Goal: Task Accomplishment & Management: Use online tool/utility

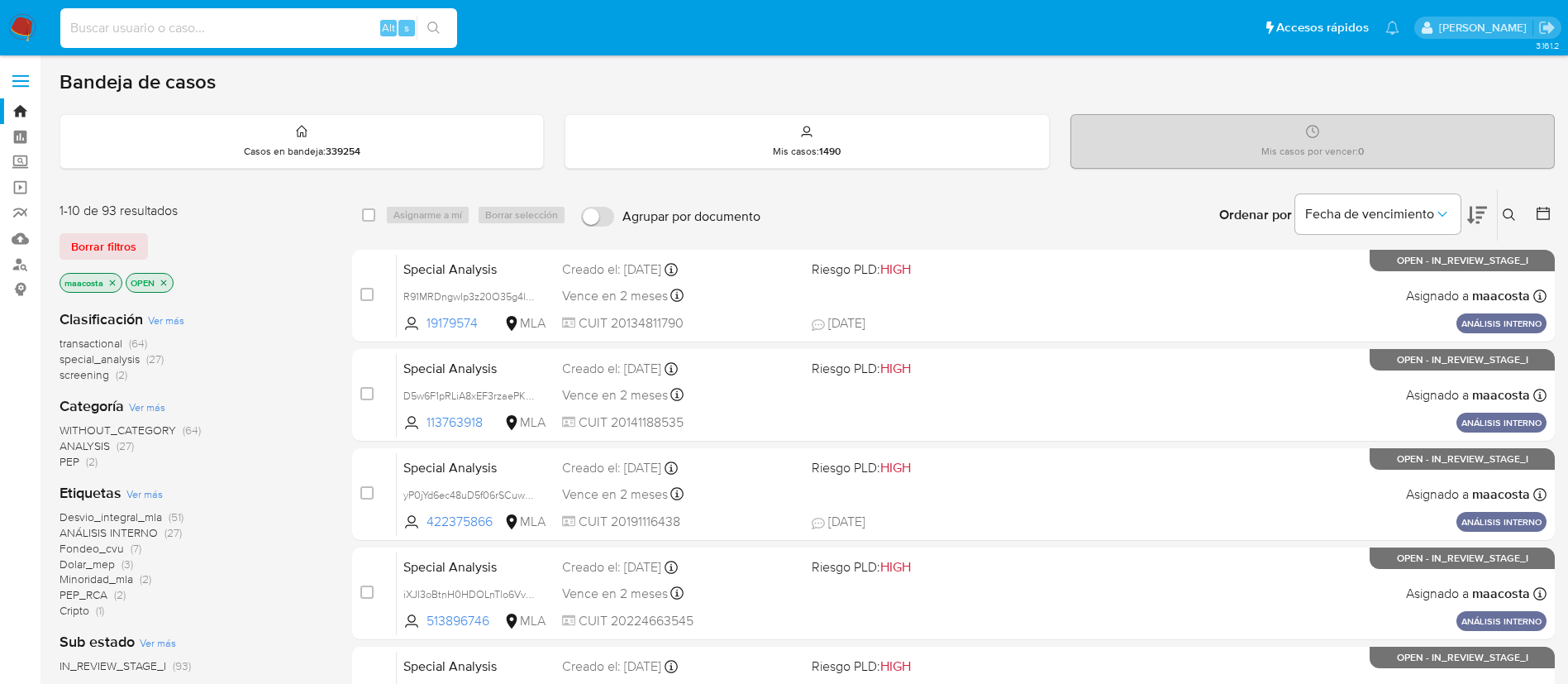
paste input "cKD2sNxSYWZcil6dbKKg72xY"
click at [320, 24] on input "cKD2sNxSYWZcil6dbKKg72xY" at bounding box center [259, 29] width 397 height 22
type input "cKD2sNxSYWZcil6dbKKg72xY"
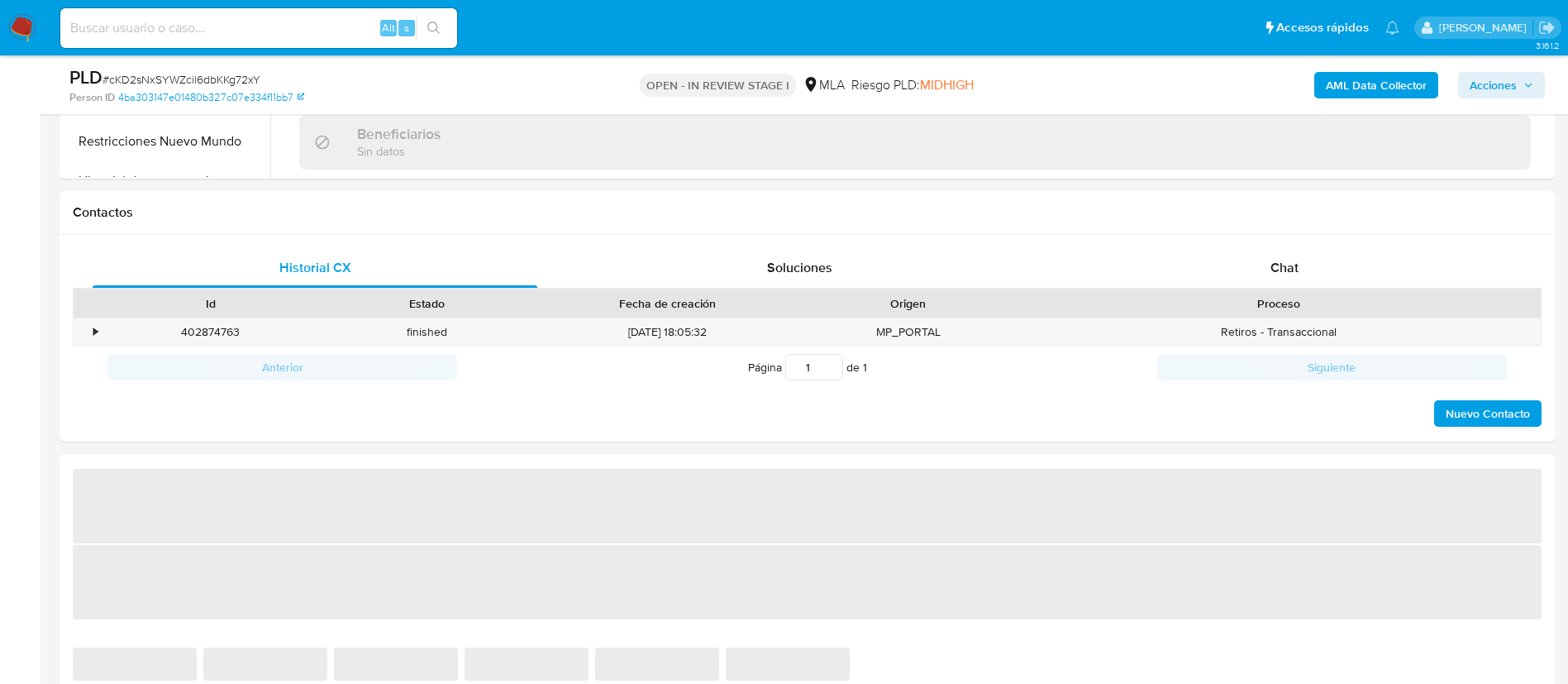
scroll to position [787, 0]
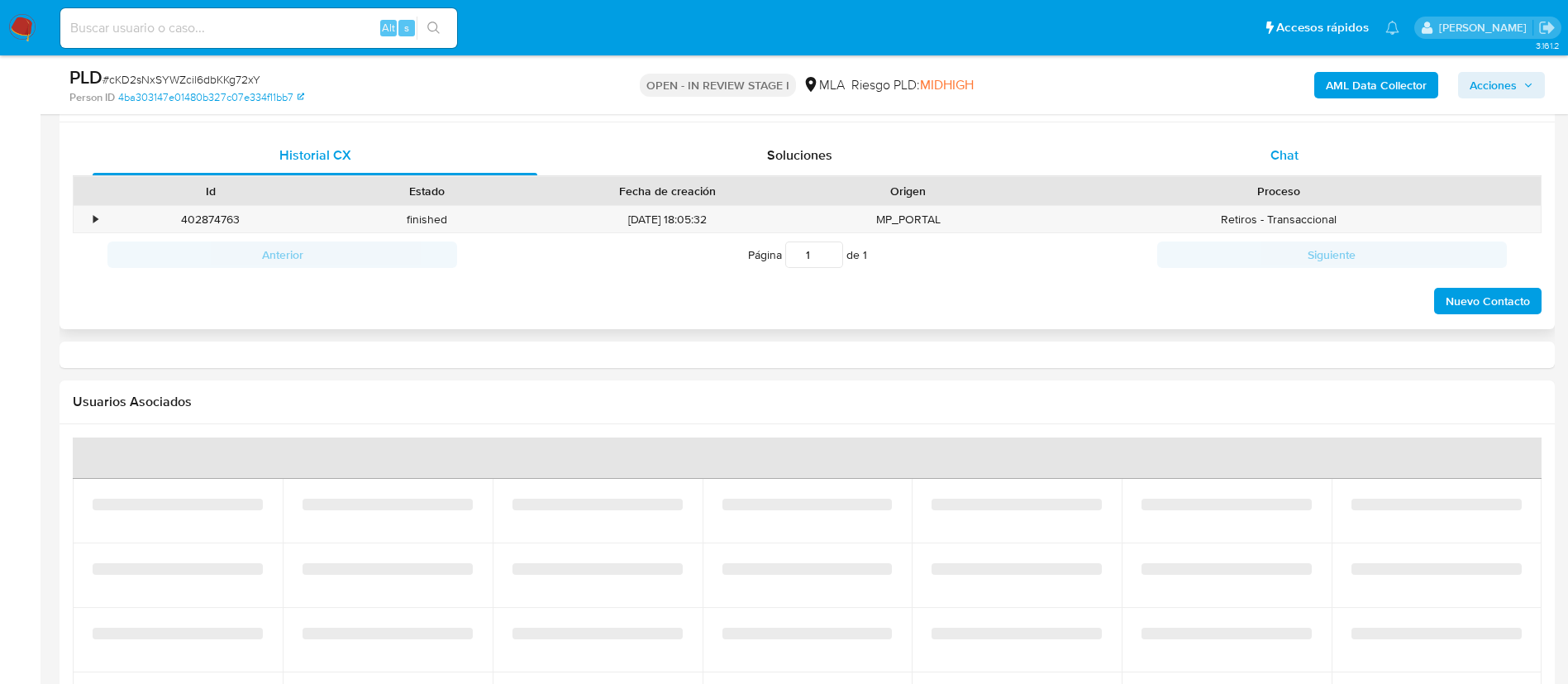
select select "10"
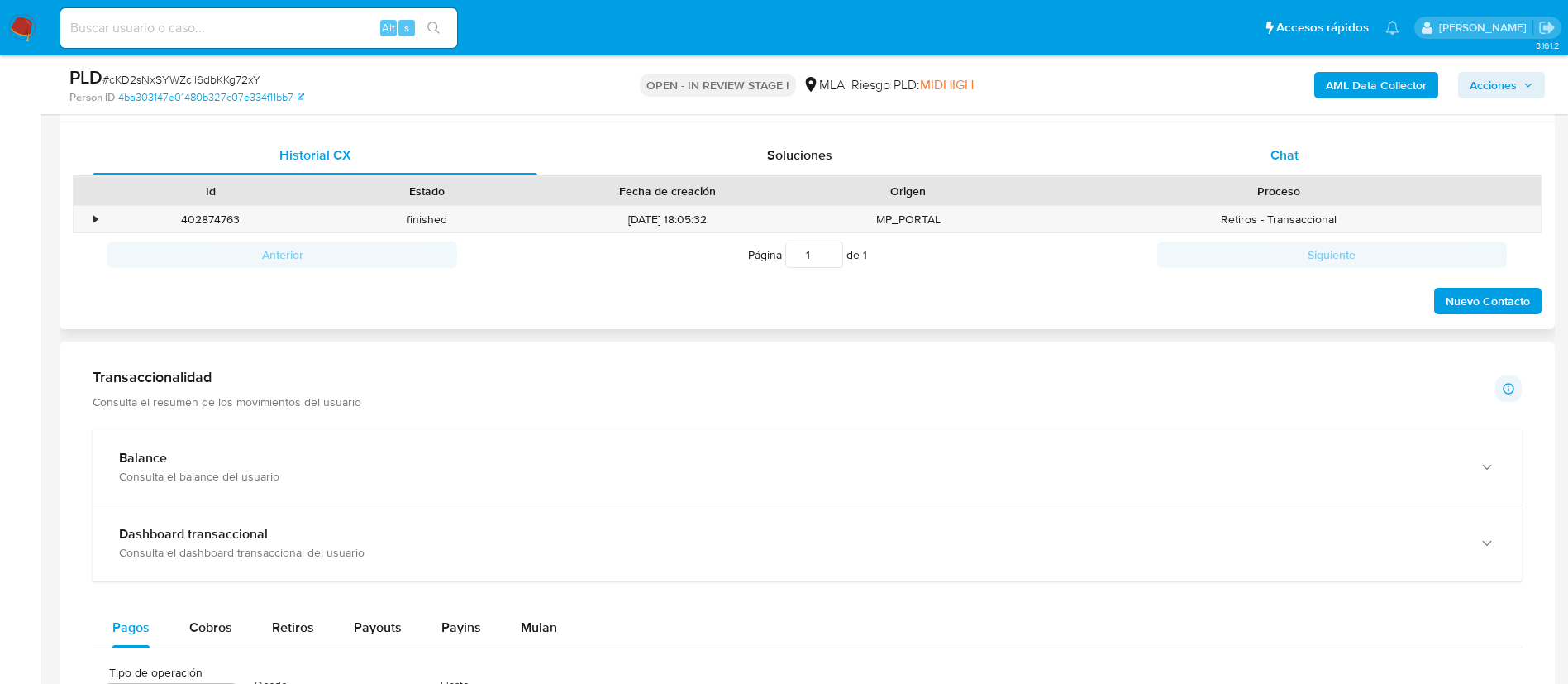
click at [1297, 160] on span "Chat" at bounding box center [1284, 155] width 28 height 19
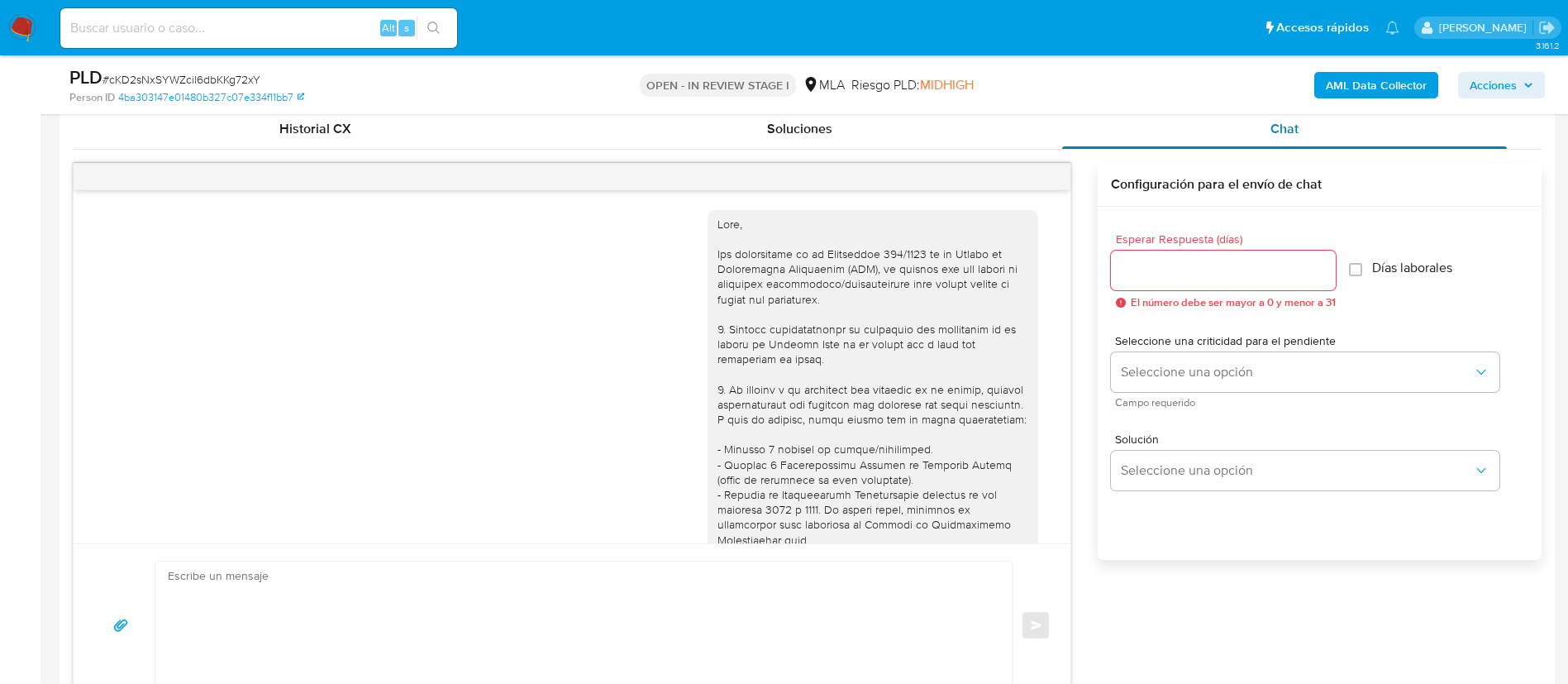
scroll to position [1918, 0]
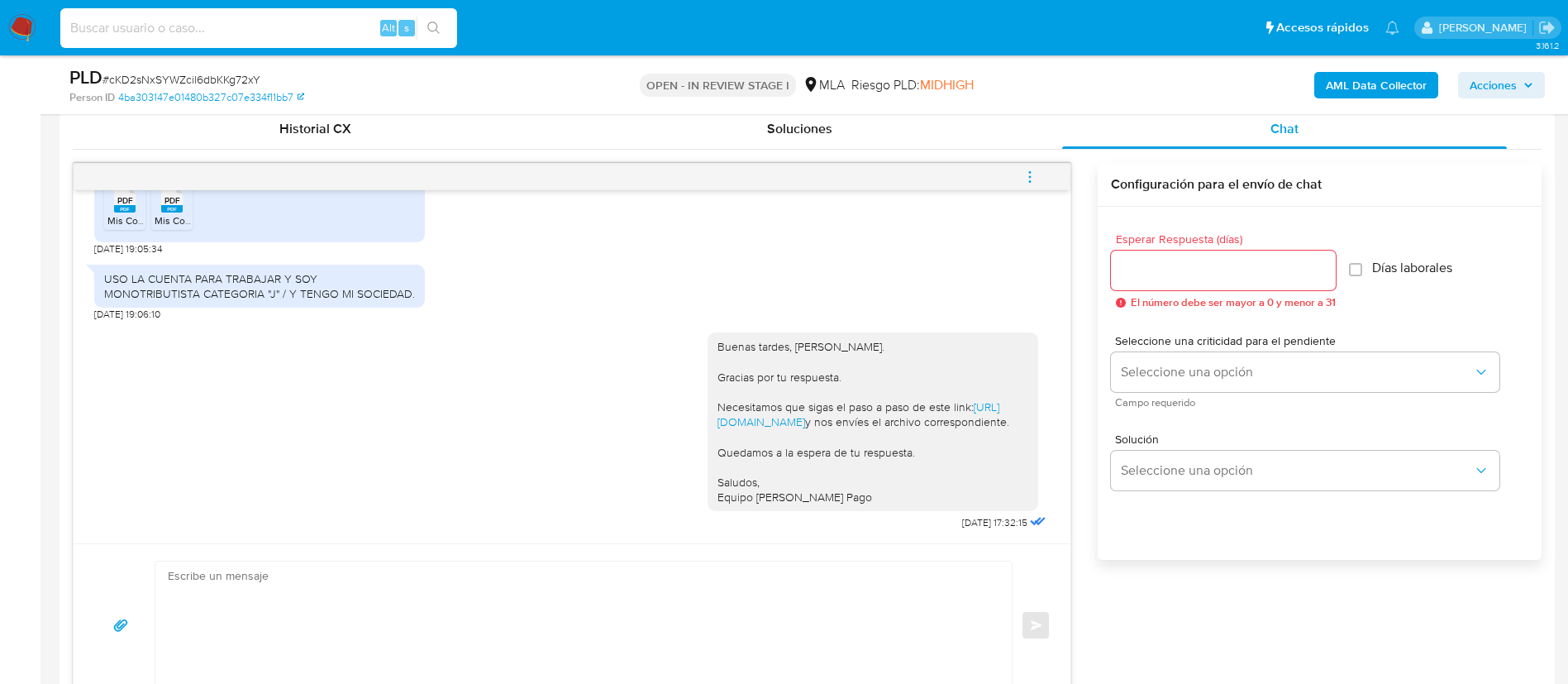
click at [330, 21] on input at bounding box center [259, 29] width 397 height 22
paste input "3I5MrTw1W77moiGpoYCxC44k"
type input "3I5MrTw1W77moiGpoYCxC44k"
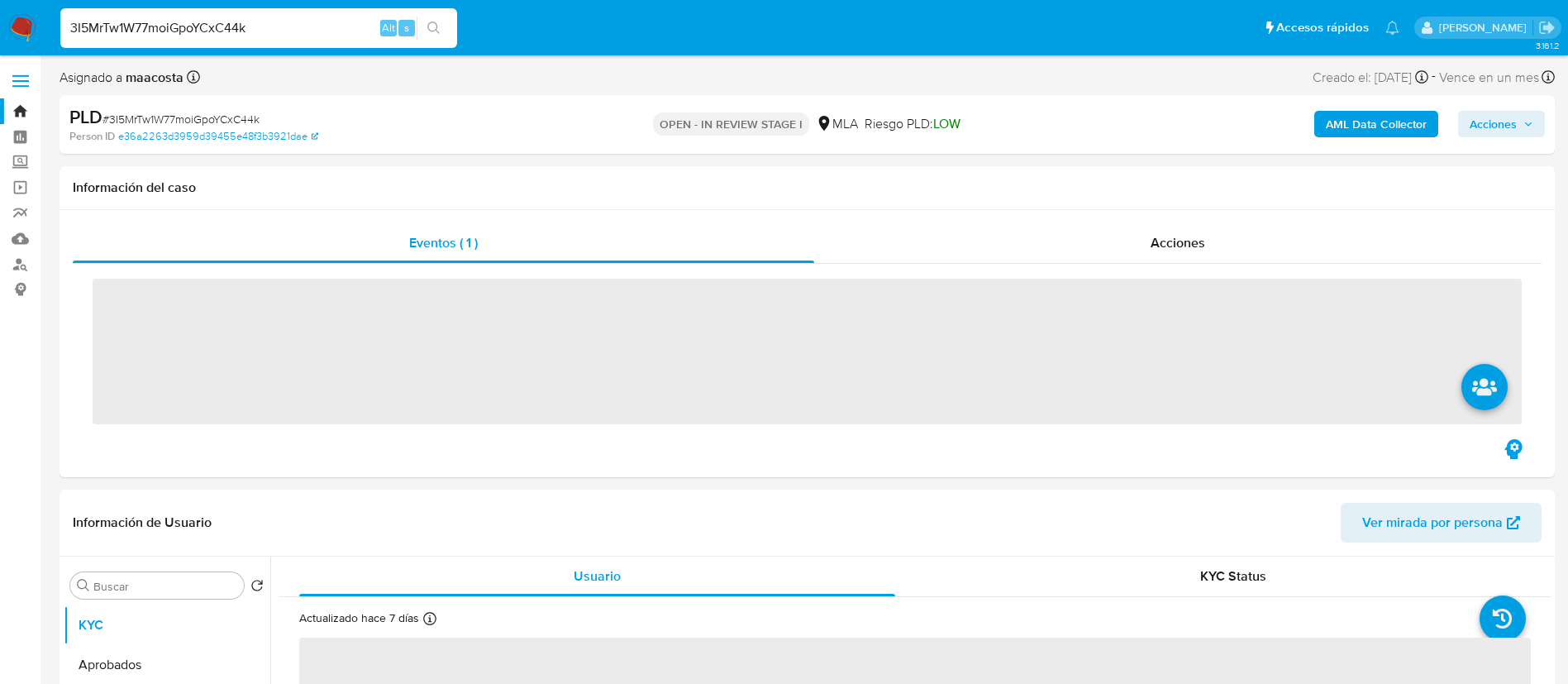
select select "10"
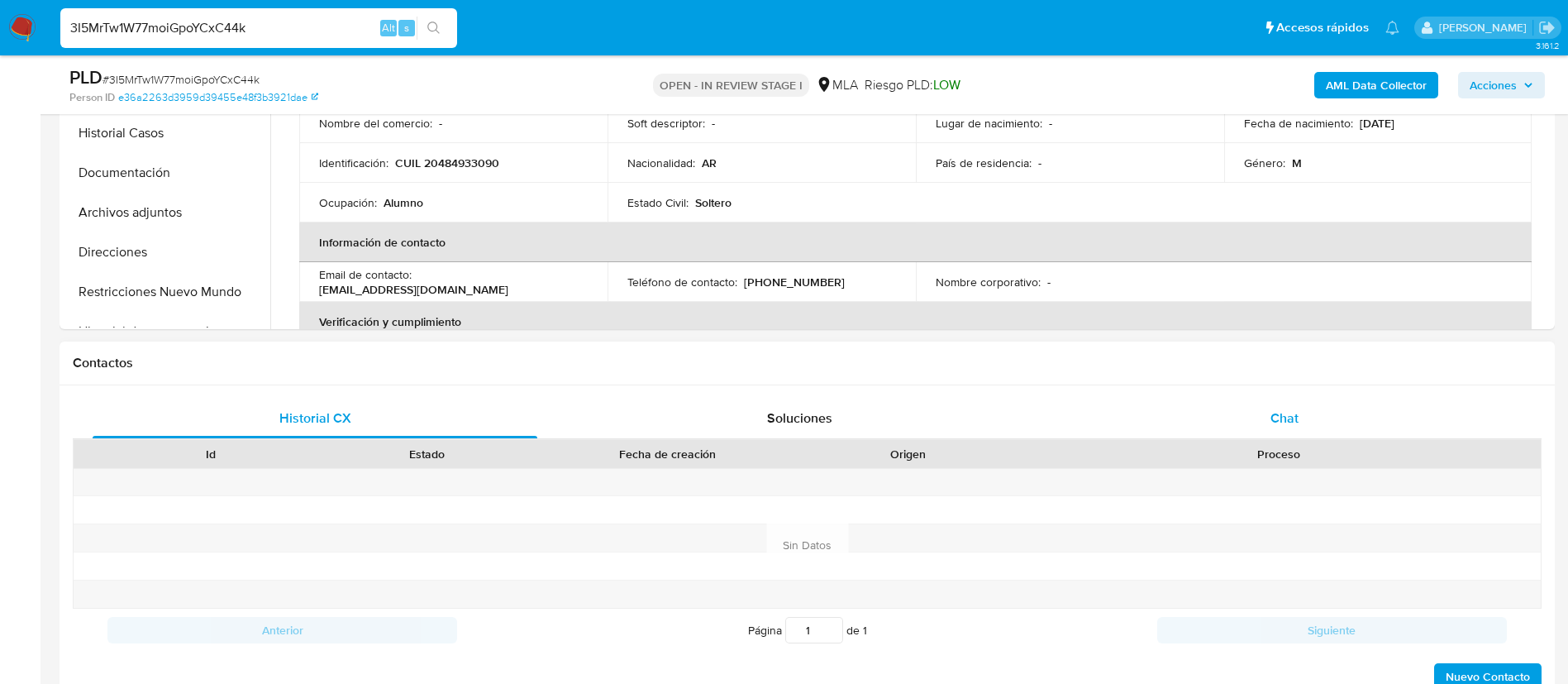
click at [1260, 418] on div "Chat" at bounding box center [1284, 418] width 445 height 39
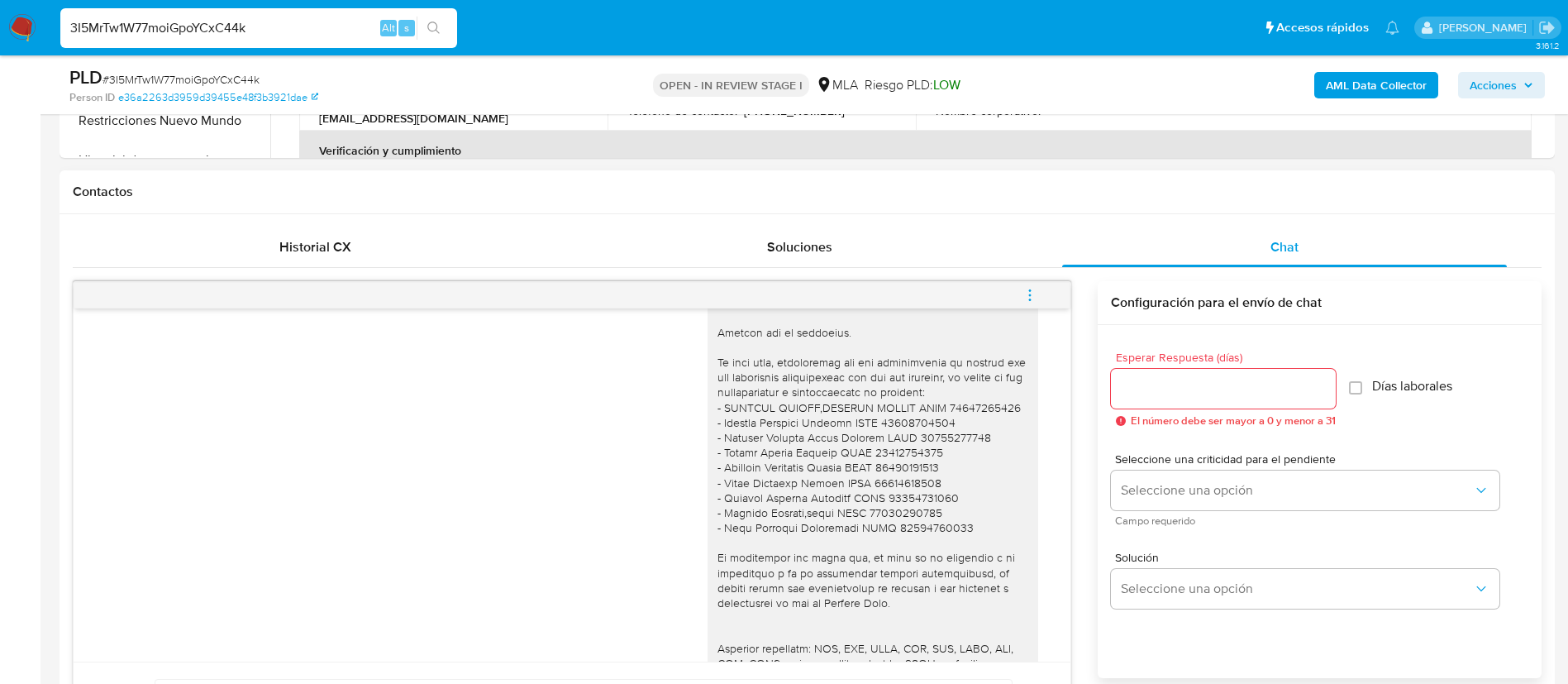
scroll to position [1042, 0]
paste input "NrI8xsgBj8gg6VQYPgAFsTVE"
click at [266, 30] on input "3I5MrTw1W77moiGpoYCxC44k" at bounding box center [259, 29] width 397 height 22
type input "NrI8xsgBj8gg6VQYPgAFsTVE"
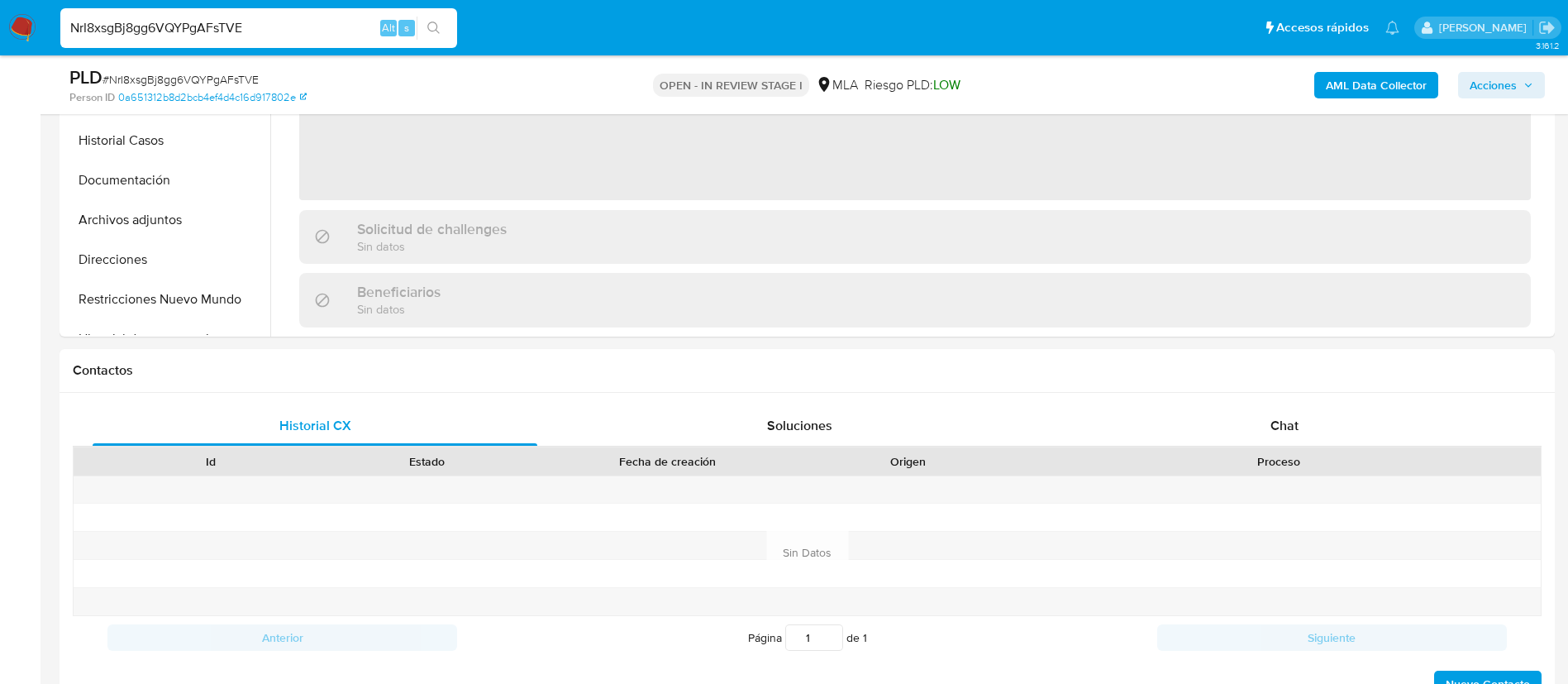
scroll to position [738, 0]
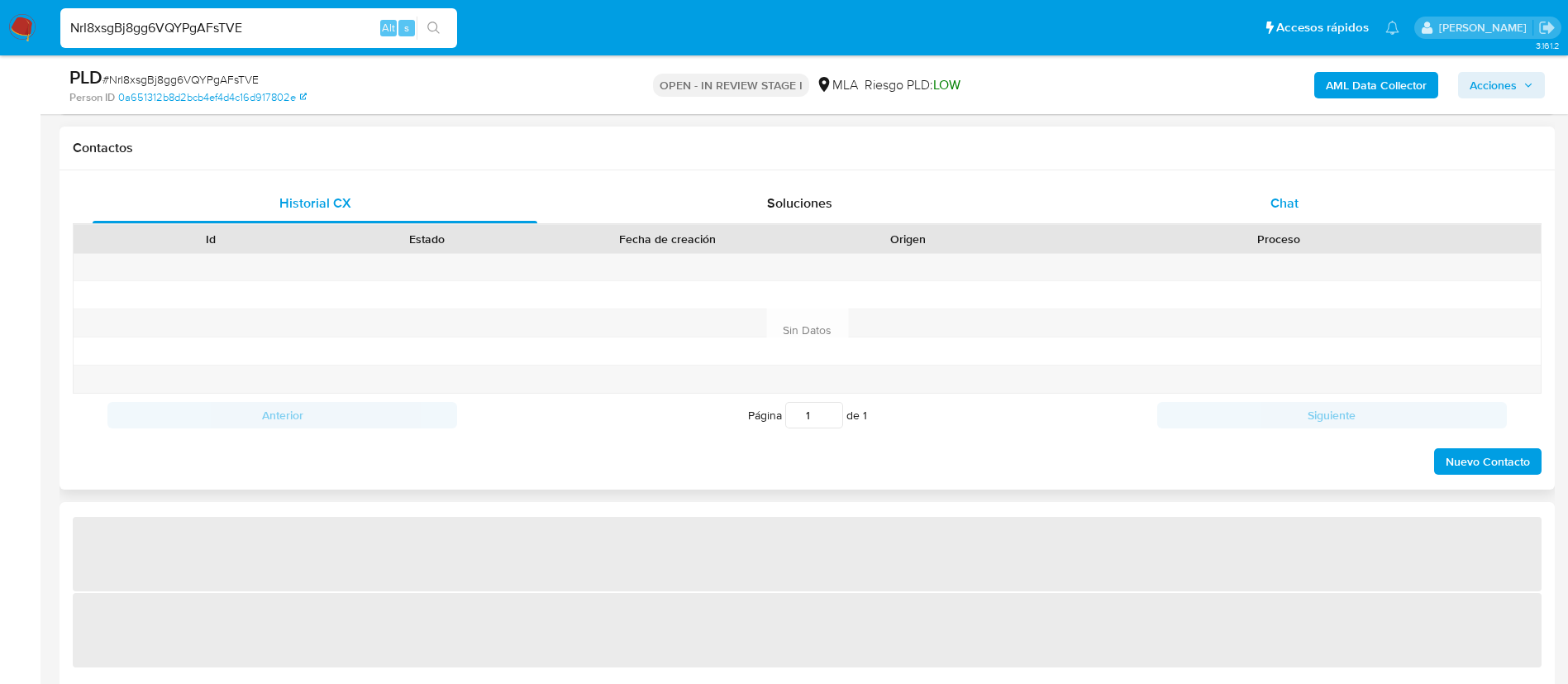
click at [1266, 202] on div "Chat" at bounding box center [1284, 203] width 445 height 39
select select "10"
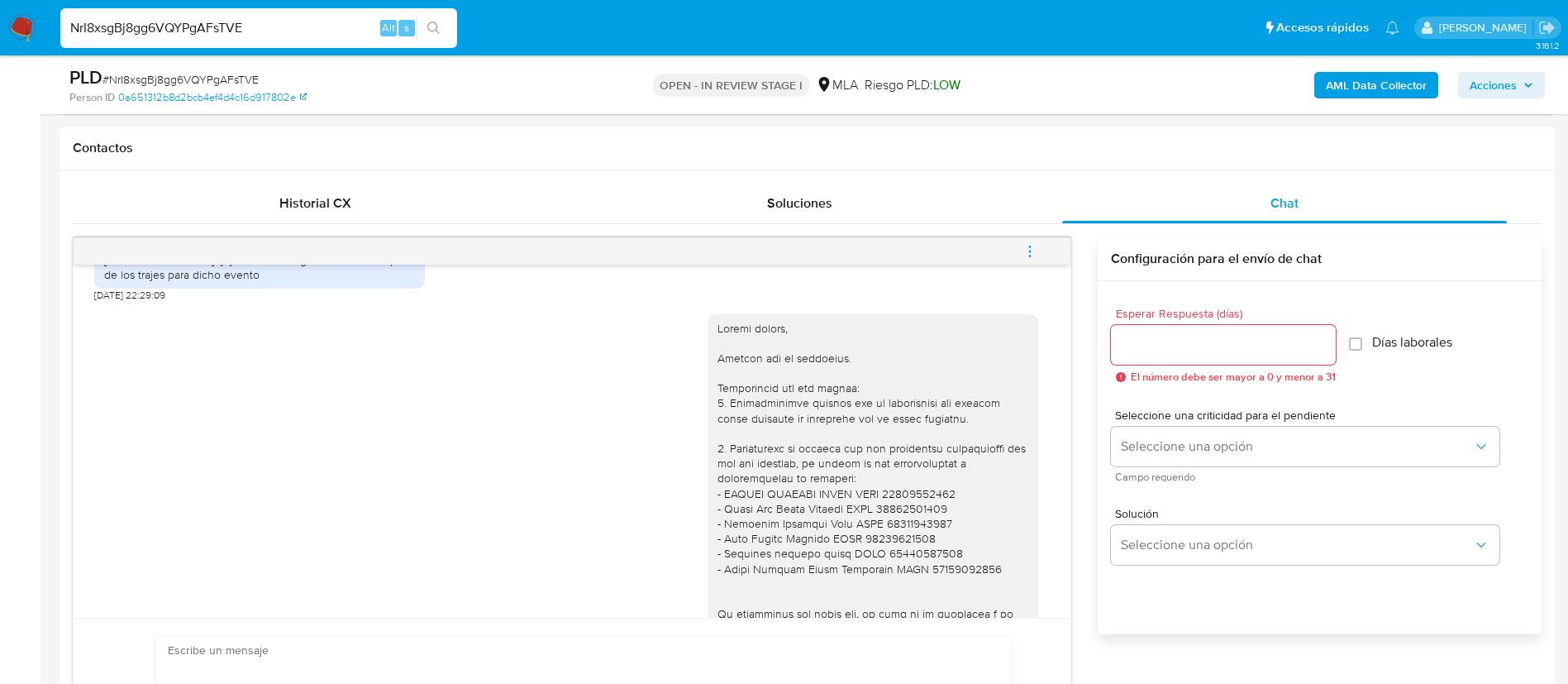
scroll to position [818, 0]
click at [310, 215] on div "Historial CX" at bounding box center [314, 203] width 445 height 39
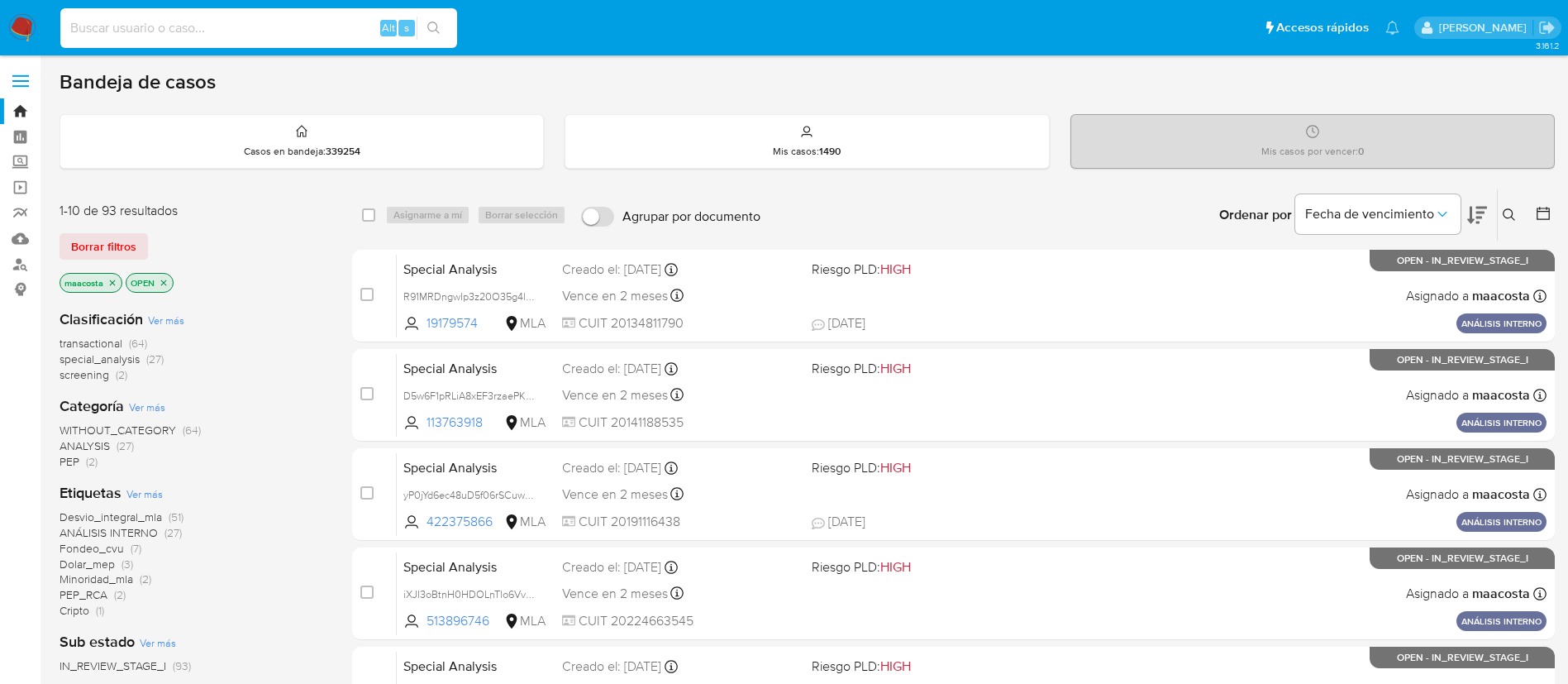
paste input "Wmp8TMEcBmrQsWWLwjI0MqbA"
click at [277, 36] on input "Wmp8TMEcBmrQsWWLwjI0MqbA" at bounding box center [259, 29] width 397 height 22
type input "Wmp8TMEcBmrQsWWLwjI0MqbA"
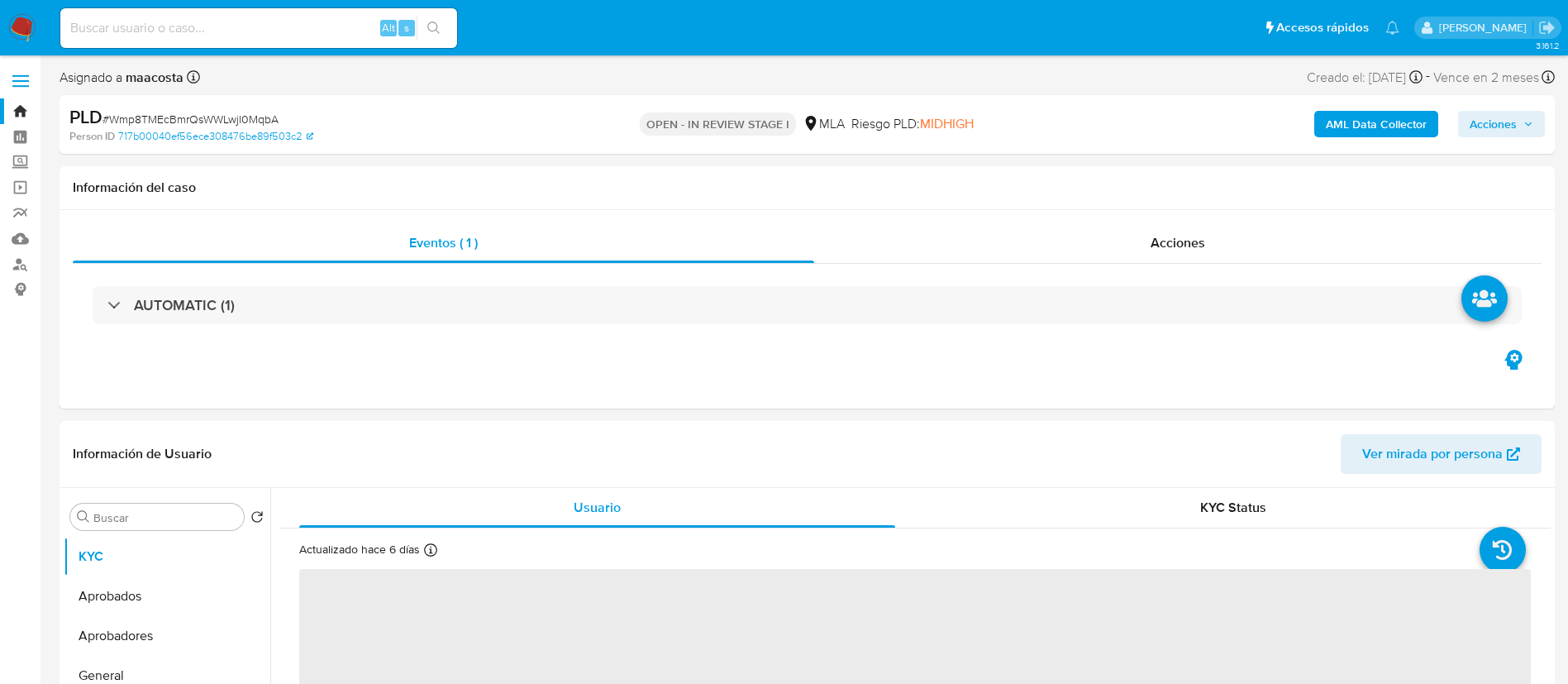
select select "10"
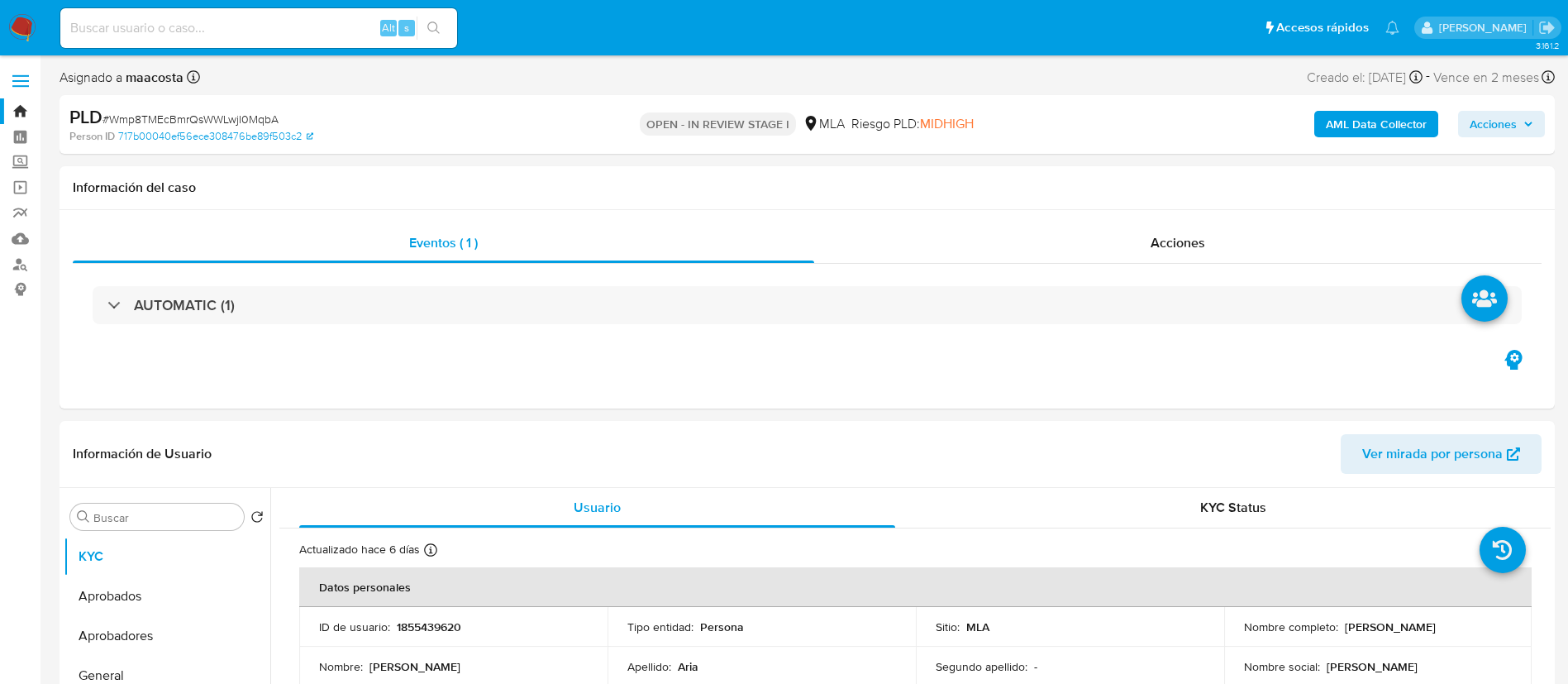
click at [1376, 115] on b "AML Data Collector" at bounding box center [1376, 124] width 101 height 26
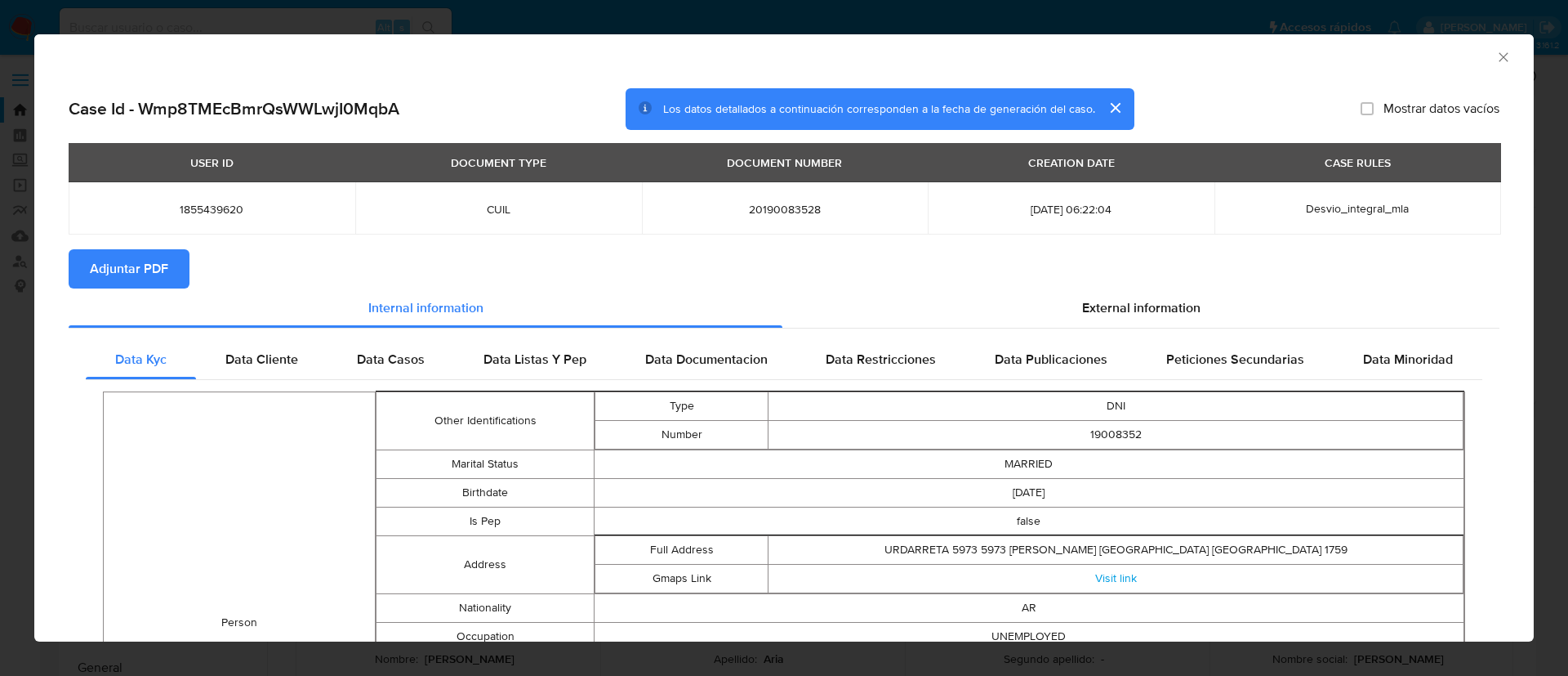
click at [133, 251] on span "Adjuntar PDF" at bounding box center [129, 268] width 78 height 36
click at [0, 306] on div "AML Data Collector Case Id - Wmp8TMEcBmrQsWWLwjI0MqbA Los datos detallados a co…" at bounding box center [784, 338] width 1568 height 676
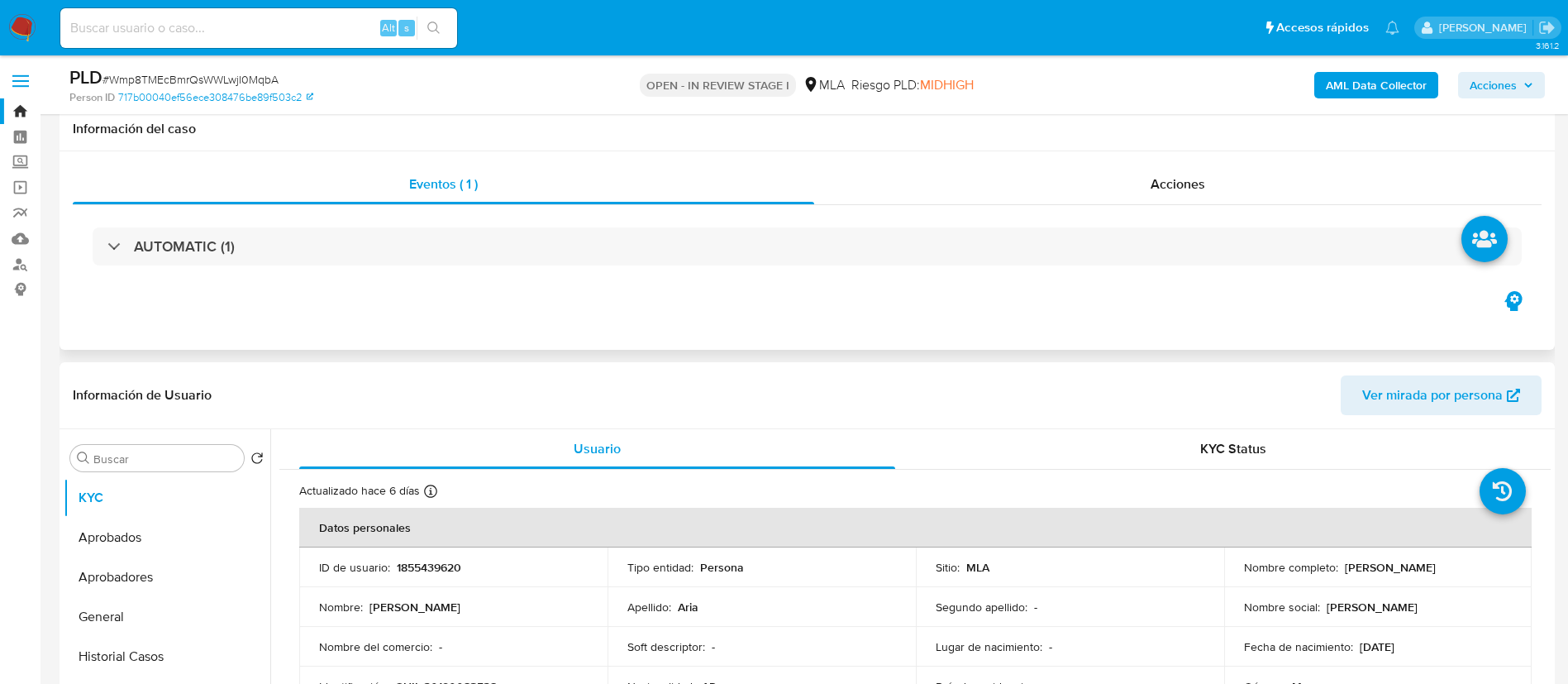
scroll to position [181, 0]
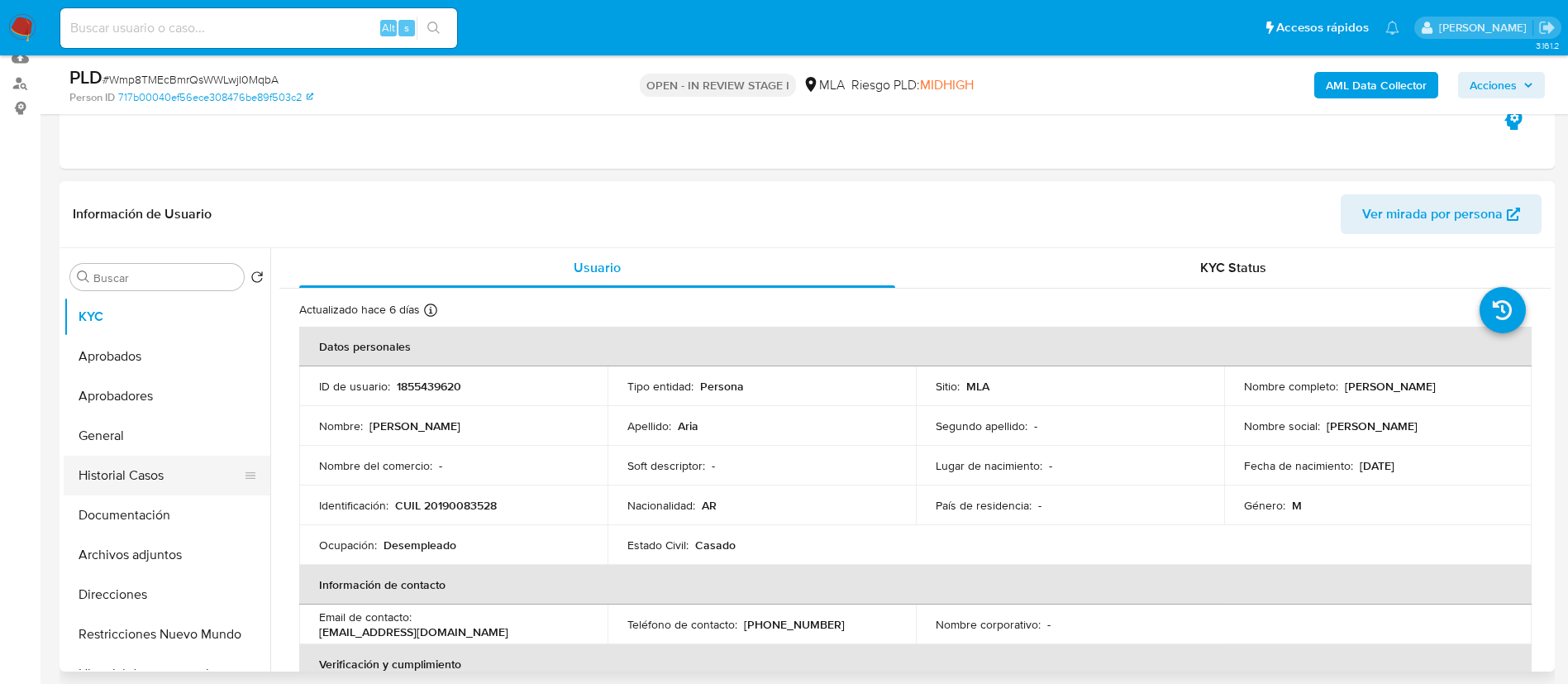
click at [133, 462] on button "Historial Casos" at bounding box center [160, 475] width 193 height 39
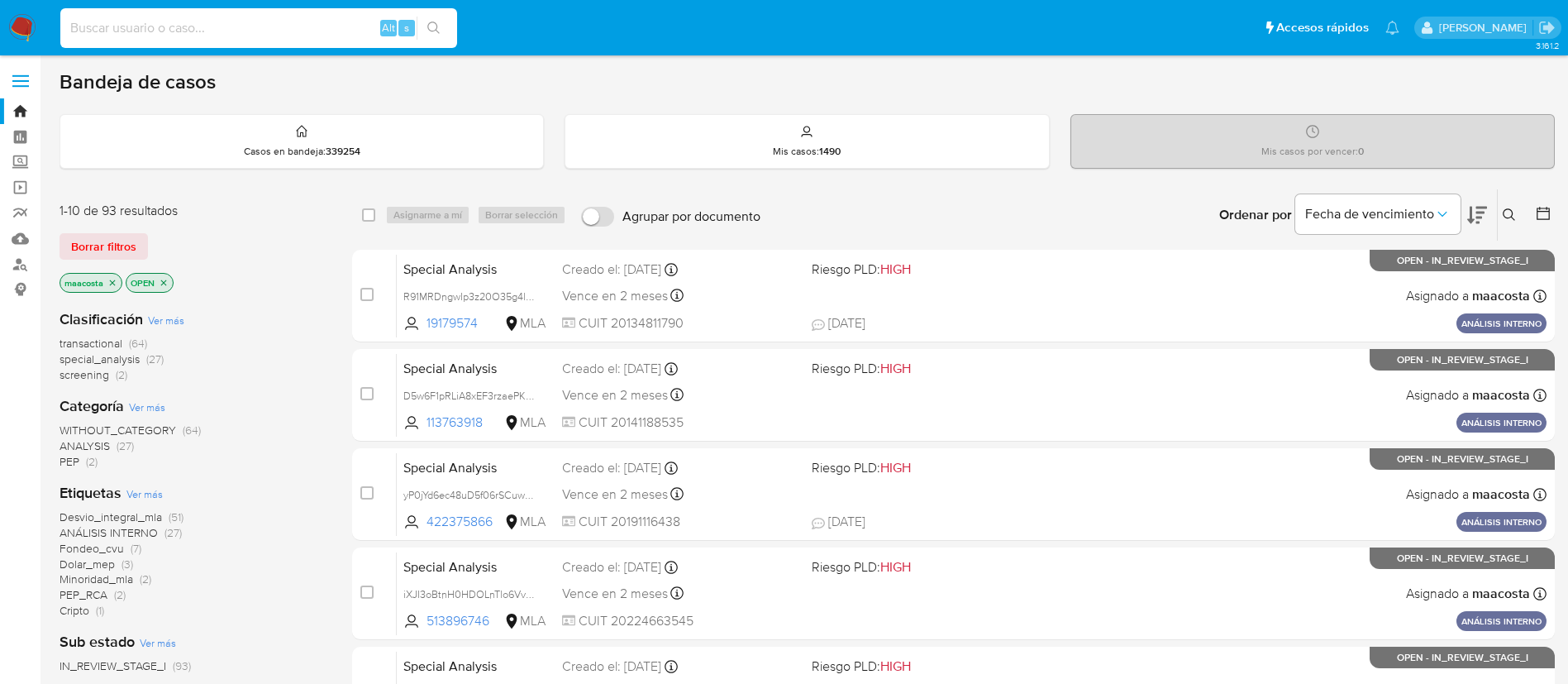
click at [277, 36] on input at bounding box center [259, 29] width 397 height 22
paste input "FFL0VDfCoIlSnXuoaQ3xla5A"
type input "FFL0VDfCoIlSnXuoaQ3xla5A"
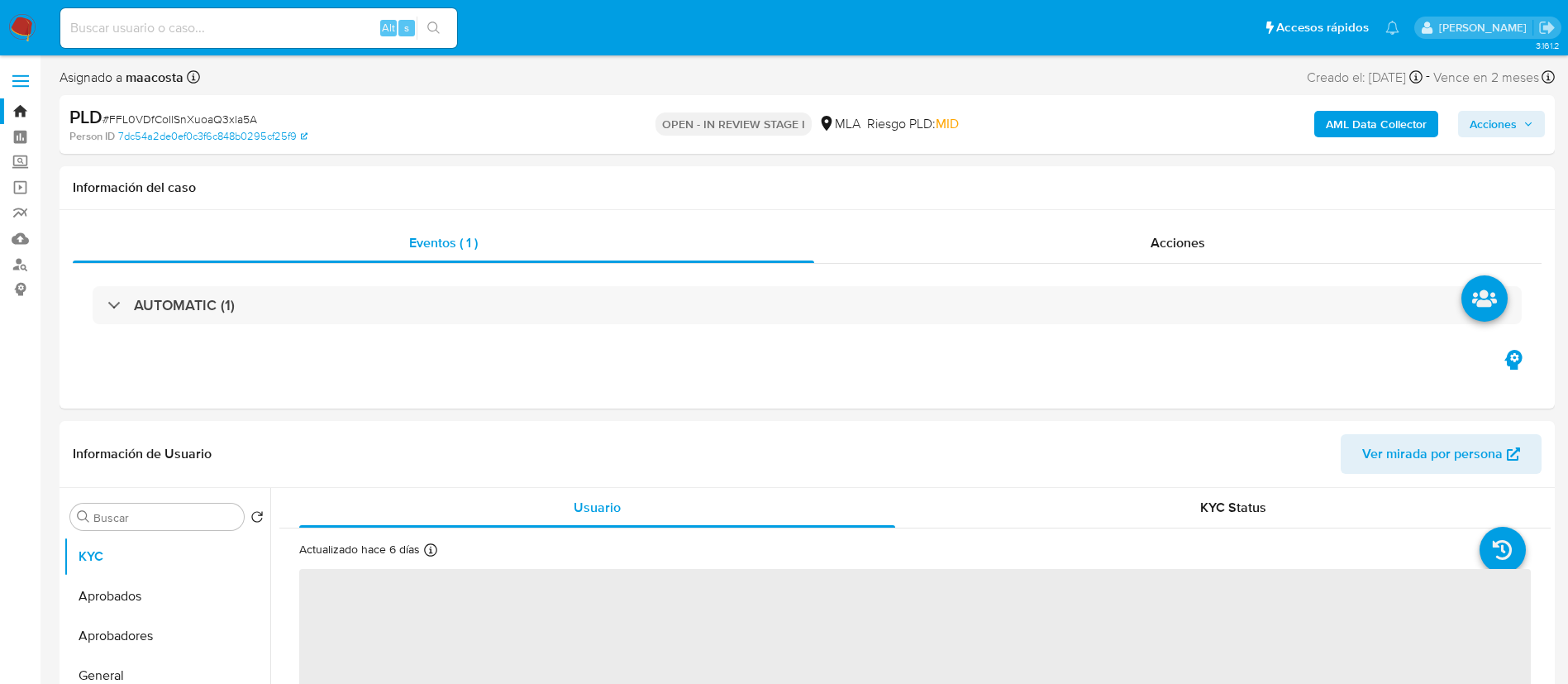
select select "10"
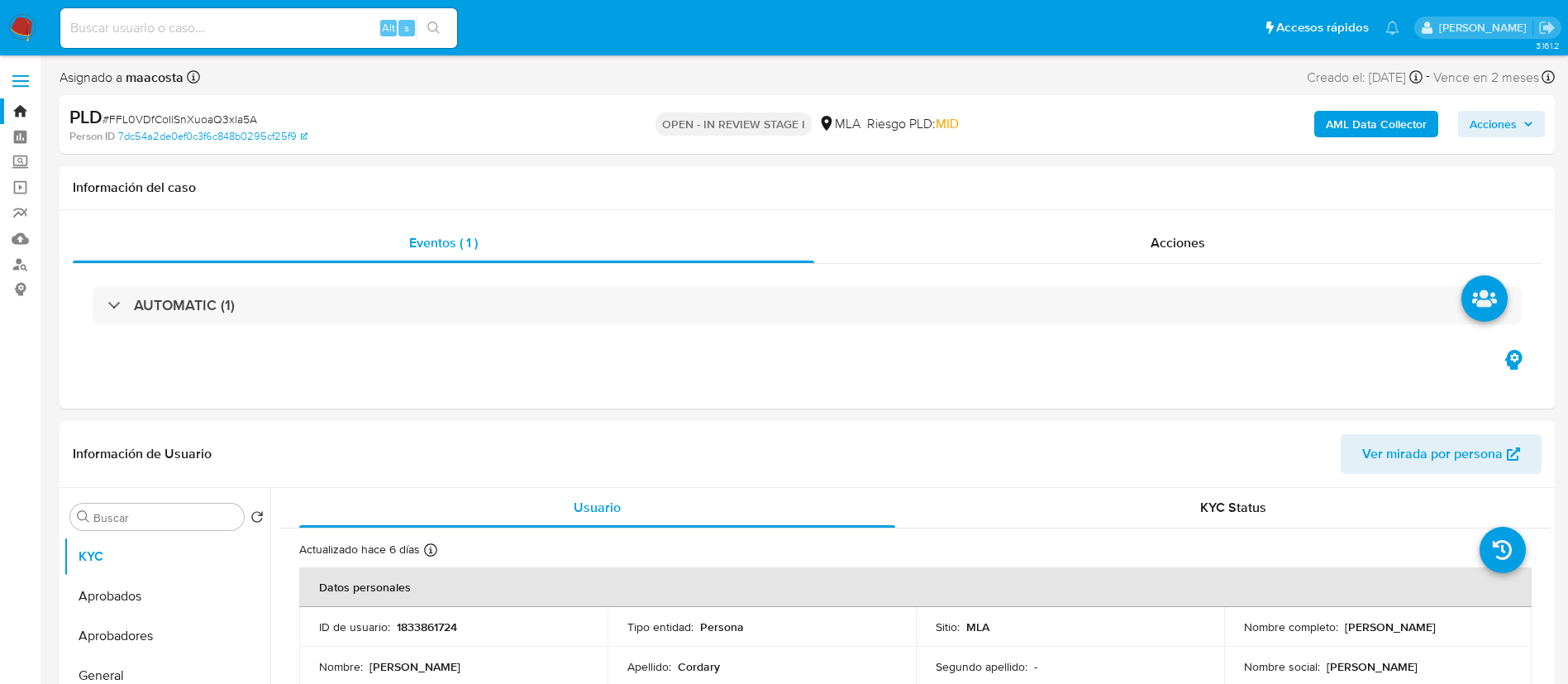
click at [1376, 115] on b "AML Data Collector" at bounding box center [1376, 124] width 101 height 26
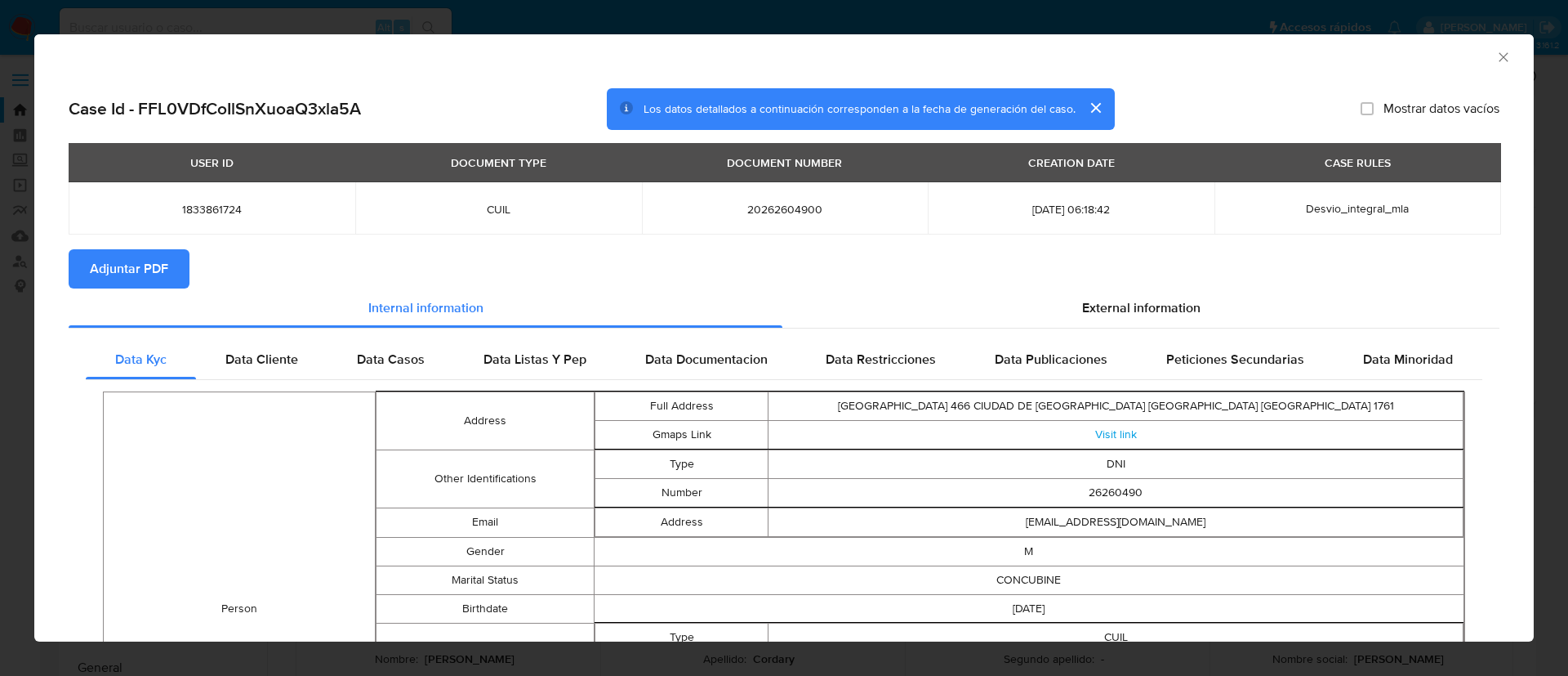
click at [133, 251] on span "Adjuntar PDF" at bounding box center [129, 268] width 78 height 36
click at [0, 306] on div "AML Data Collector Case Id - FFL0VDfCoIlSnXuoaQ3xla5A Los datos detallados a co…" at bounding box center [784, 338] width 1568 height 676
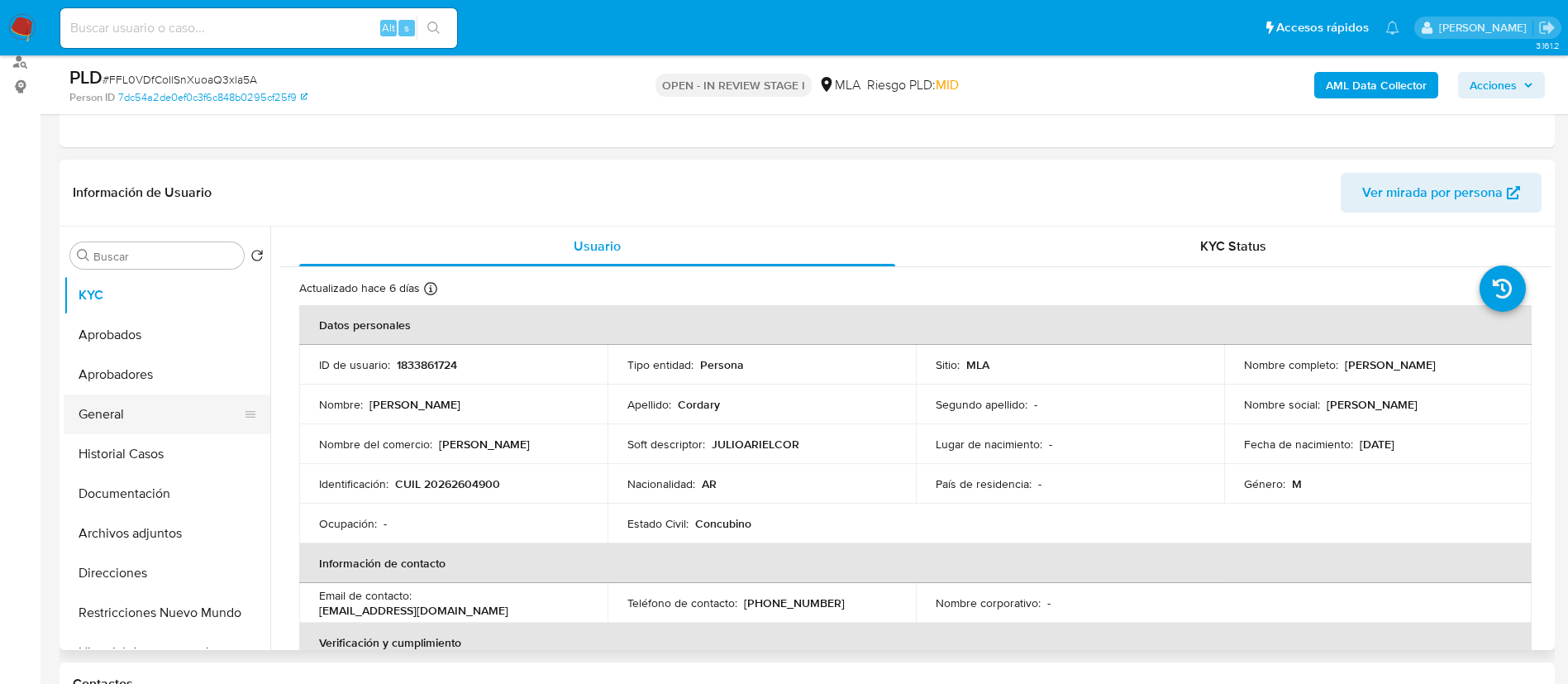
scroll to position [203, 0]
click at [126, 447] on button "Historial Casos" at bounding box center [160, 452] width 193 height 39
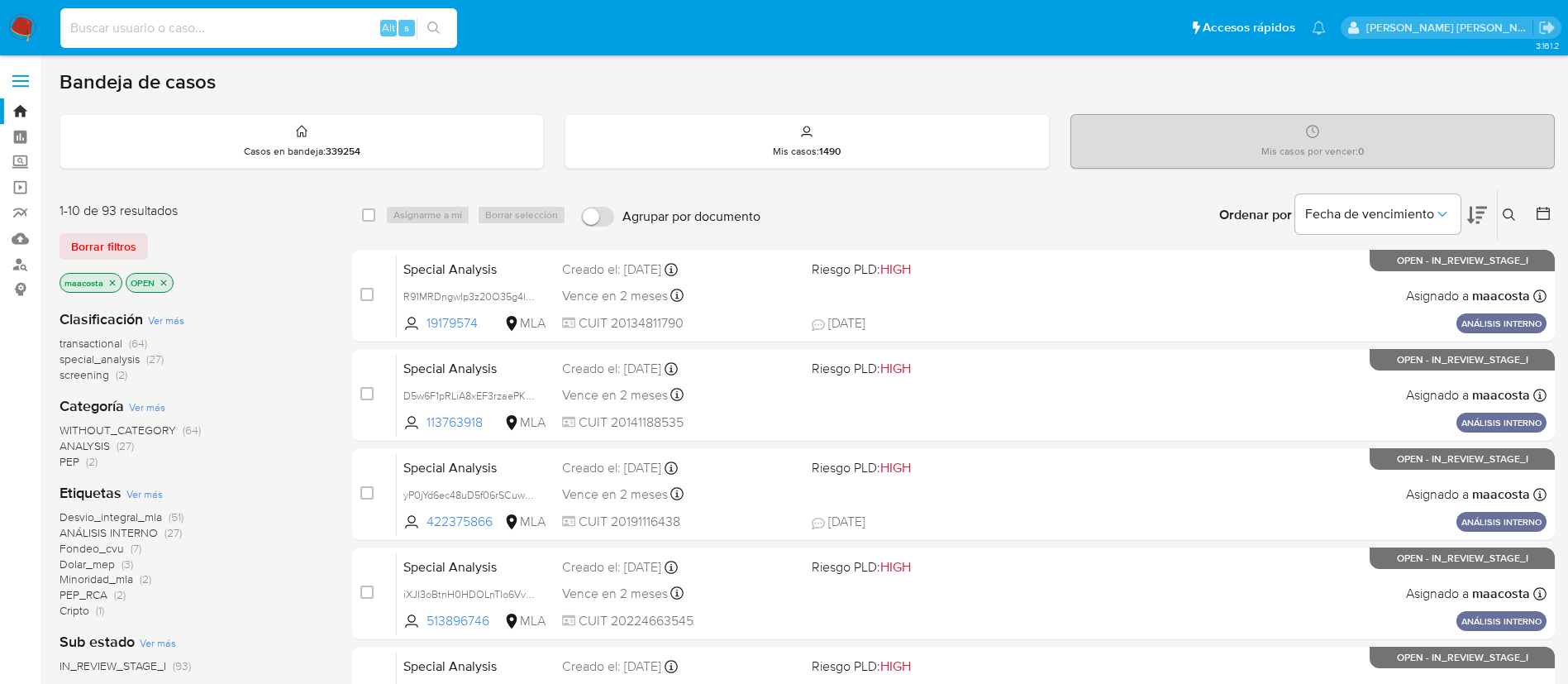
paste input "fGpEFjtLDz35ibTe7wNcZfOu"
click at [318, 24] on input at bounding box center [259, 29] width 397 height 22
type input "fGpEFjtLDz35ibTe7wNcZfOu"
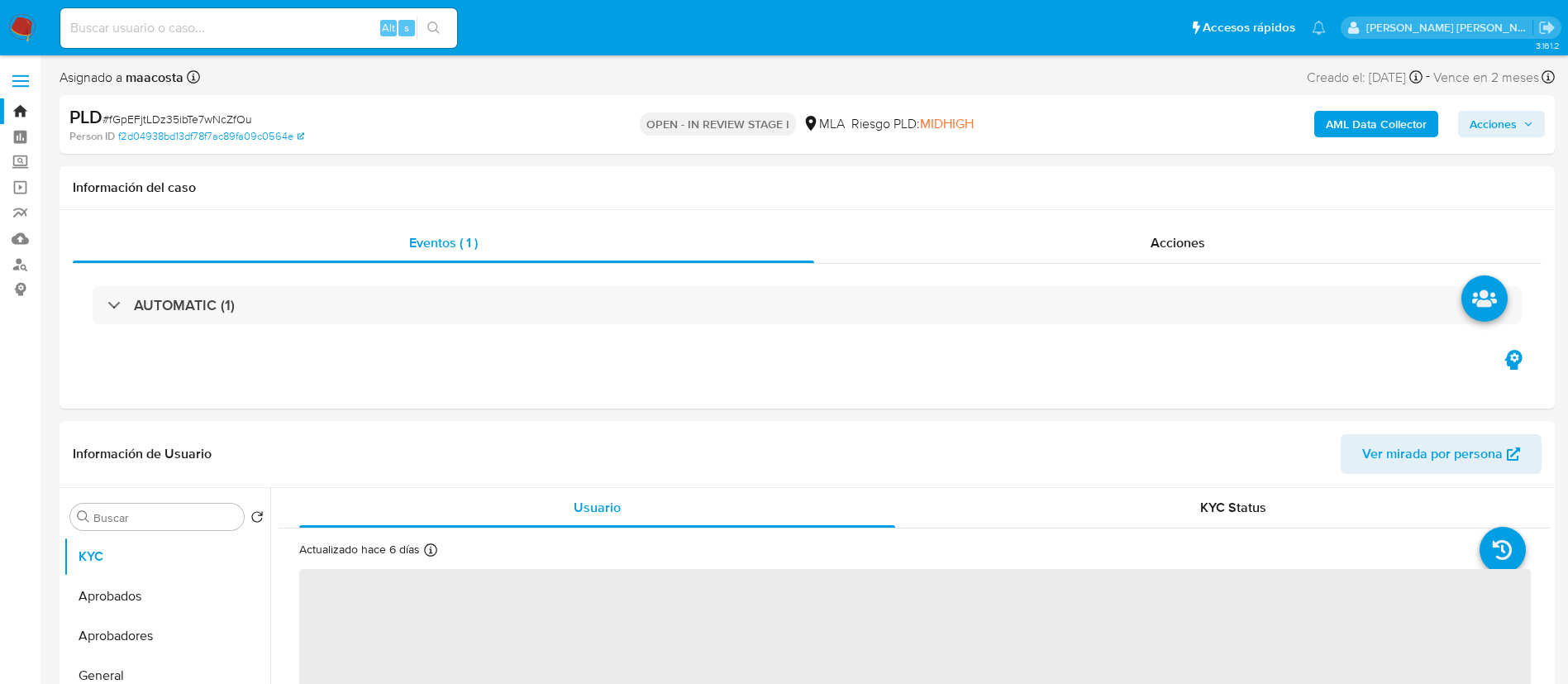
select select "10"
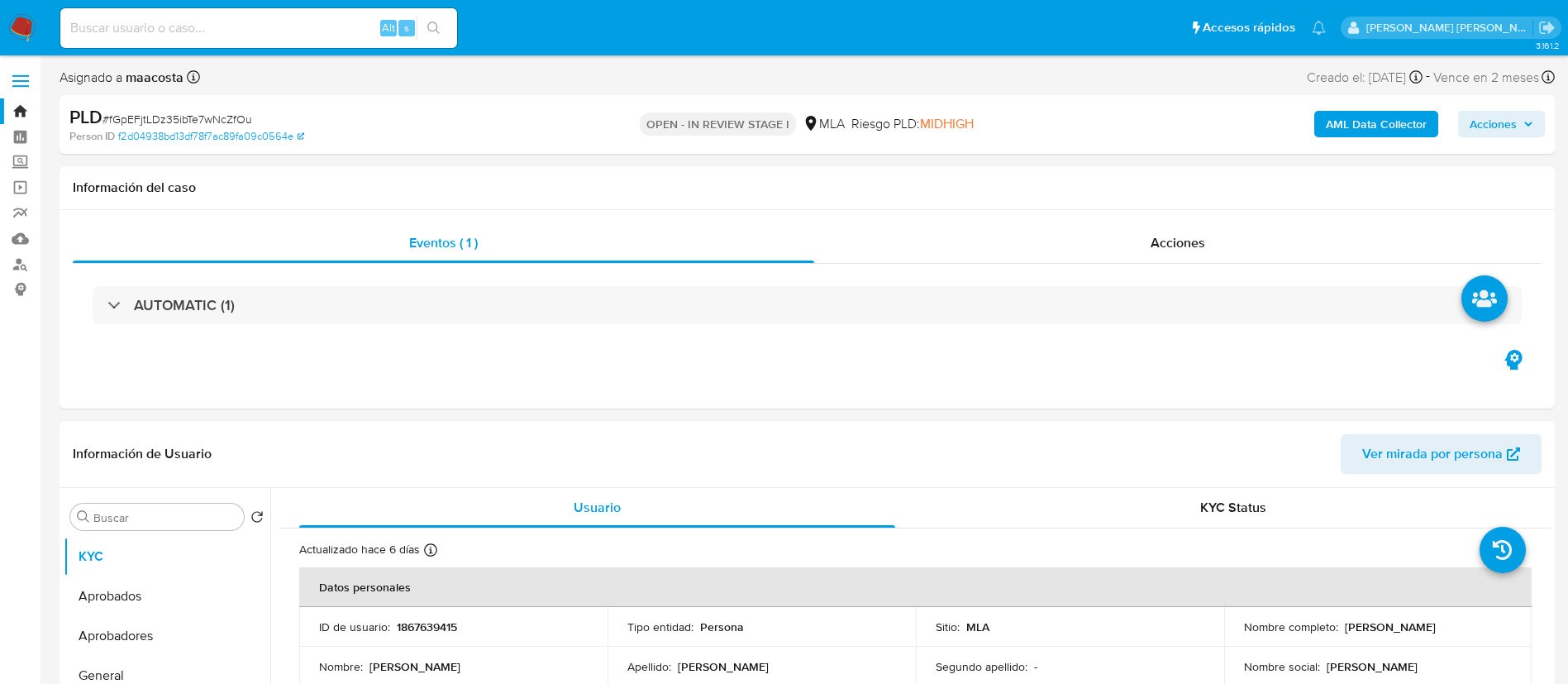
click at [1372, 113] on b "AML Data Collector" at bounding box center [1376, 124] width 101 height 26
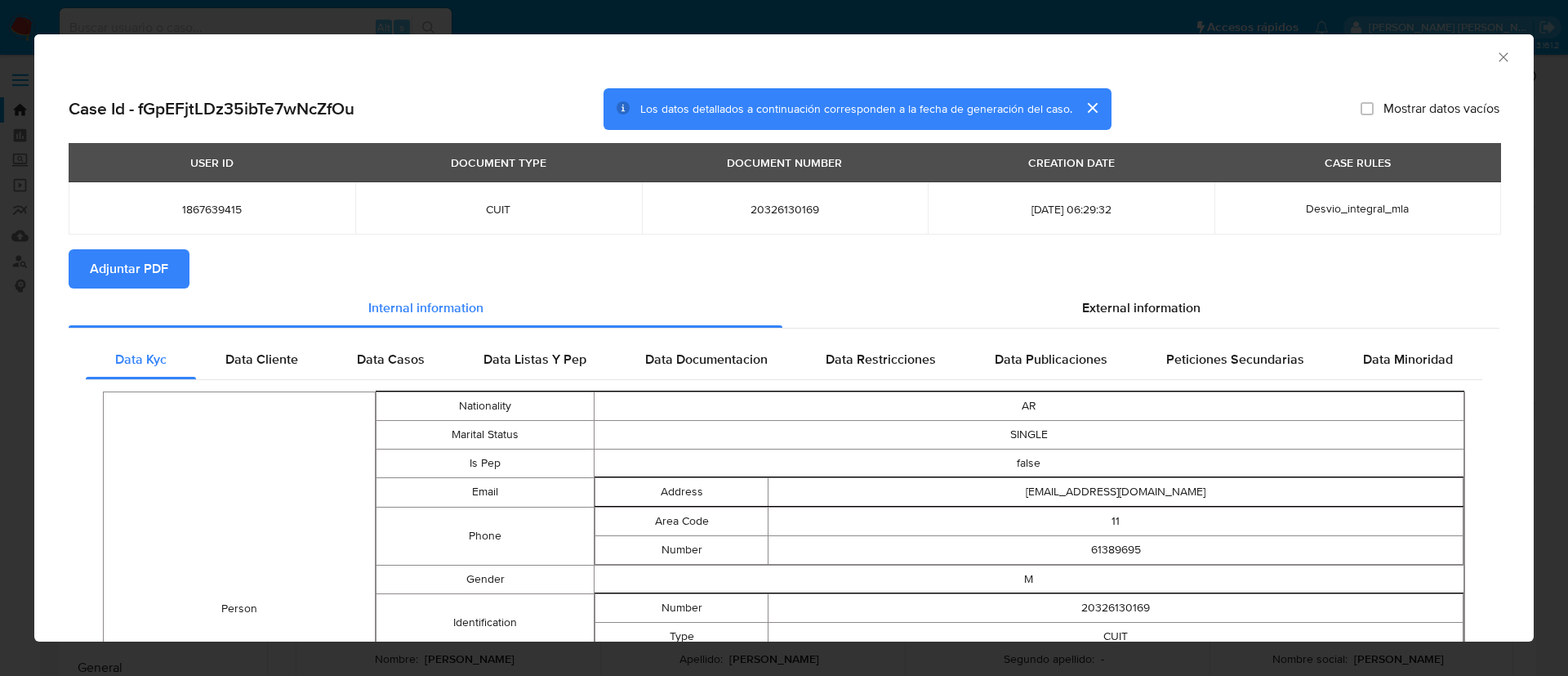
click at [133, 251] on span "Adjuntar PDF" at bounding box center [129, 268] width 78 height 36
click at [16, 306] on div "AML Data Collector Case Id - fGpEFjtLDz35ibTe7wNcZfOu Los datos detallados a co…" at bounding box center [784, 338] width 1568 height 676
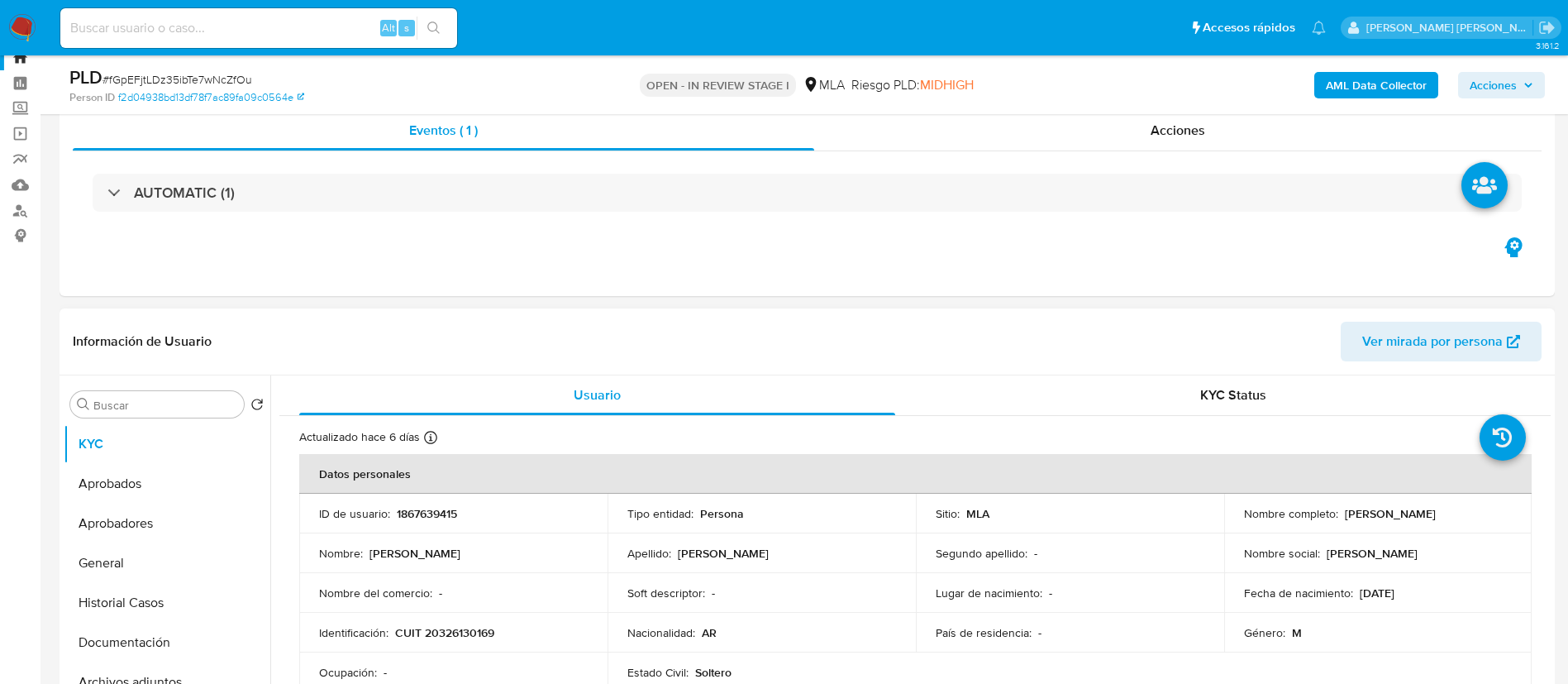
scroll to position [72, 0]
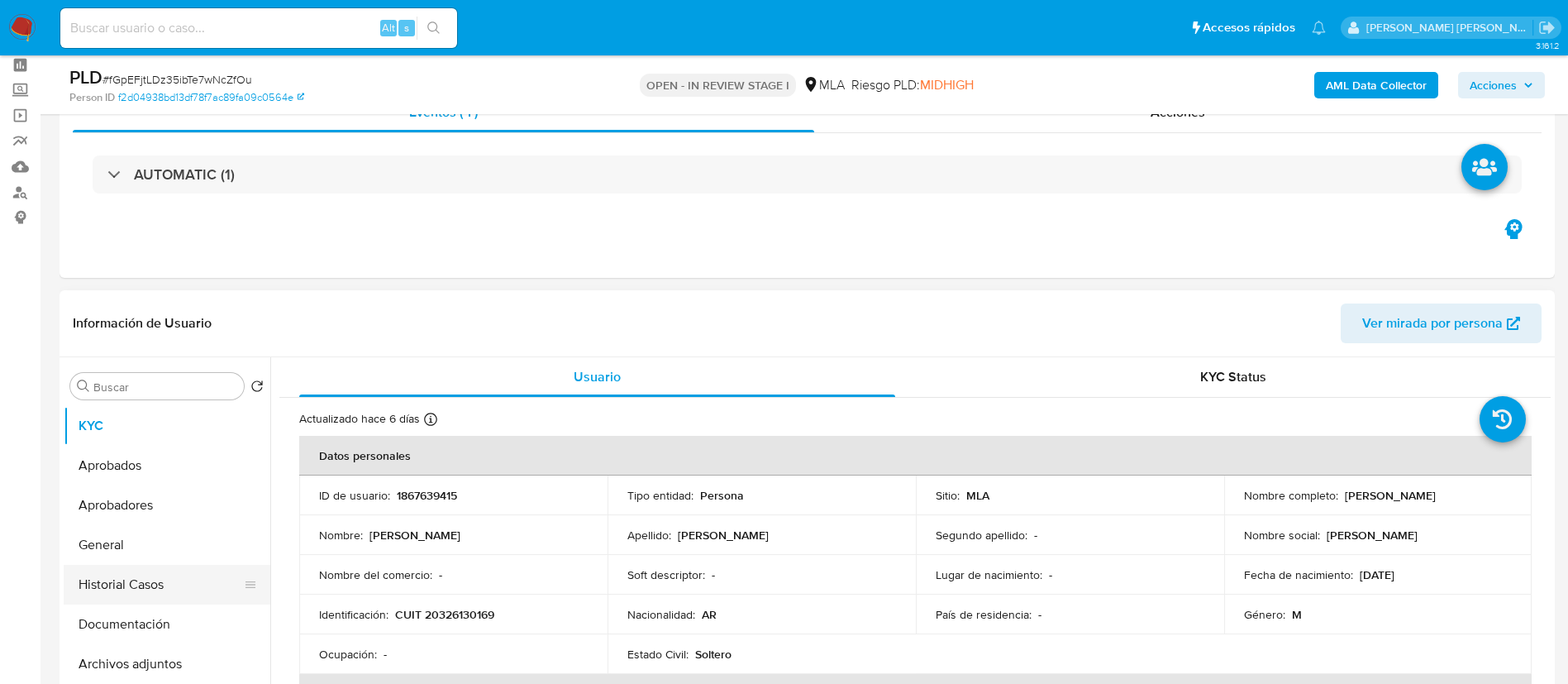
click at [120, 571] on button "Historial Casos" at bounding box center [160, 584] width 193 height 39
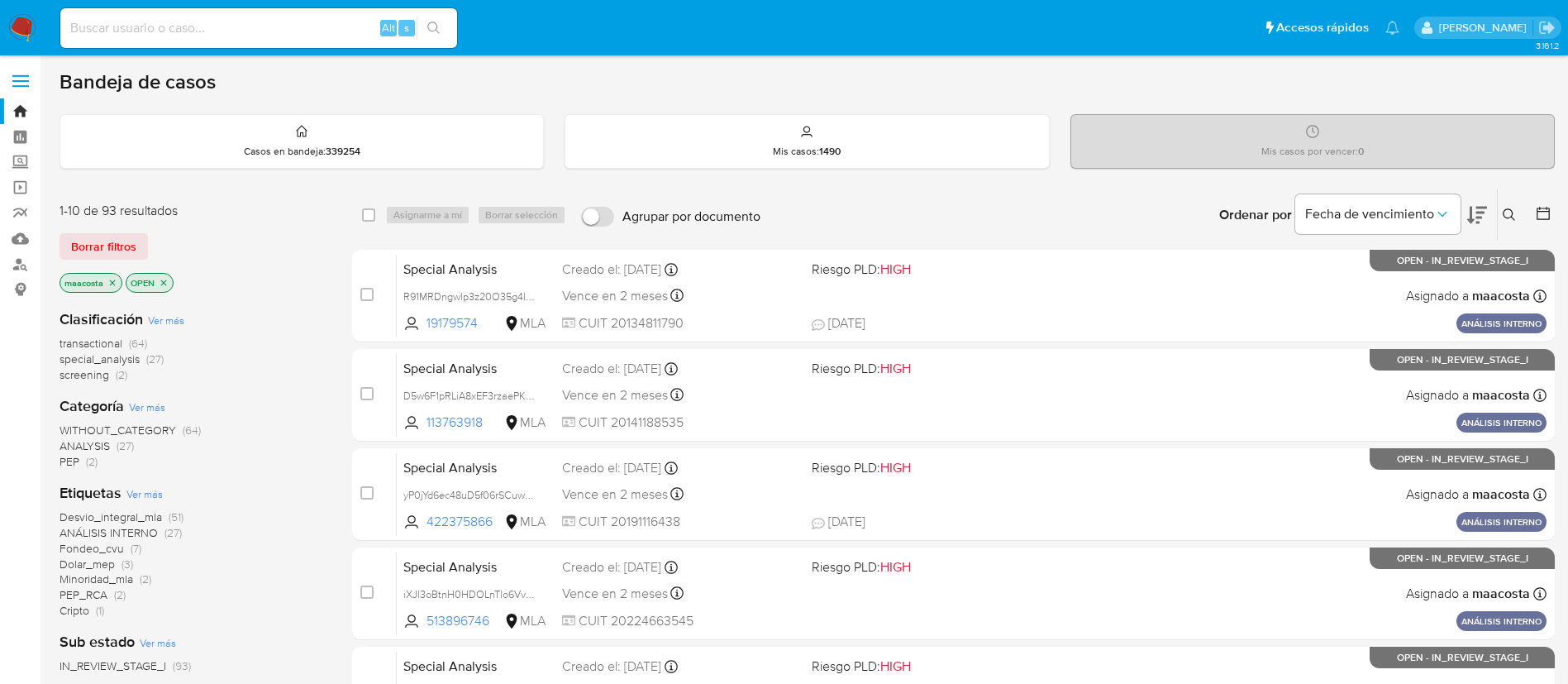
click at [271, 39] on div "Alt s" at bounding box center [259, 28] width 397 height 39
paste input "BaMB619zwFQzHaIzD0kBavUC"
click at [246, 29] on input at bounding box center [259, 29] width 397 height 22
type input "BaMB619zwFQzHaIzD0kBavUC"
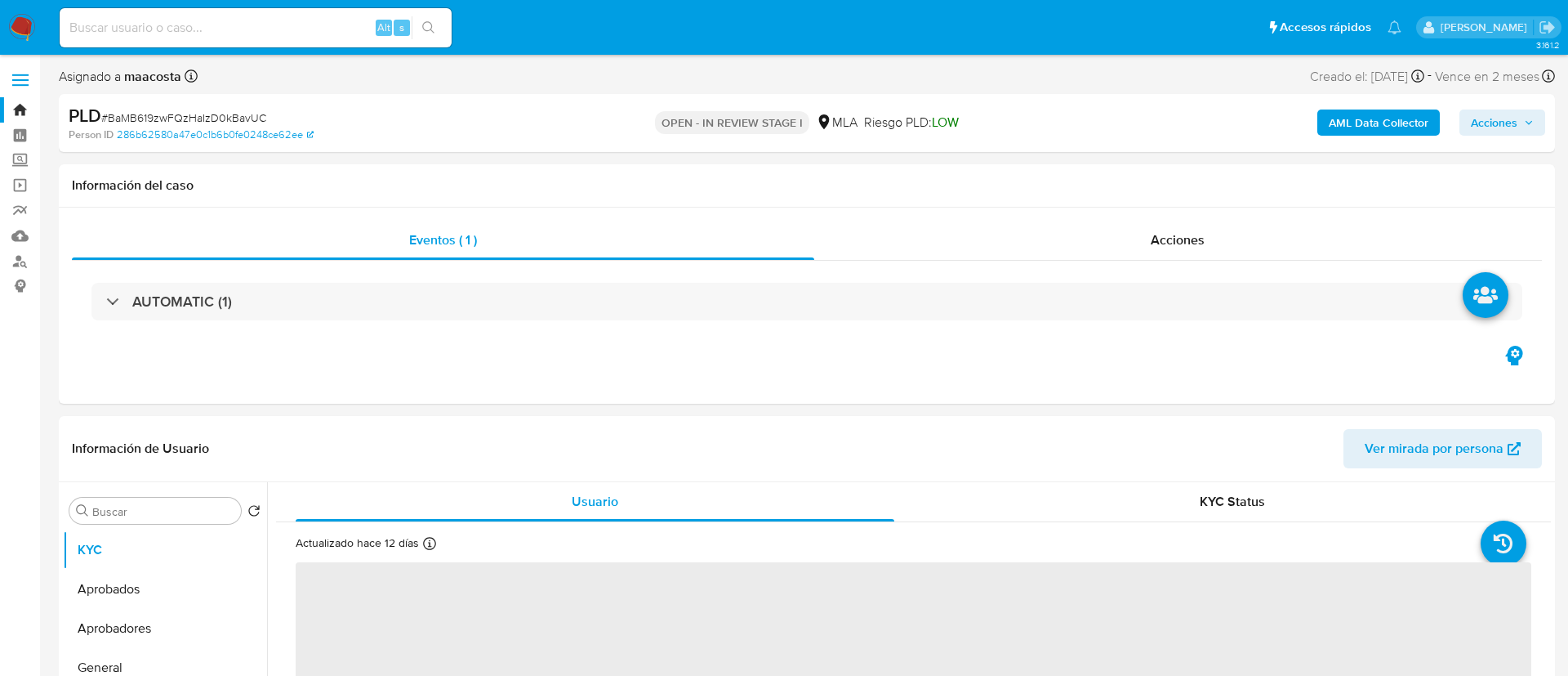
select select "10"
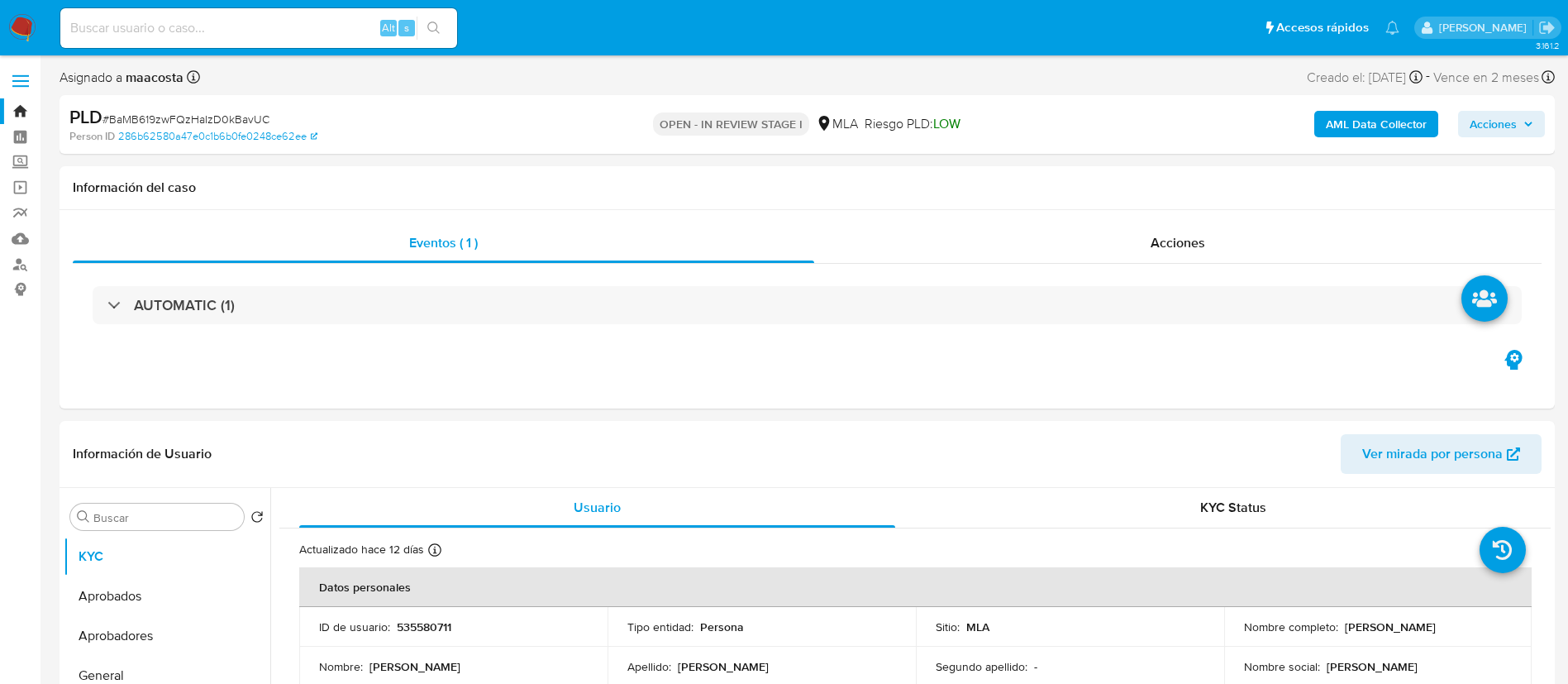
click at [1372, 113] on b "AML Data Collector" at bounding box center [1376, 124] width 101 height 26
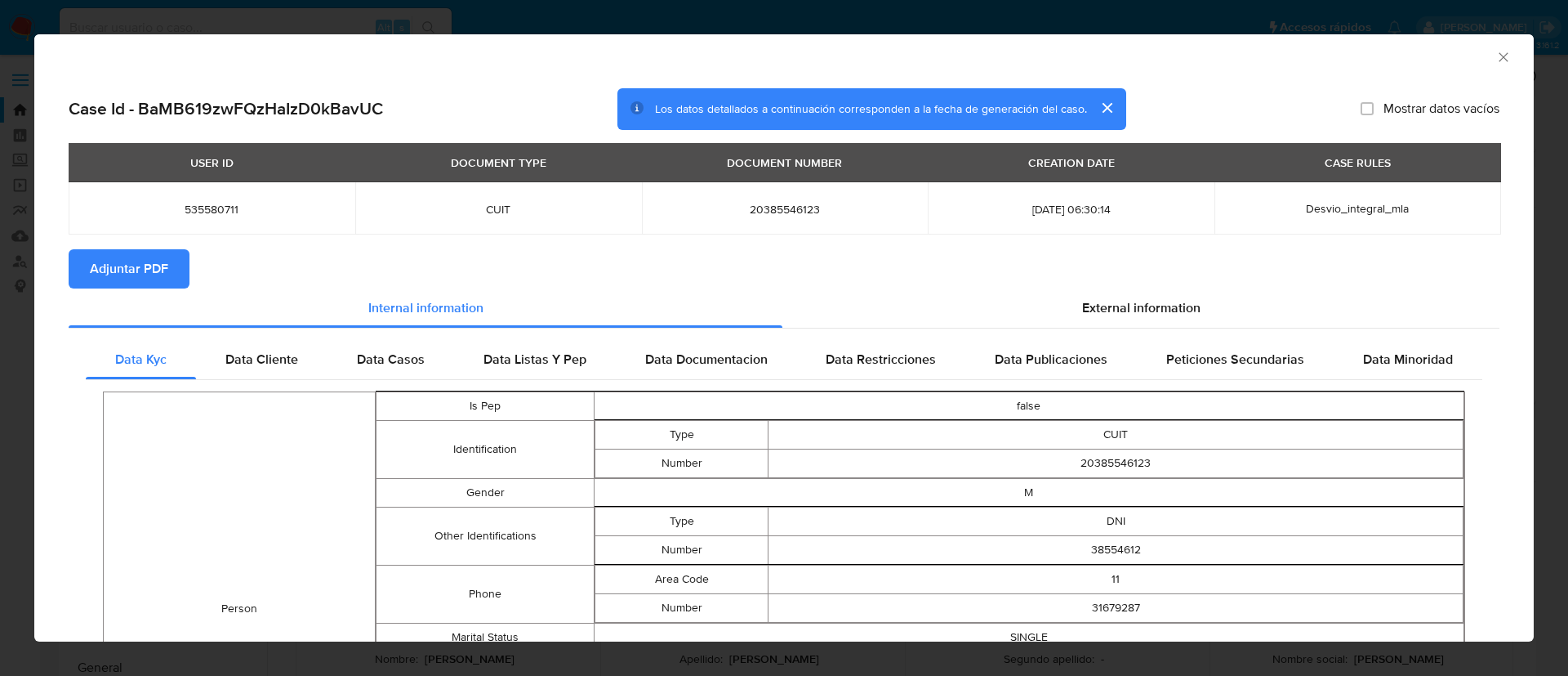
click at [154, 251] on span "Adjuntar PDF" at bounding box center [129, 268] width 78 height 36
click at [13, 309] on div "AML Data Collector Case Id - BaMB619zwFQzHaIzD0kBavUC Los datos detallados a co…" at bounding box center [784, 338] width 1568 height 676
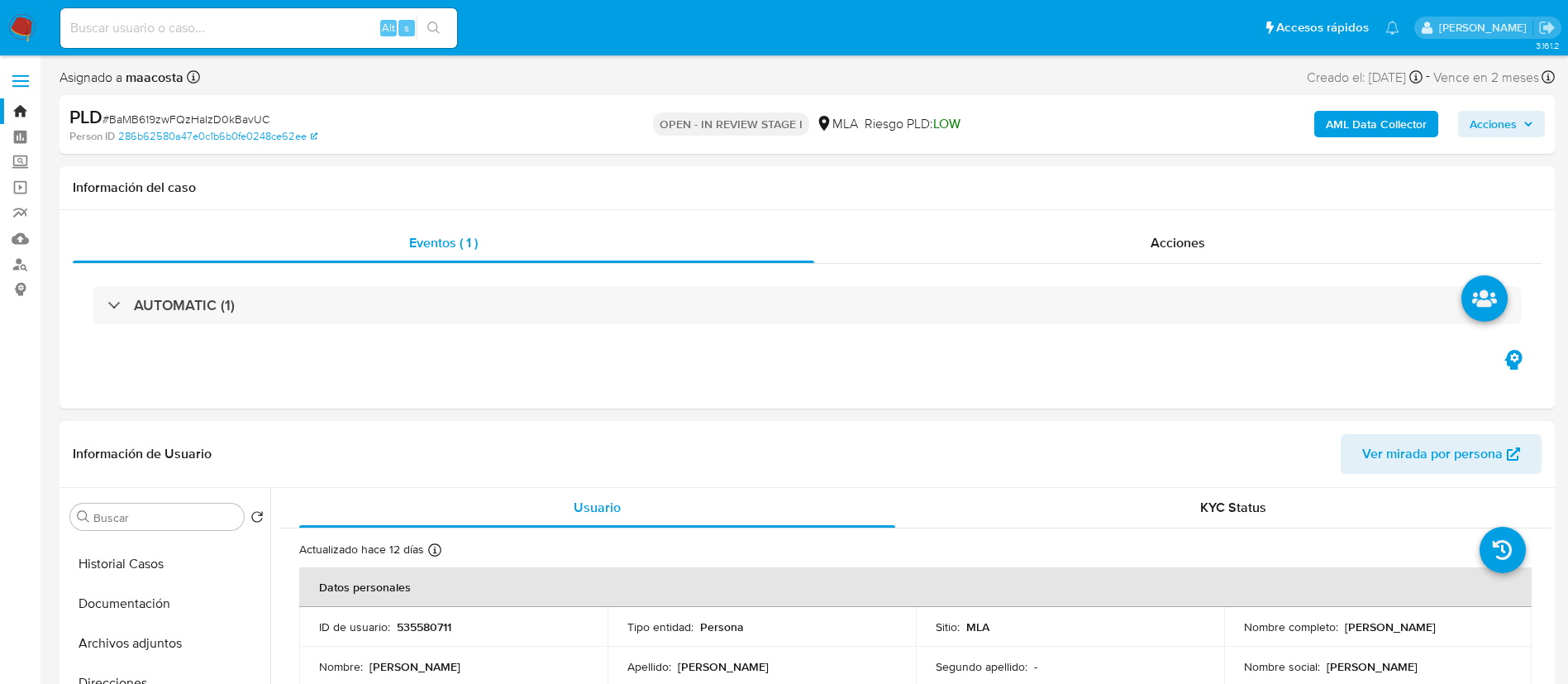
scroll to position [150, 0]
click at [120, 571] on button "Historial Casos" at bounding box center [167, 564] width 207 height 39
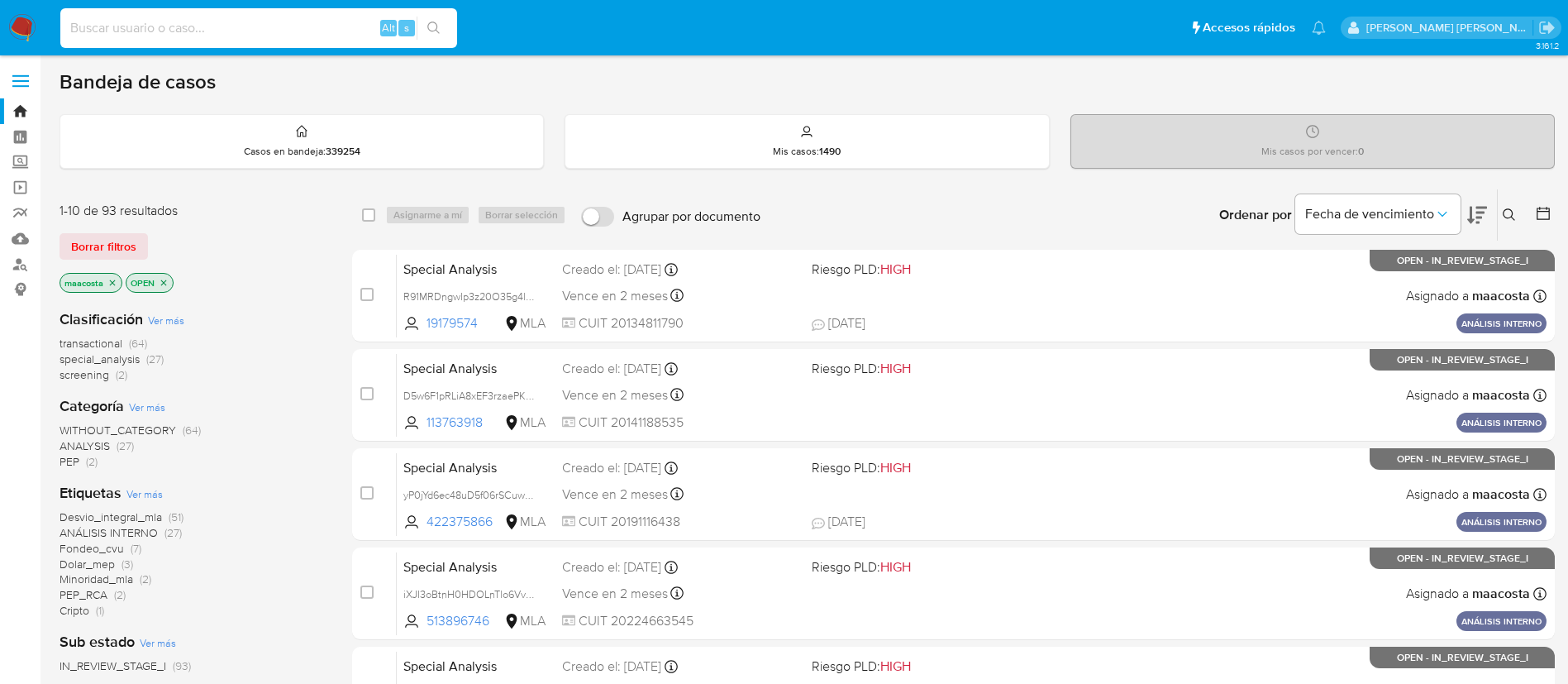
paste input "qWPWIshvd4c3LOBmacH7Wa36"
click at [348, 37] on input at bounding box center [259, 29] width 397 height 22
type input "qWPWIshvd4c3LOBmacH7Wa36"
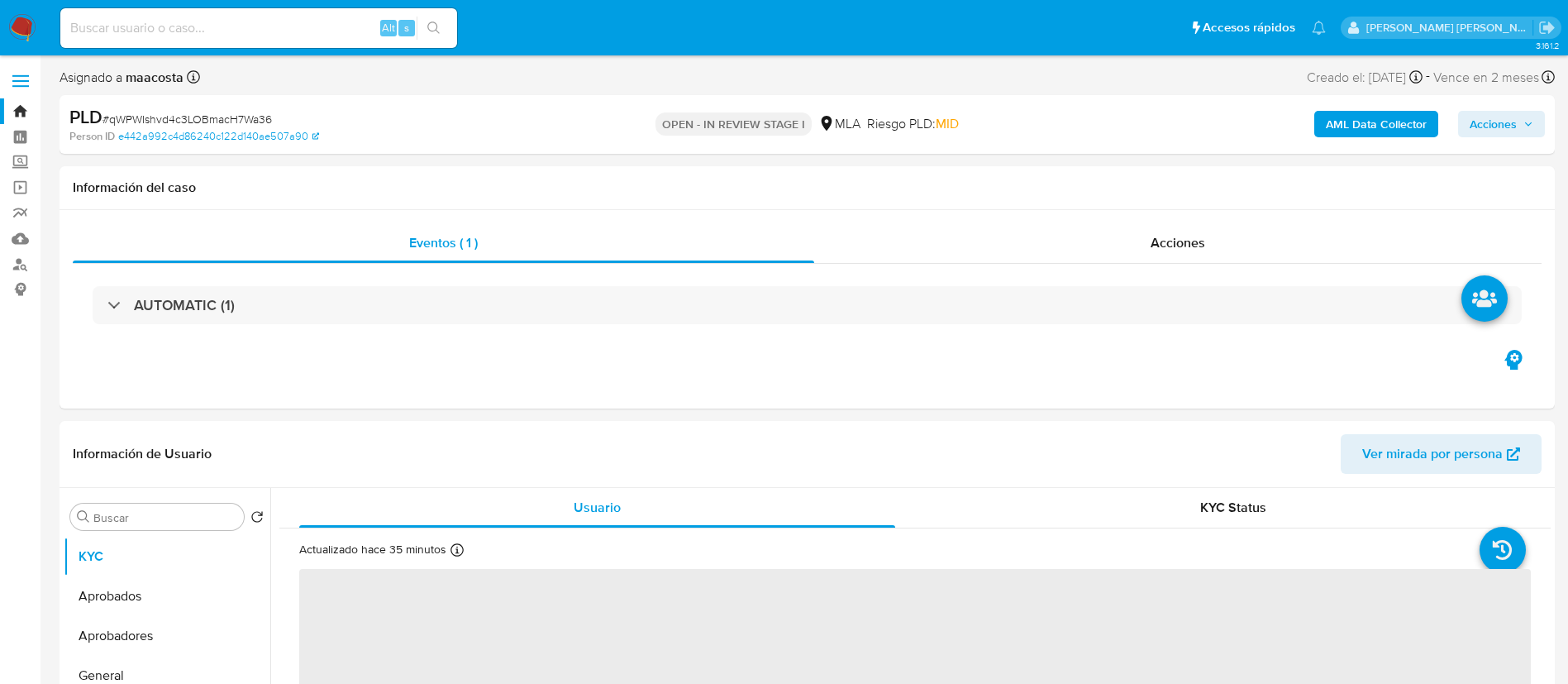
select select "10"
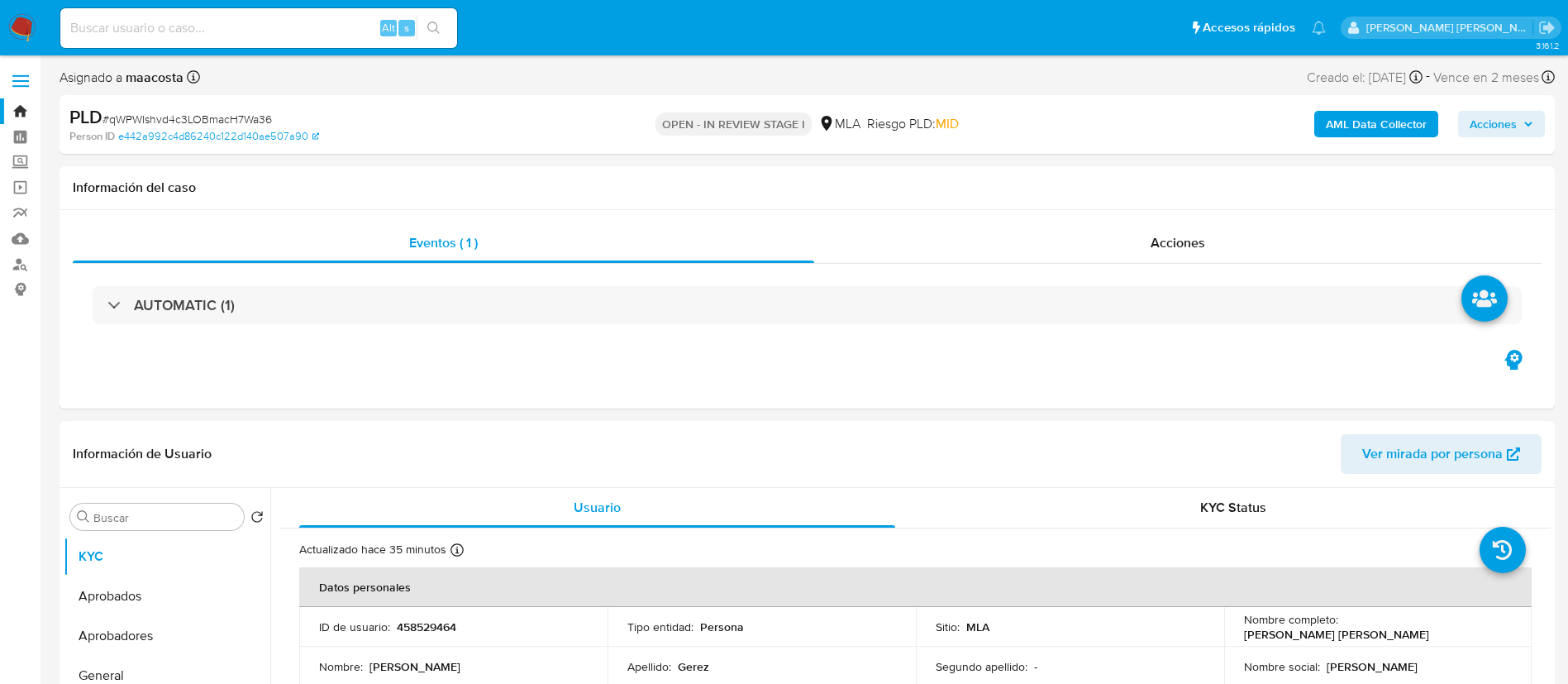
click at [1372, 113] on b "AML Data Collector" at bounding box center [1376, 124] width 101 height 26
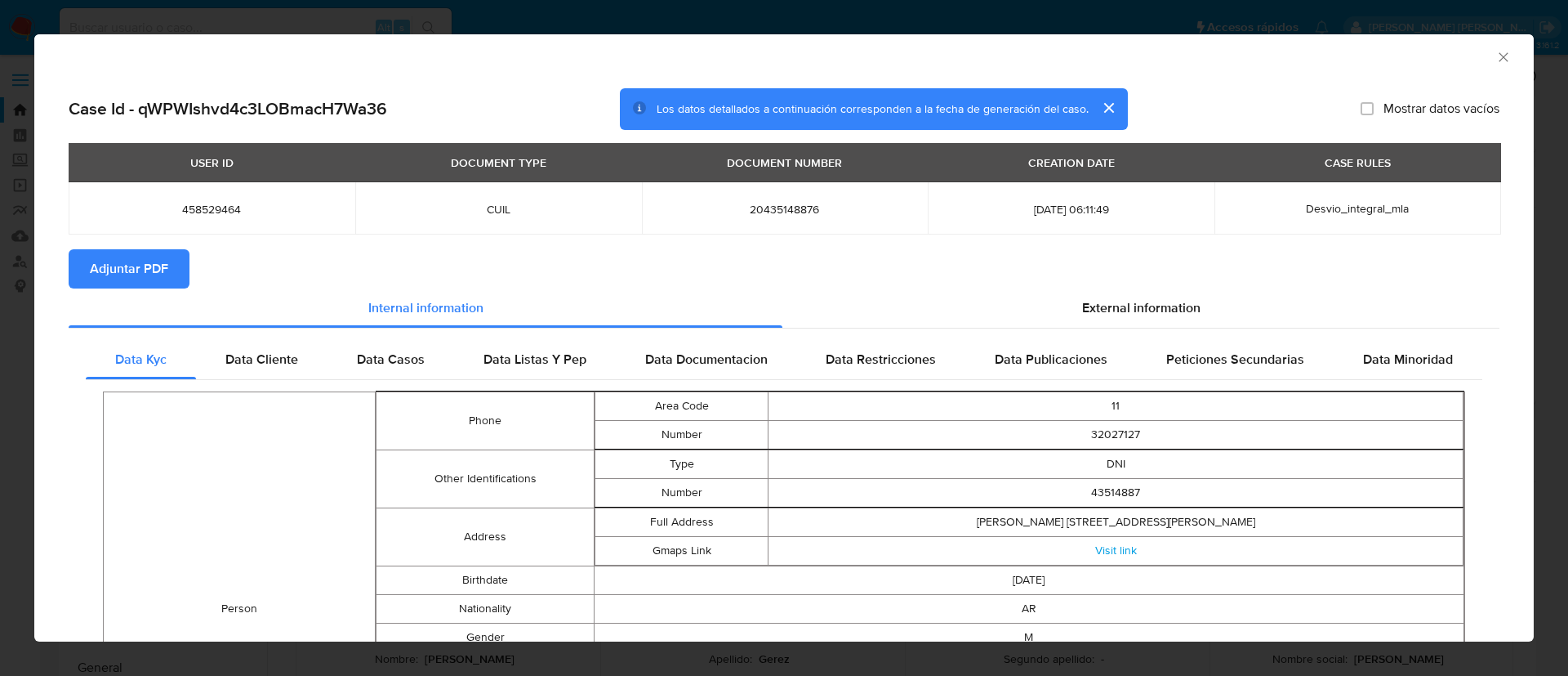
click at [166, 251] on span "Adjuntar PDF" at bounding box center [129, 268] width 78 height 36
click at [3, 312] on div "AML Data Collector Case Id - qWPWIshvd4c3LOBmacH7Wa36 Los datos detallados a co…" at bounding box center [784, 338] width 1568 height 676
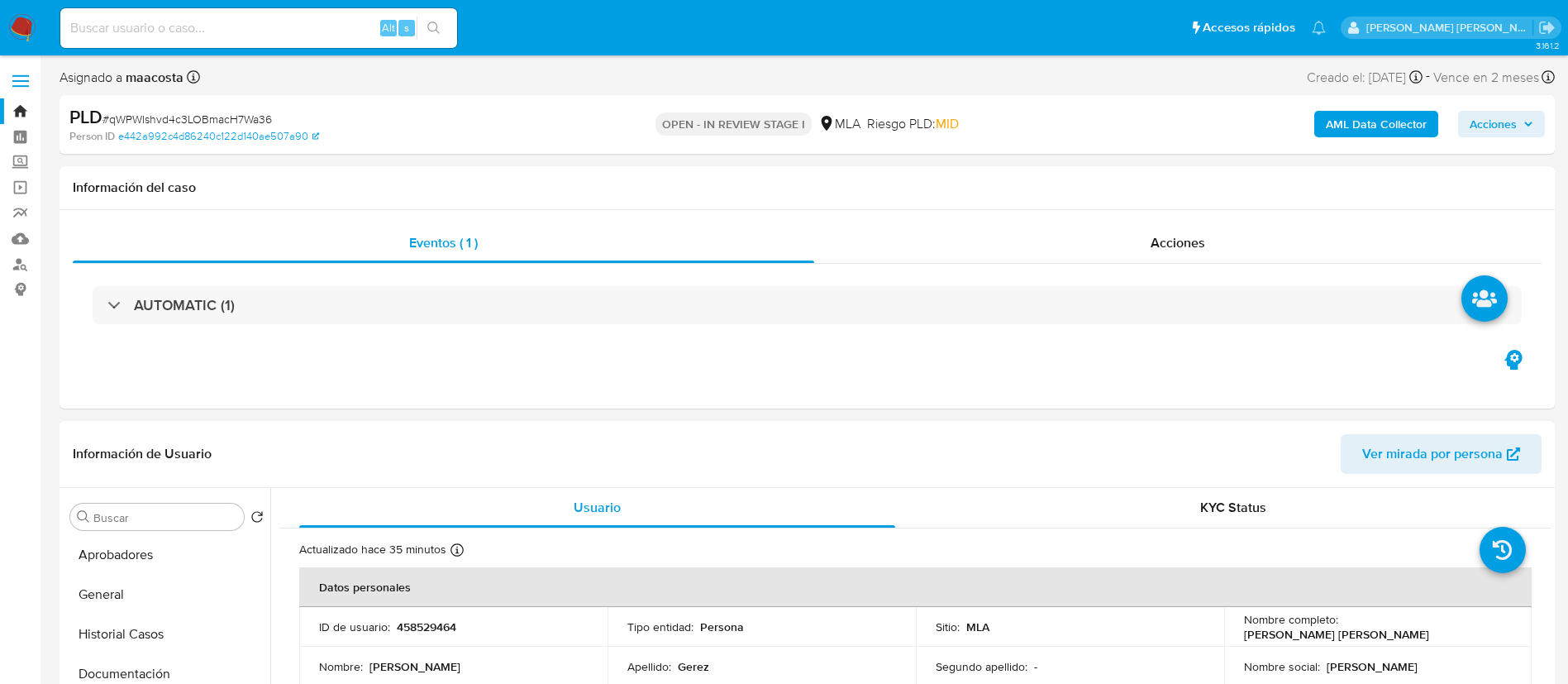
scroll to position [82, 0]
click at [119, 644] on button "Historial Casos" at bounding box center [160, 633] width 193 height 39
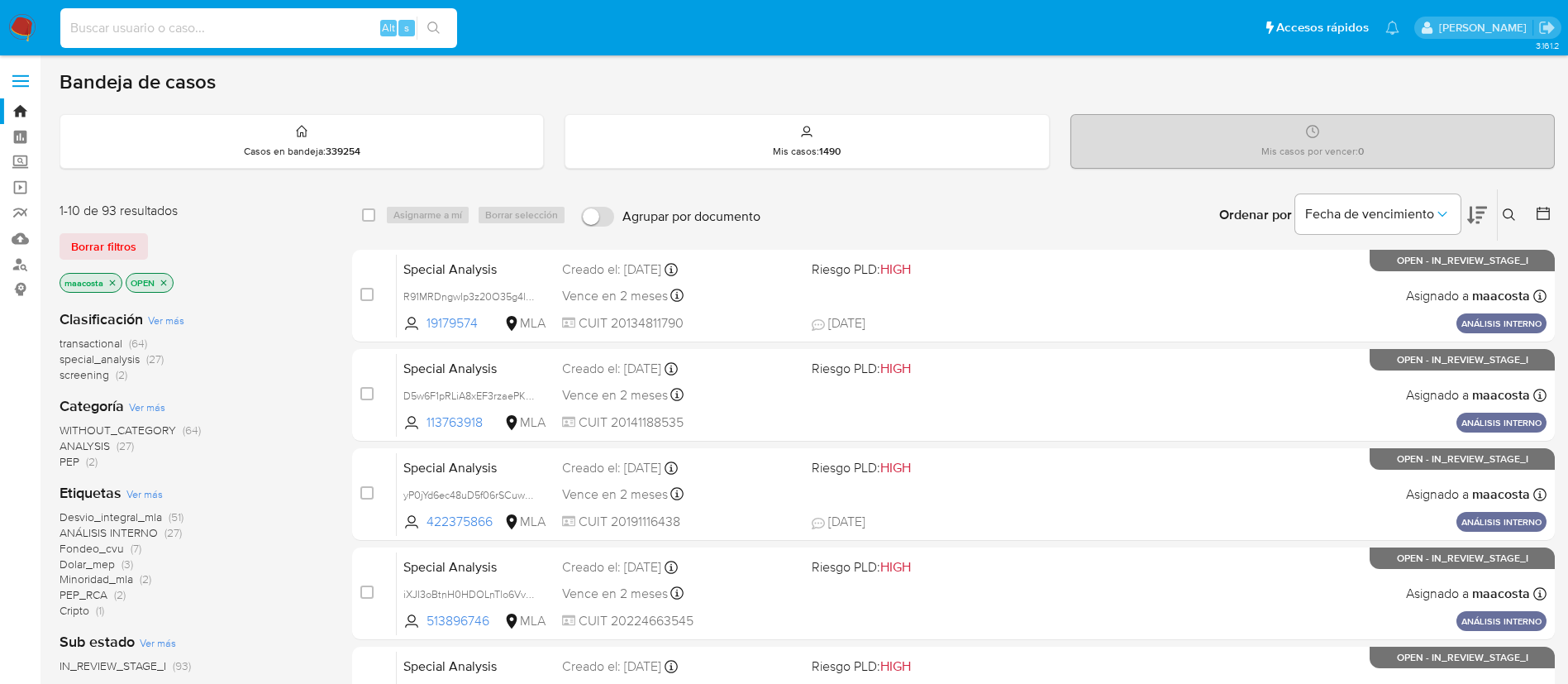
click at [350, 30] on input at bounding box center [259, 29] width 397 height 22
paste input "qMXfPVoYzcg1Iz9agk5nt9kX"
type input "qMXfPVoYzcg1Iz9agk5nt9kX"
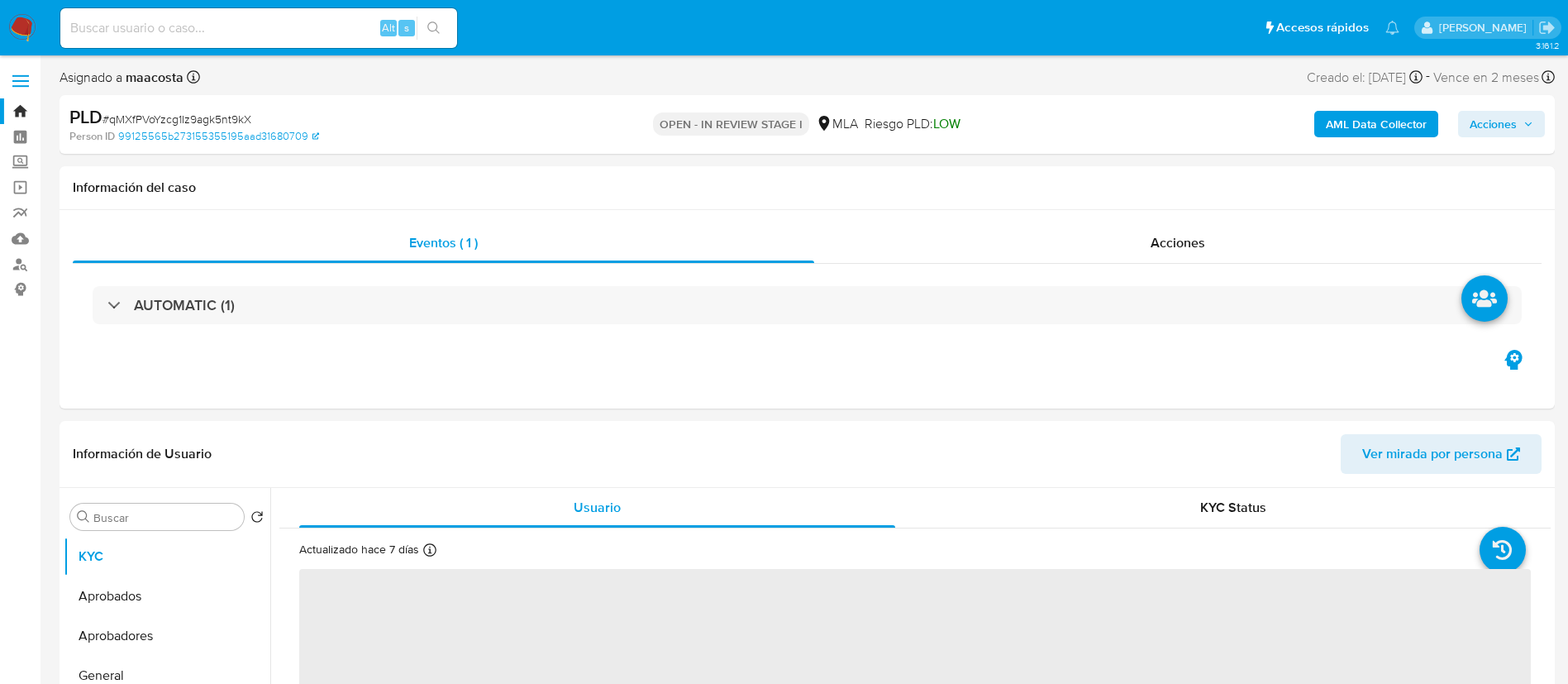
select select "10"
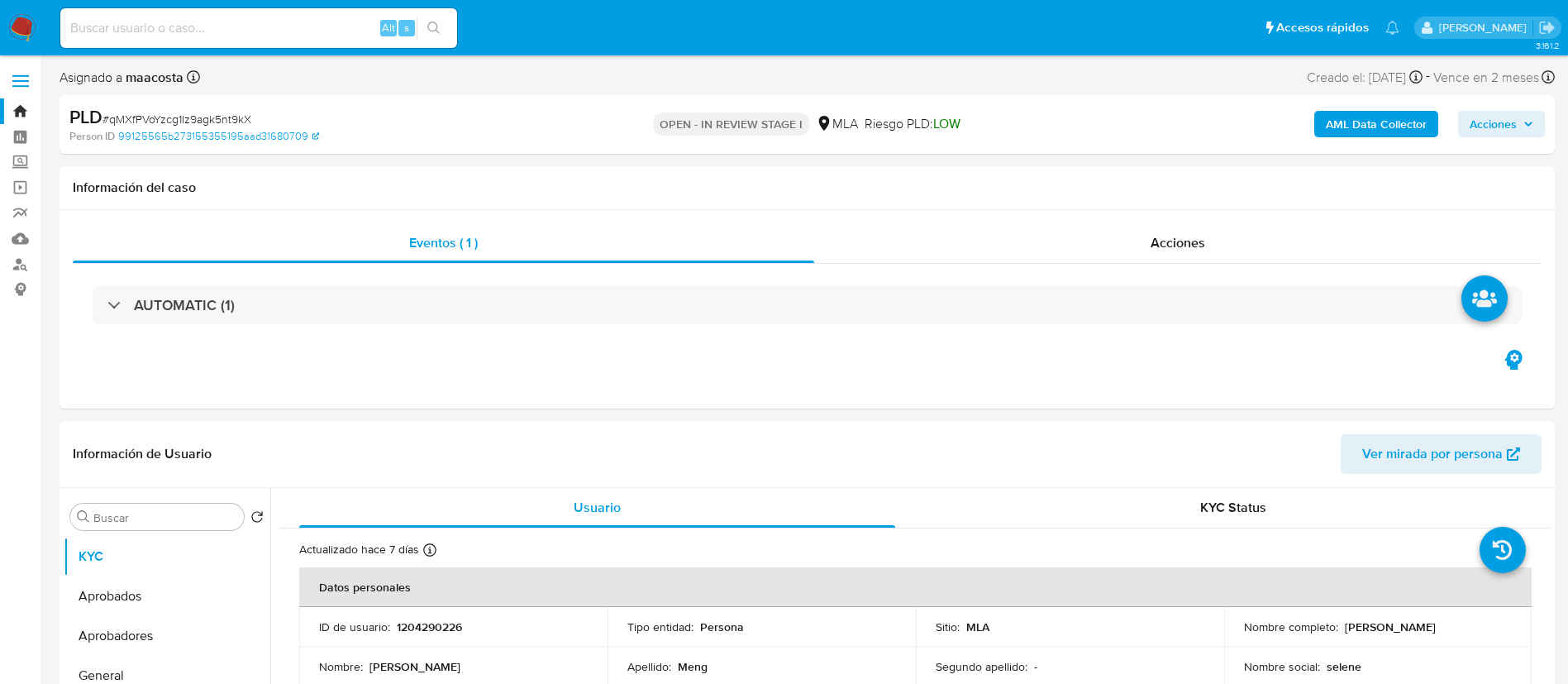
click at [1389, 112] on b "AML Data Collector" at bounding box center [1376, 124] width 101 height 26
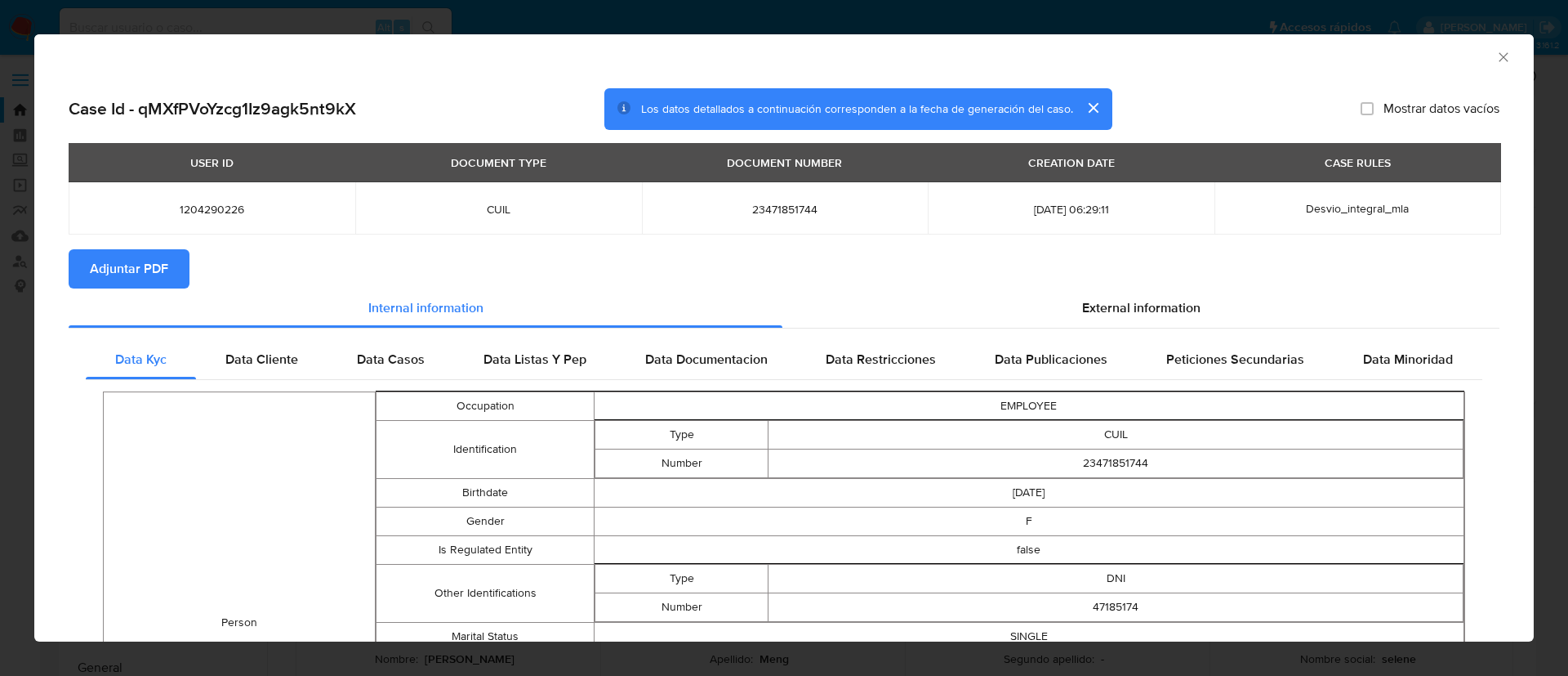
click at [164, 254] on span "Adjuntar PDF" at bounding box center [129, 268] width 78 height 36
click at [9, 318] on div "AML Data Collector Case Id - qMXfPVoYzcg1Iz9agk5nt9kX Los datos detallados a co…" at bounding box center [784, 338] width 1568 height 676
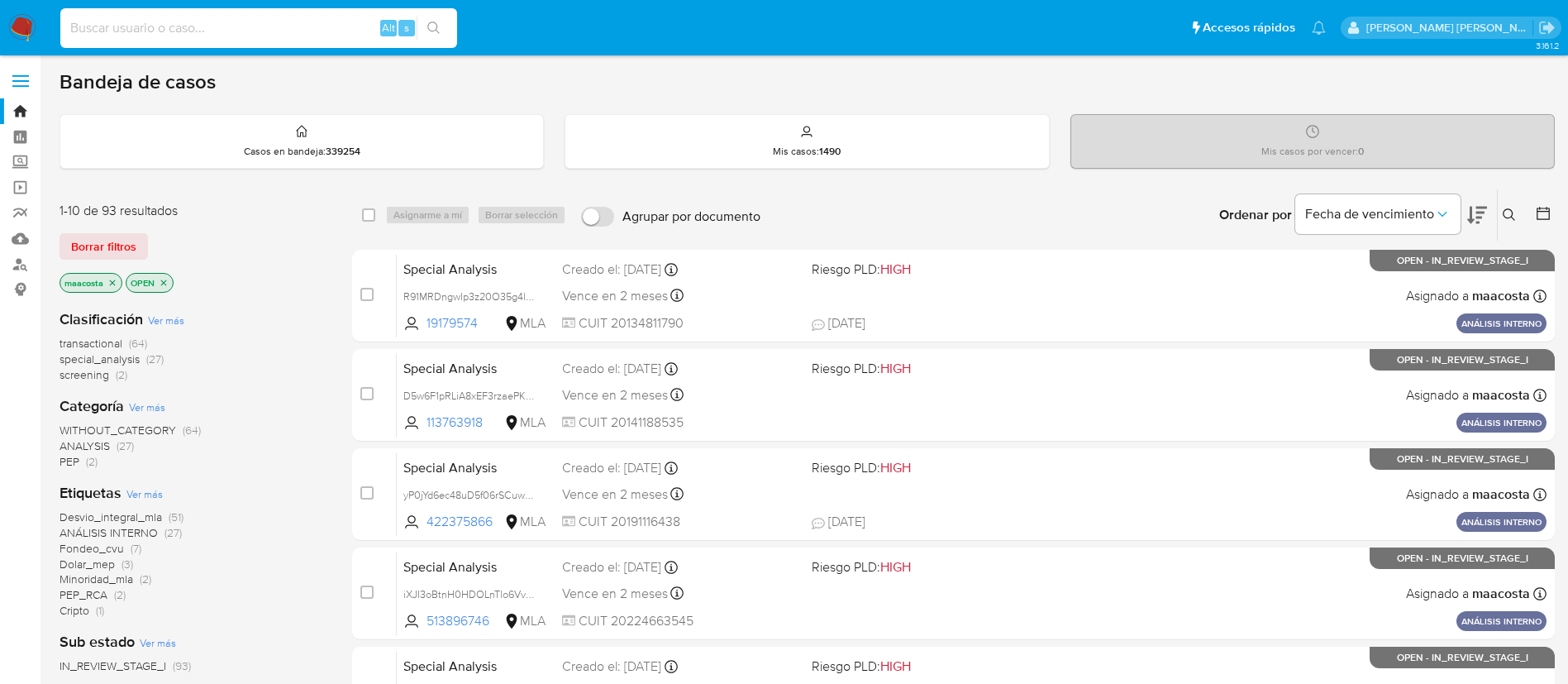
paste input "AroJHHNx2e85FZILyZFctXbH"
click at [232, 24] on input at bounding box center [259, 29] width 397 height 22
type input "AroJHHNx2e85FZILyZFctXbH"
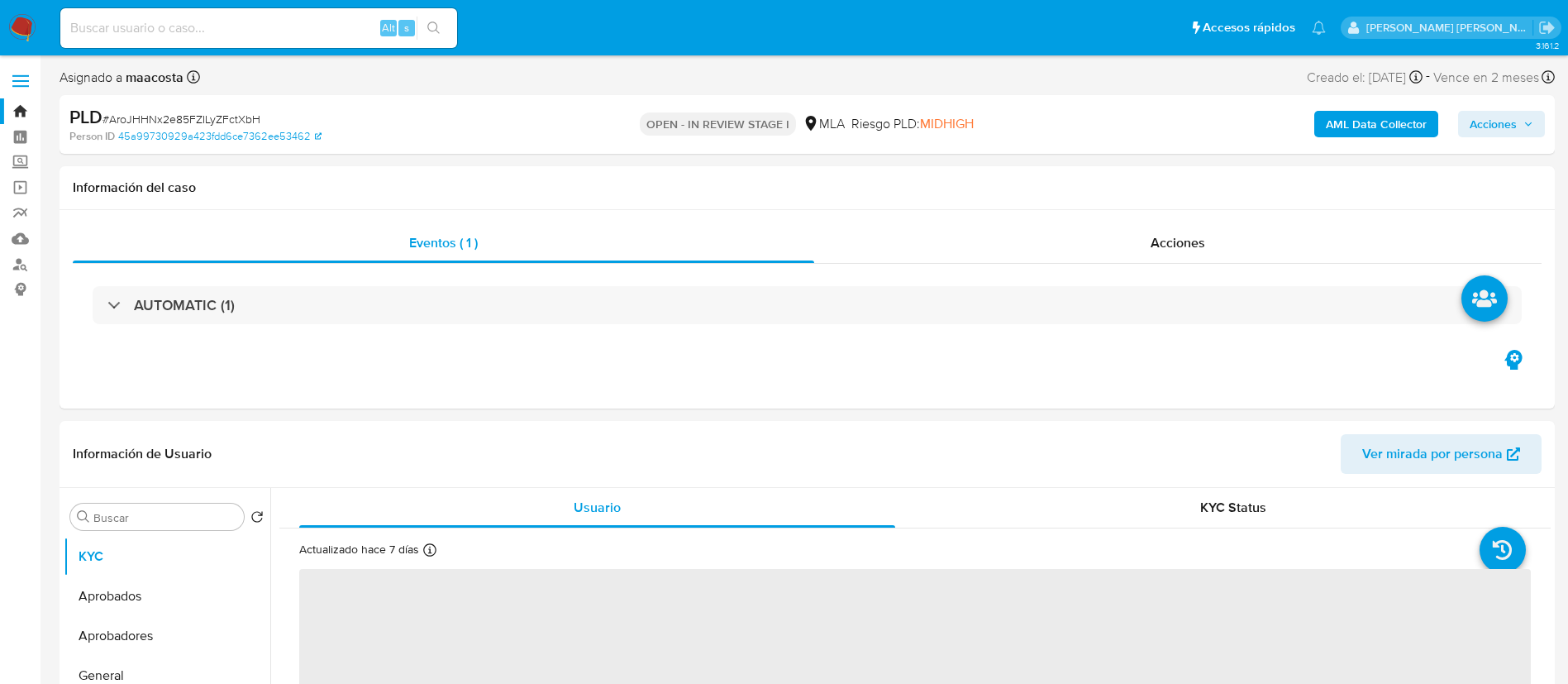
select select "10"
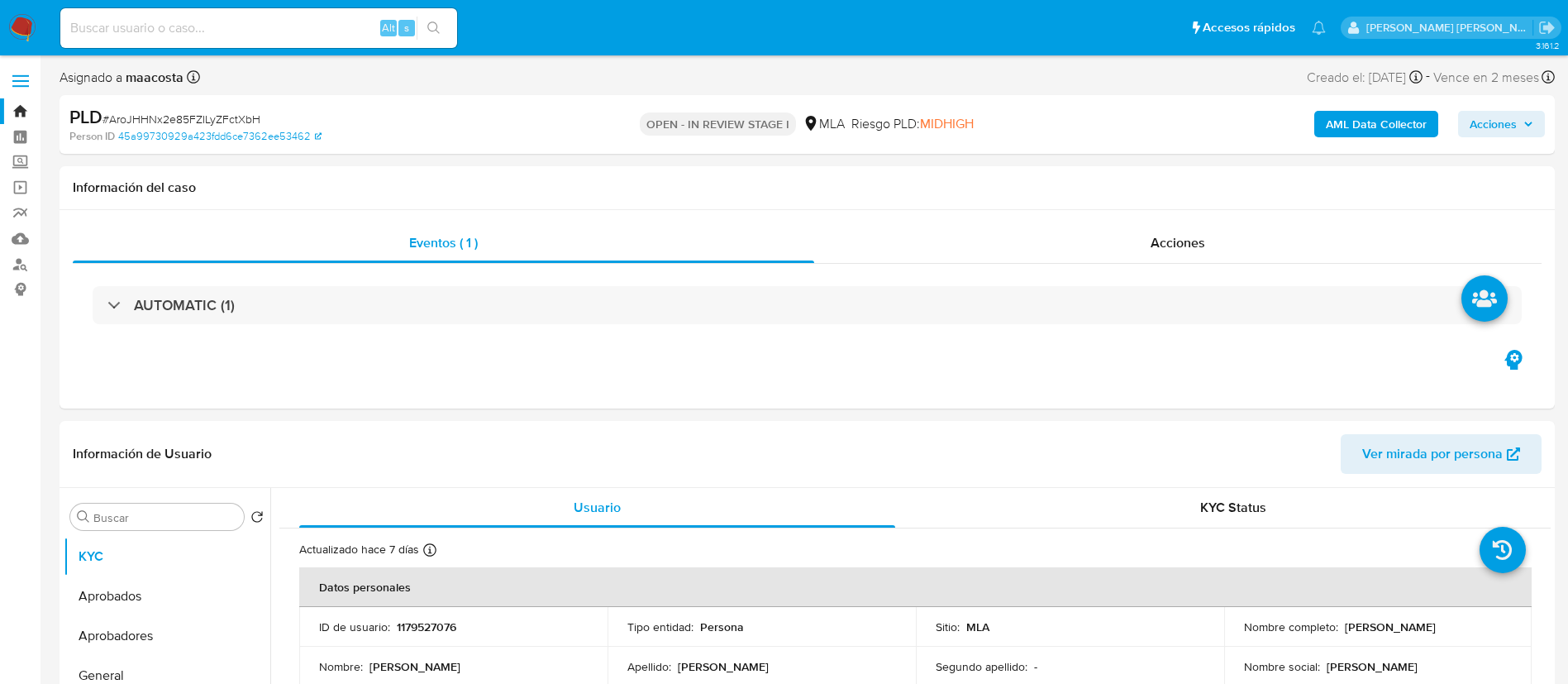
click at [1389, 112] on b "AML Data Collector" at bounding box center [1376, 124] width 101 height 26
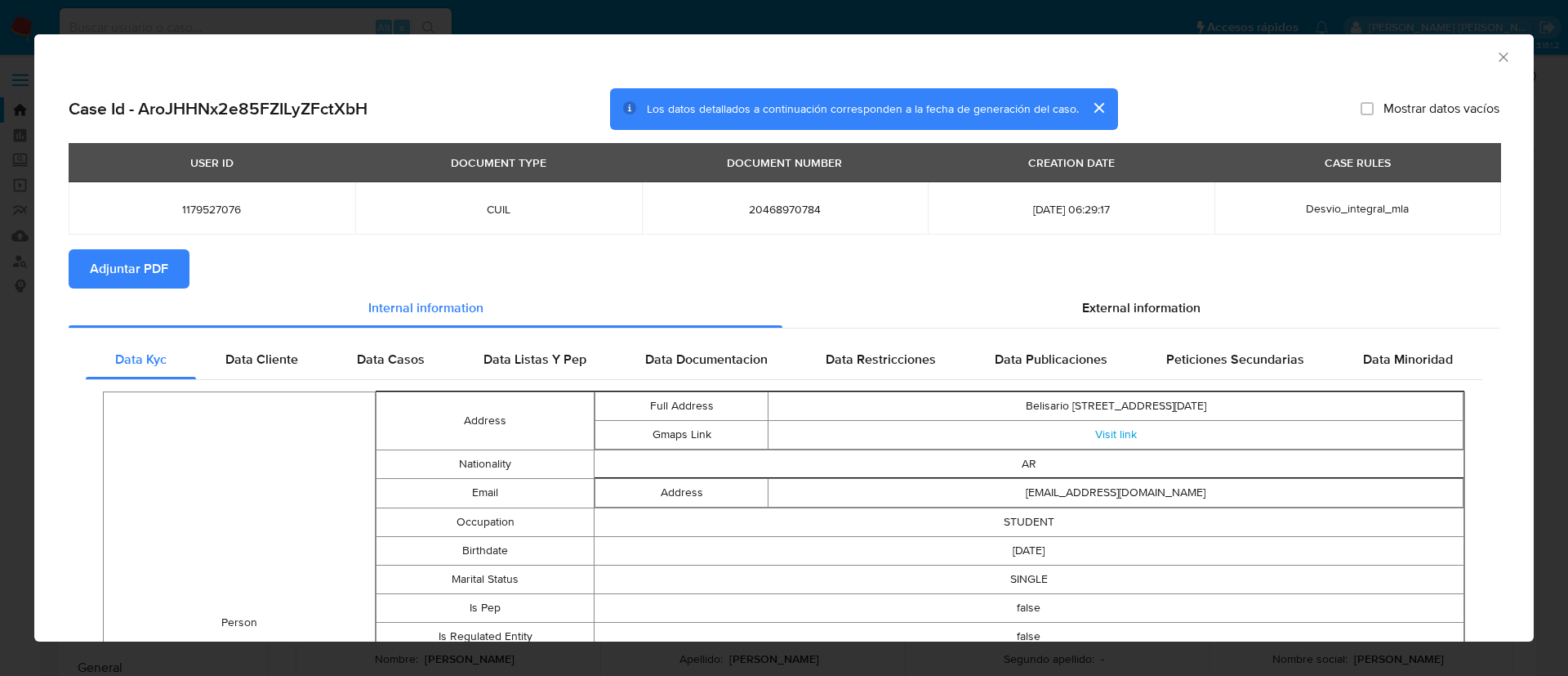
click at [164, 254] on span "Adjuntar PDF" at bounding box center [129, 268] width 78 height 36
click at [13, 316] on div "AML Data Collector Case Id - AroJHHNx2e85FZILyZFctXbH Los datos detallados a co…" at bounding box center [784, 338] width 1568 height 676
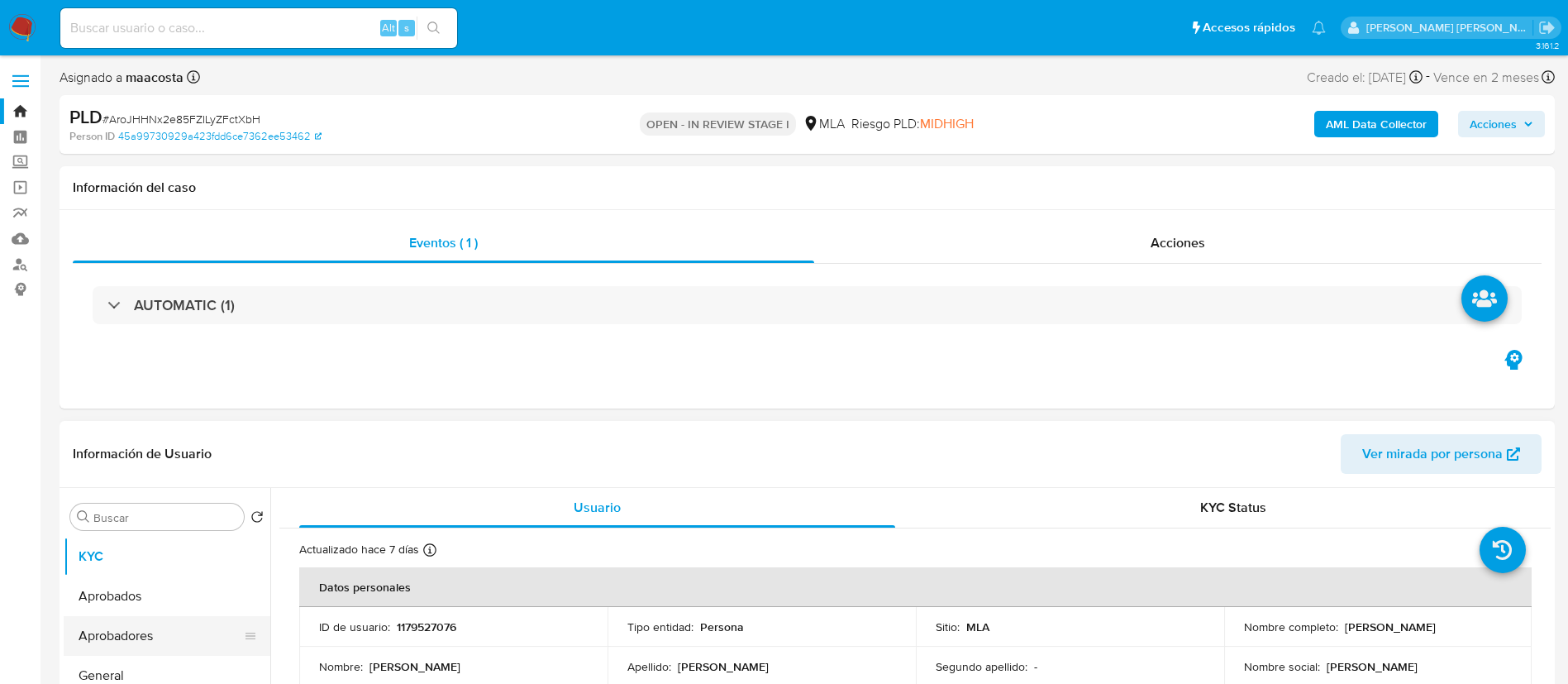
drag, startPoint x: 119, startPoint y: 643, endPoint x: 91, endPoint y: 627, distance: 32.2
click at [91, 627] on button "Aprobadores" at bounding box center [160, 635] width 193 height 39
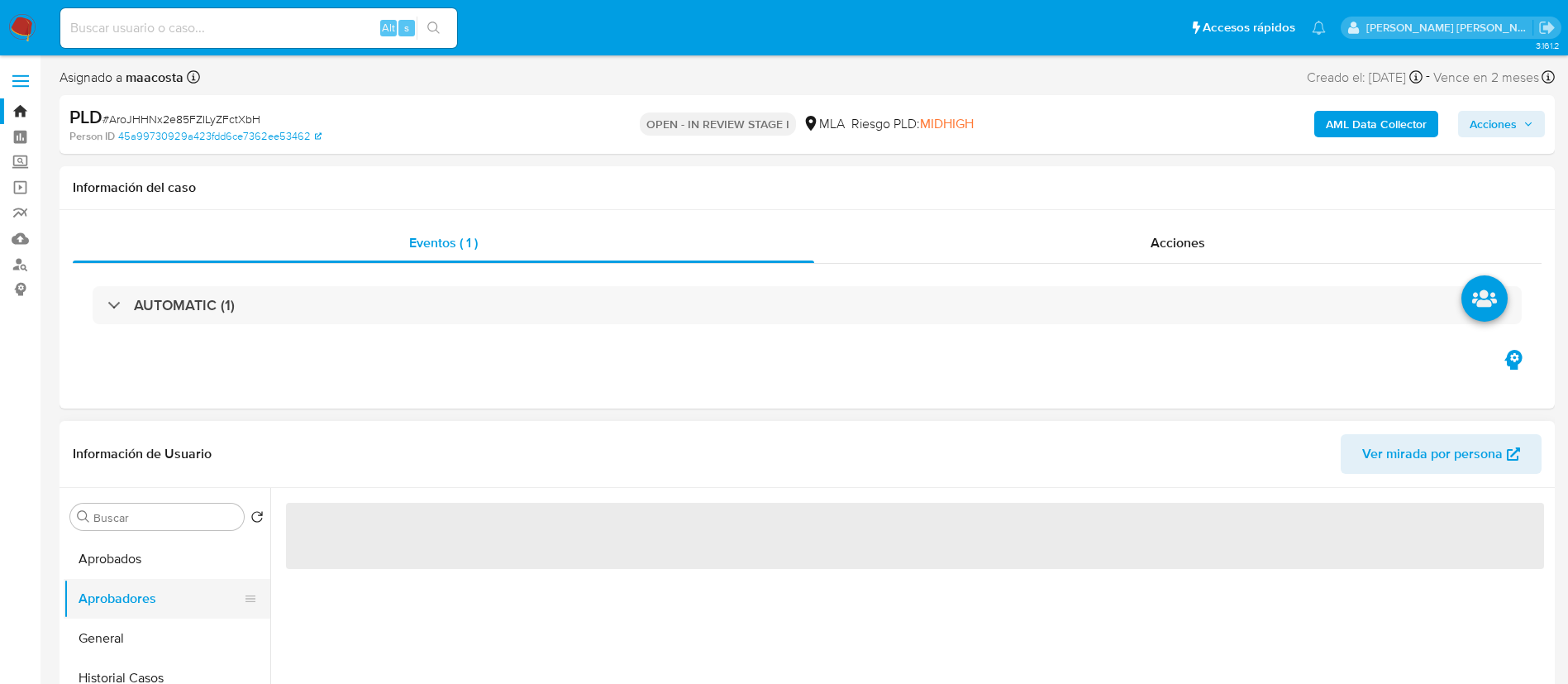
scroll to position [55, 0]
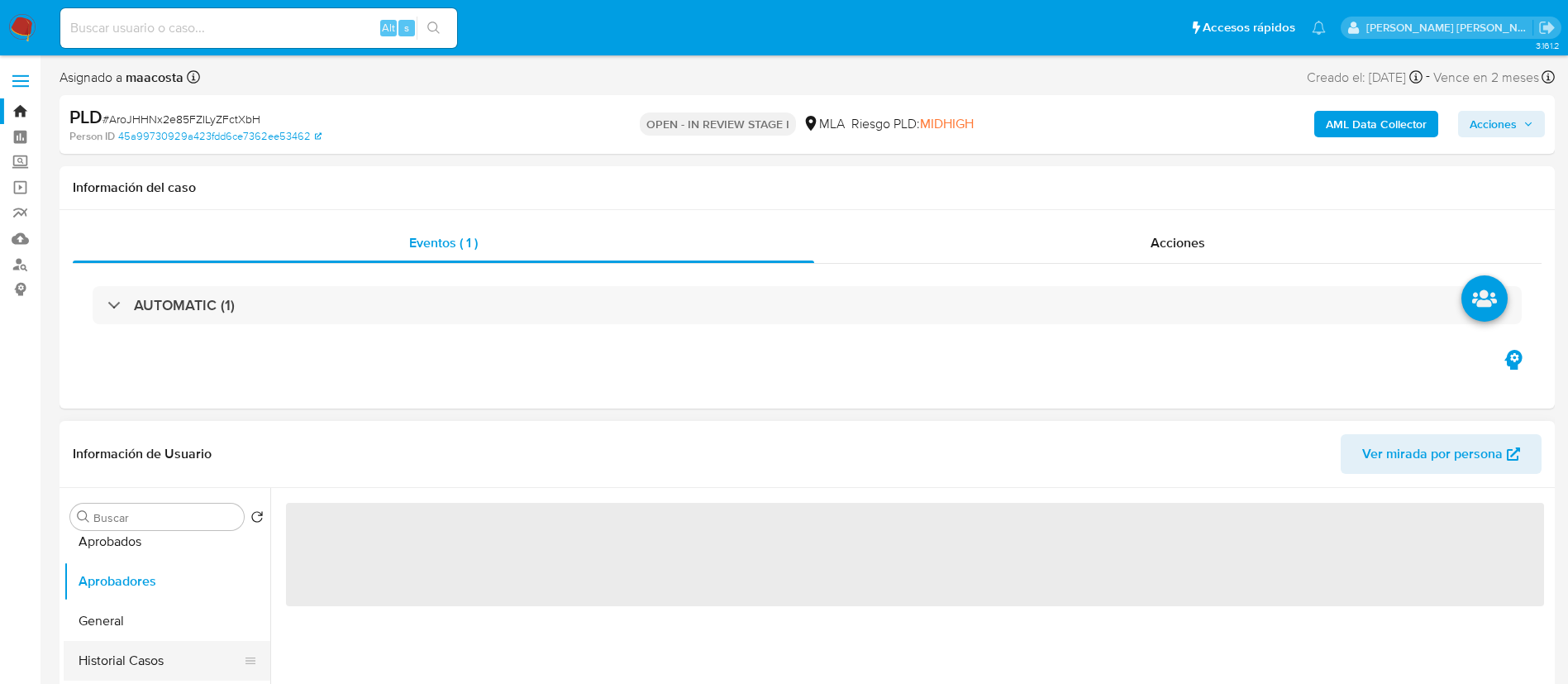
click at [107, 673] on button "Historial Casos" at bounding box center [160, 660] width 193 height 39
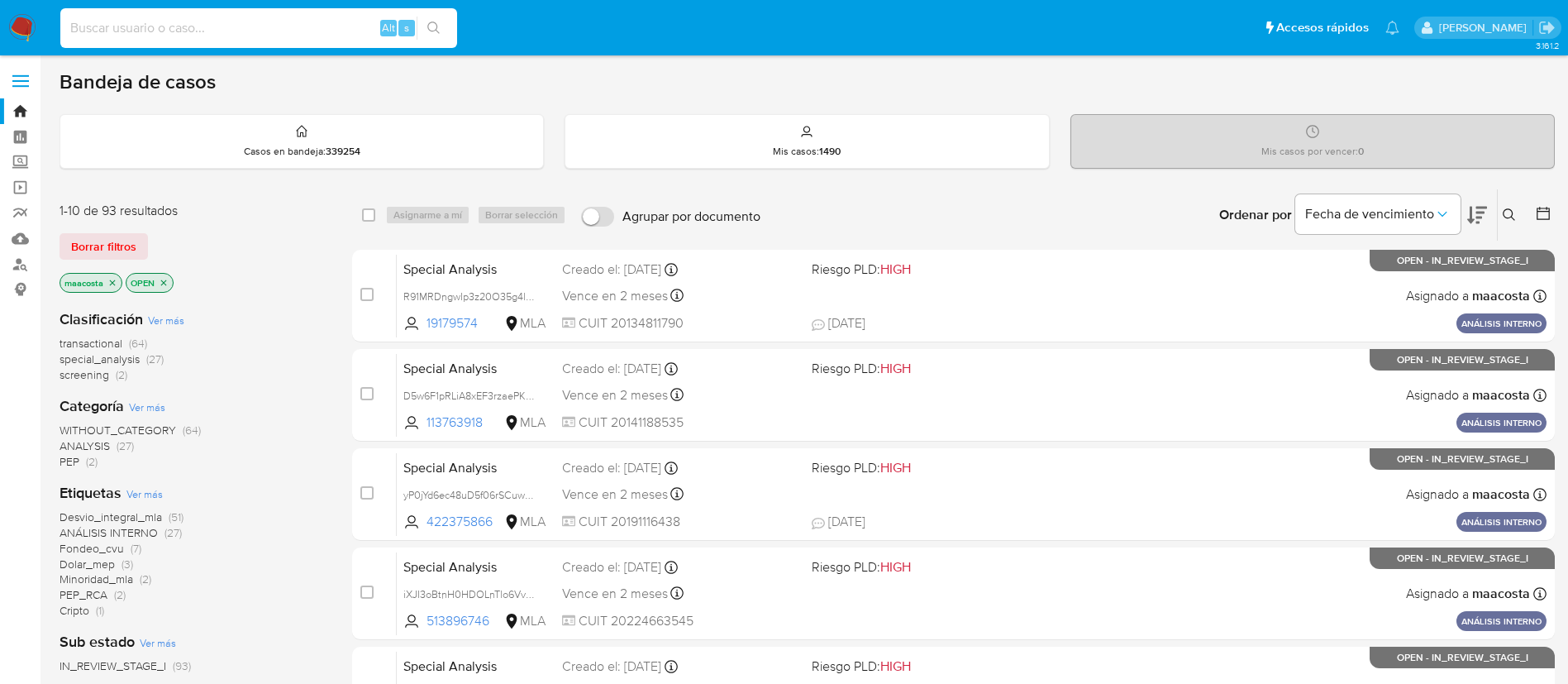
paste input "DHAx53MhwHGmy5RDIlXFx2mP"
click at [348, 31] on input at bounding box center [259, 29] width 397 height 22
type input "DHAx53MhwHGmy5RDIlXFx2mP"
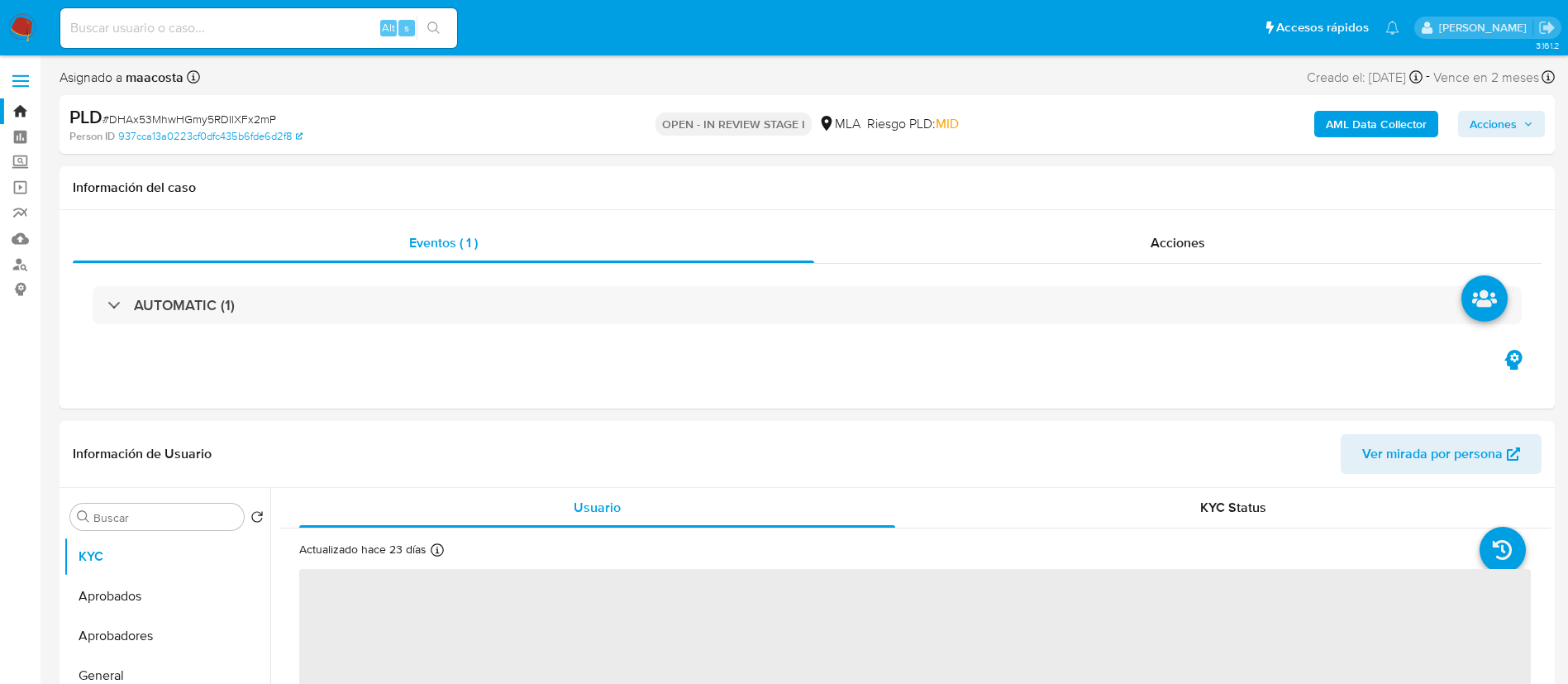
select select "10"
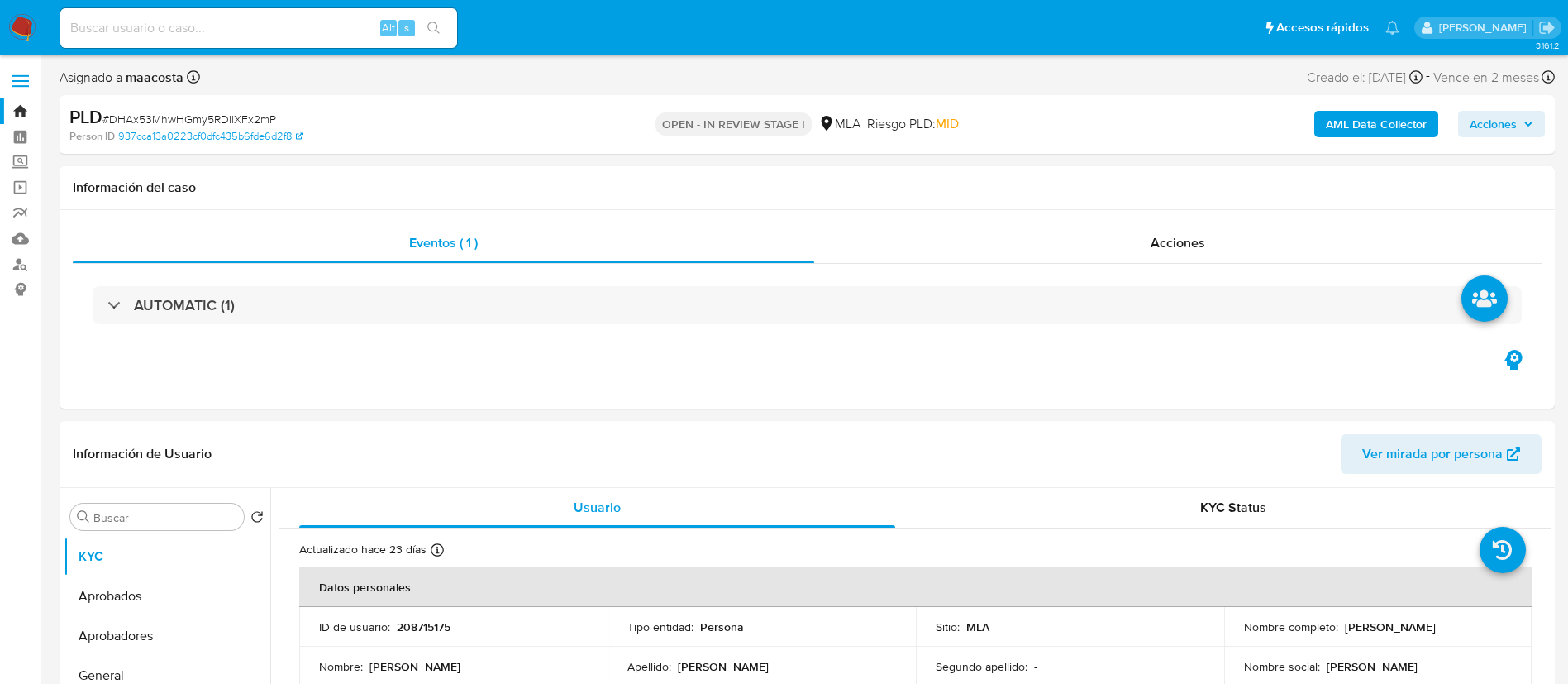
click at [1397, 112] on b "AML Data Collector" at bounding box center [1376, 124] width 101 height 26
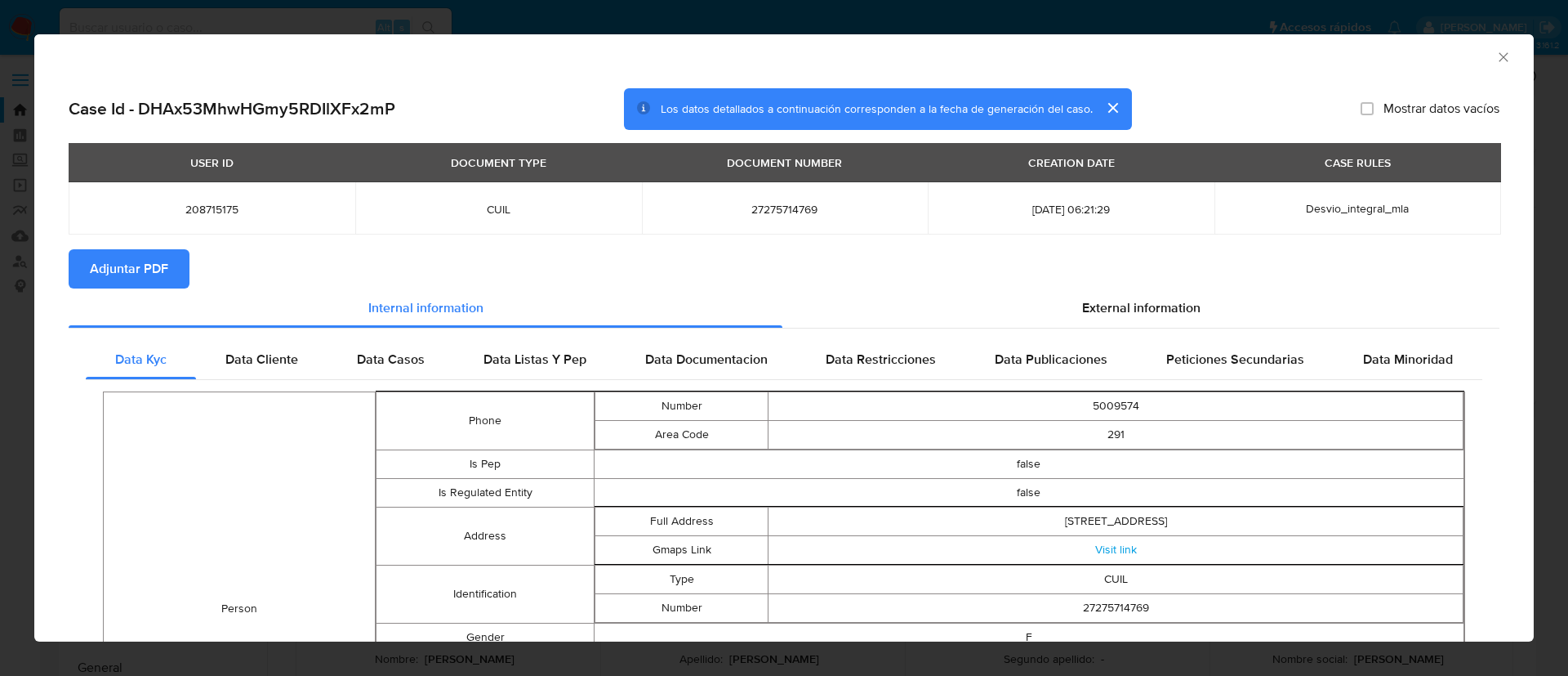
click at [164, 254] on span "Adjuntar PDF" at bounding box center [129, 268] width 78 height 36
click at [8, 321] on div "AML Data Collector Case Id - DHAx53MhwHGmy5RDIlXFx2mP Los datos detallados a co…" at bounding box center [784, 338] width 1568 height 676
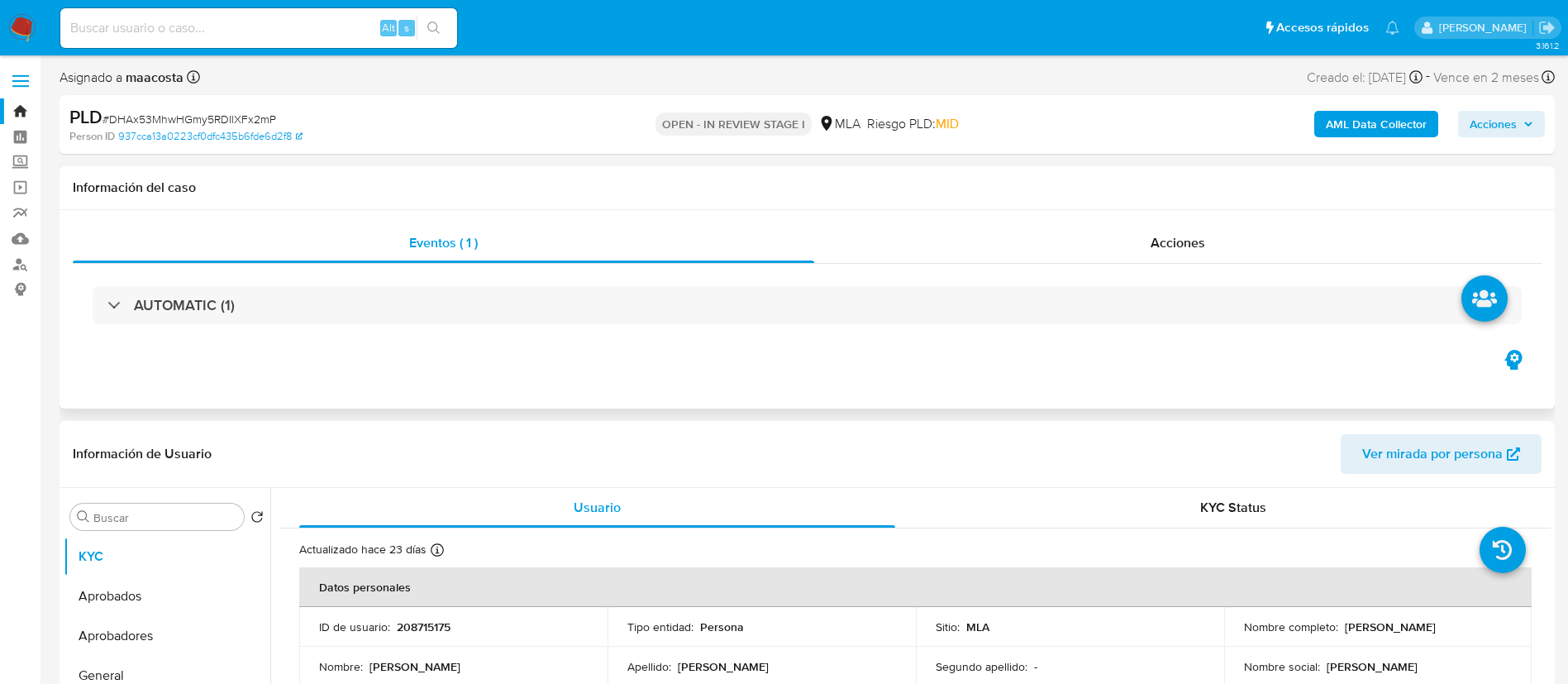
click at [226, 375] on div "Eventos ( 1 ) Acciones AUTOMATIC (1)" at bounding box center [808, 309] width 1496 height 198
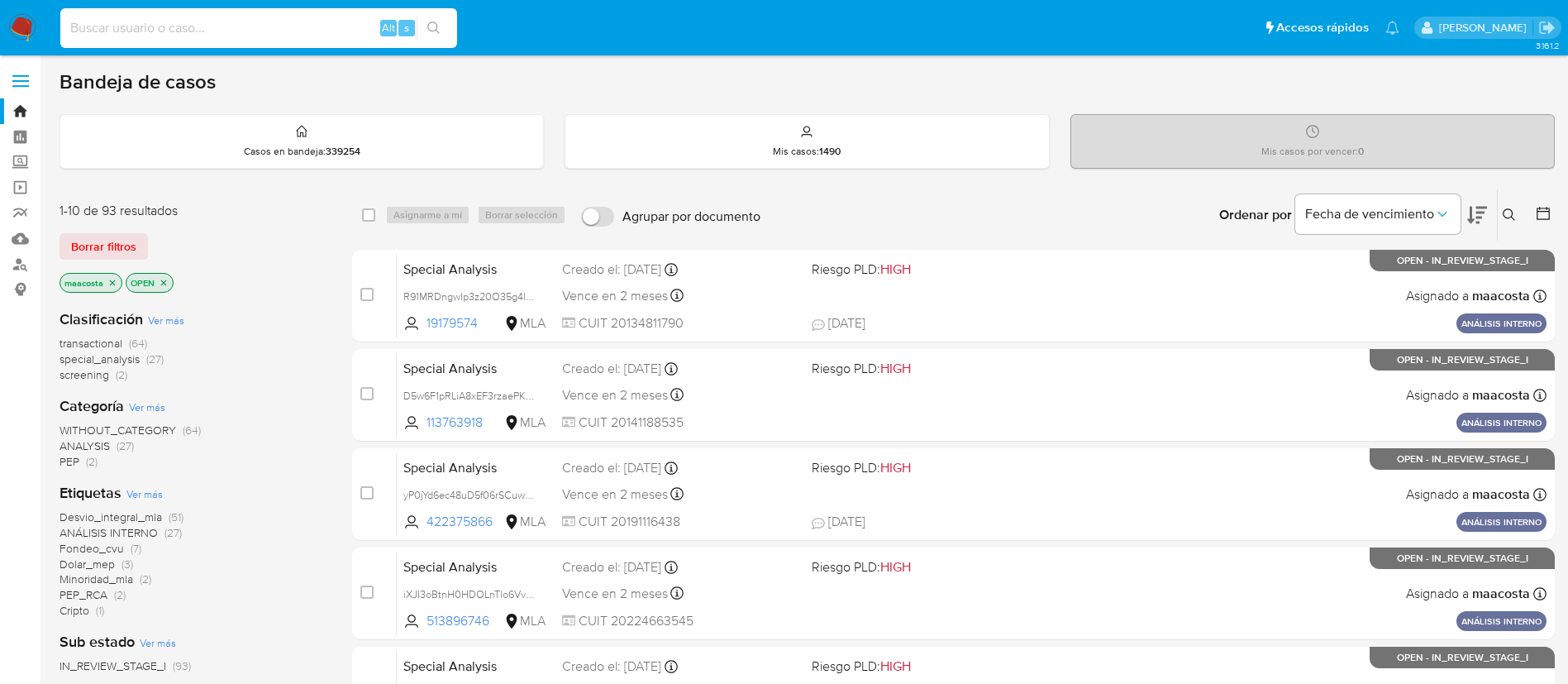
paste input "P8Zqi4SgcEQx7gJY81znzFLc"
click at [297, 37] on input at bounding box center [259, 29] width 397 height 22
type input "P8Zqi4SgcEQx7gJY81znzFLc"
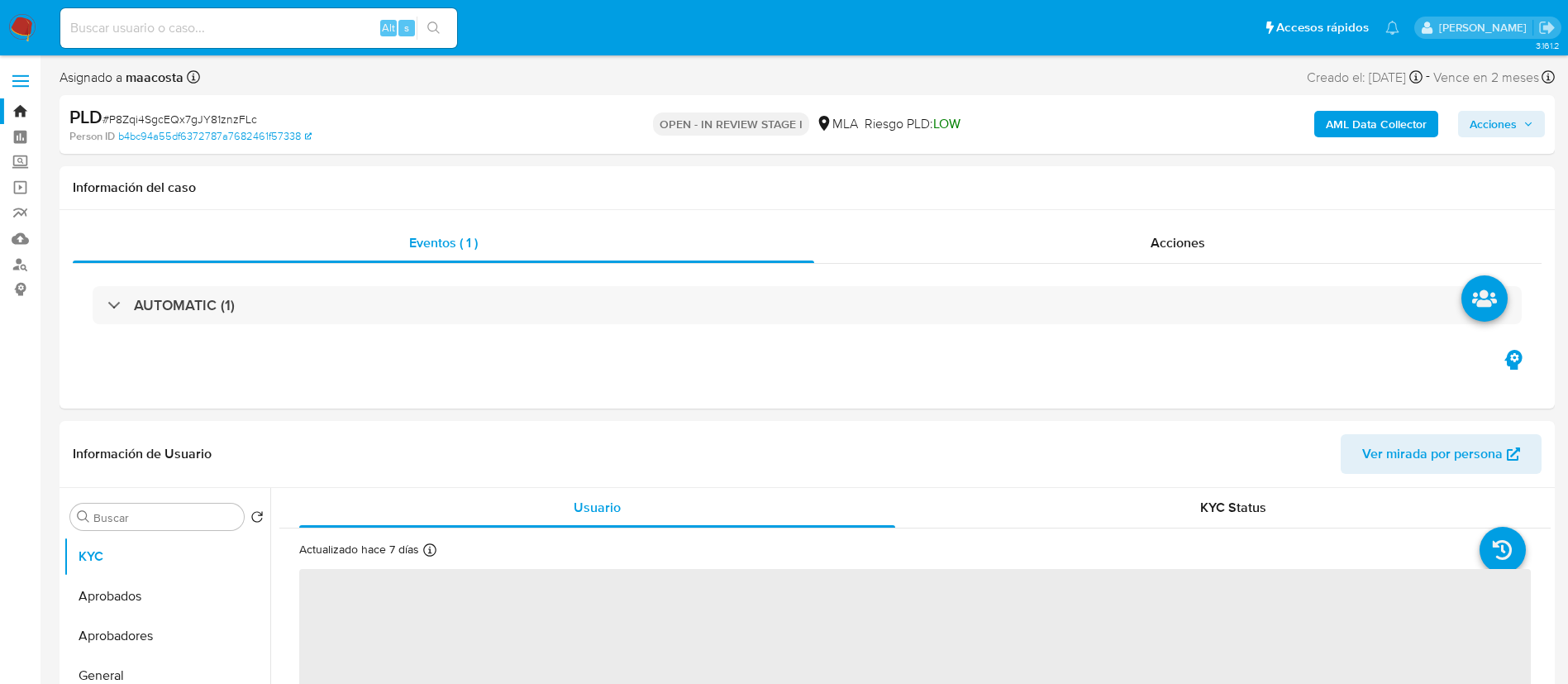
select select "10"
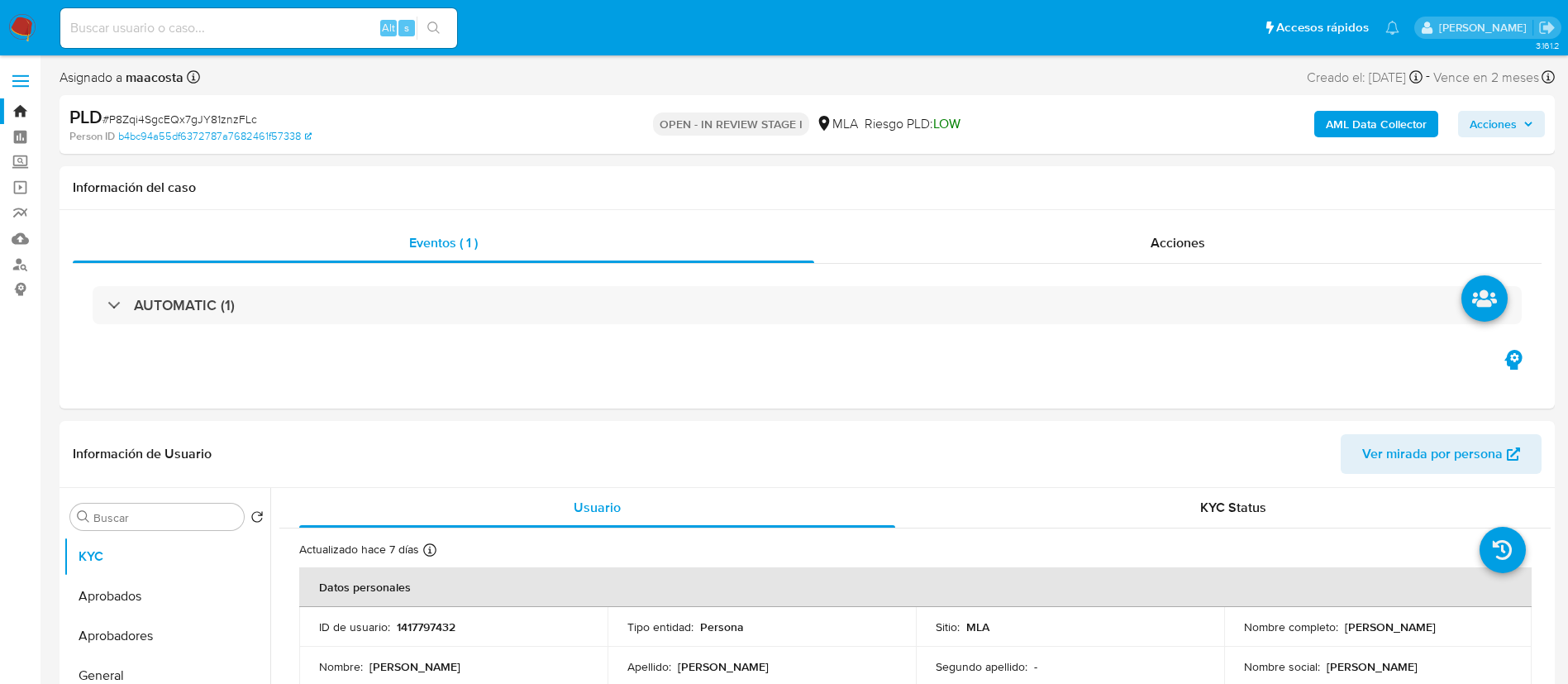
click at [1397, 112] on b "AML Data Collector" at bounding box center [1376, 124] width 101 height 26
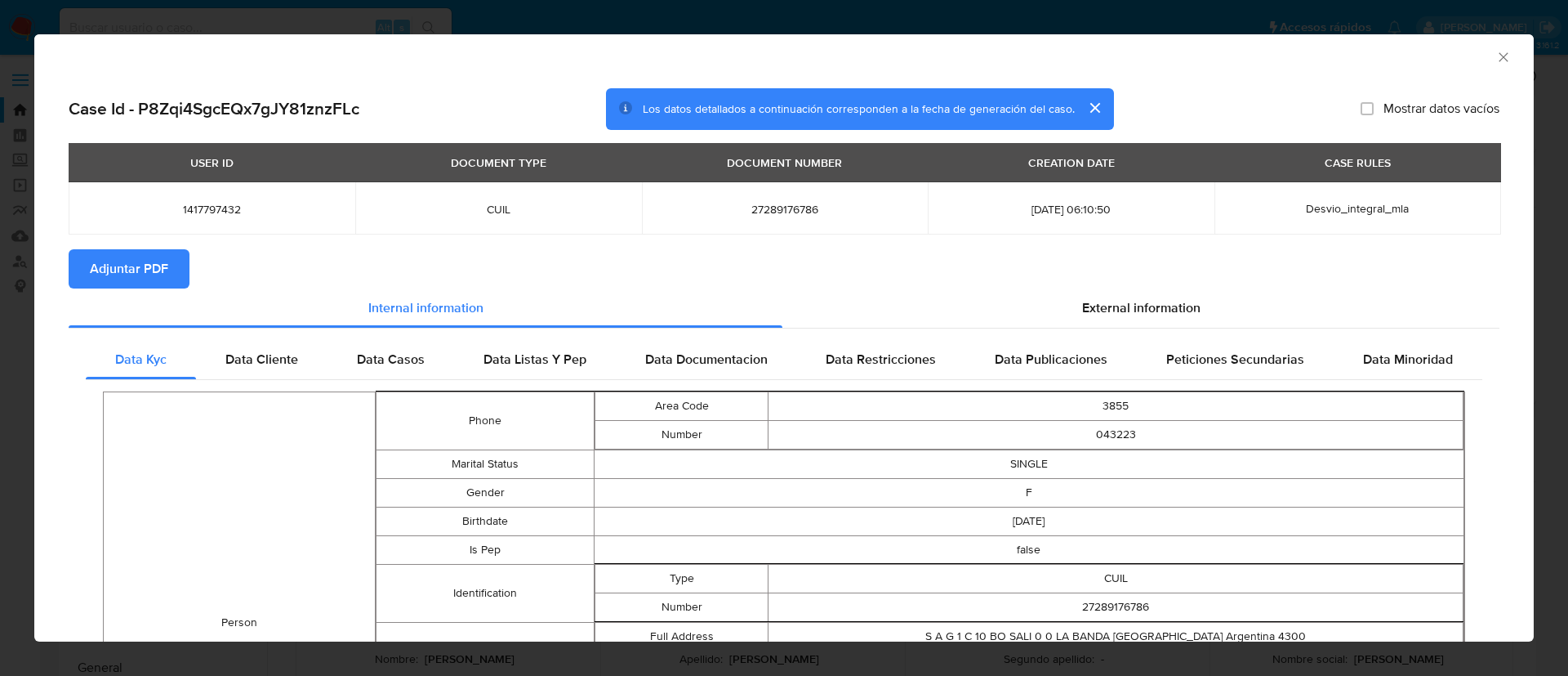
click at [173, 254] on button "Adjuntar PDF" at bounding box center [129, 268] width 121 height 39
click at [9, 321] on div "AML Data Collector Case Id - P8Zqi4SgcEQx7gJY81znzFLc Los datos detallados a co…" at bounding box center [784, 338] width 1568 height 676
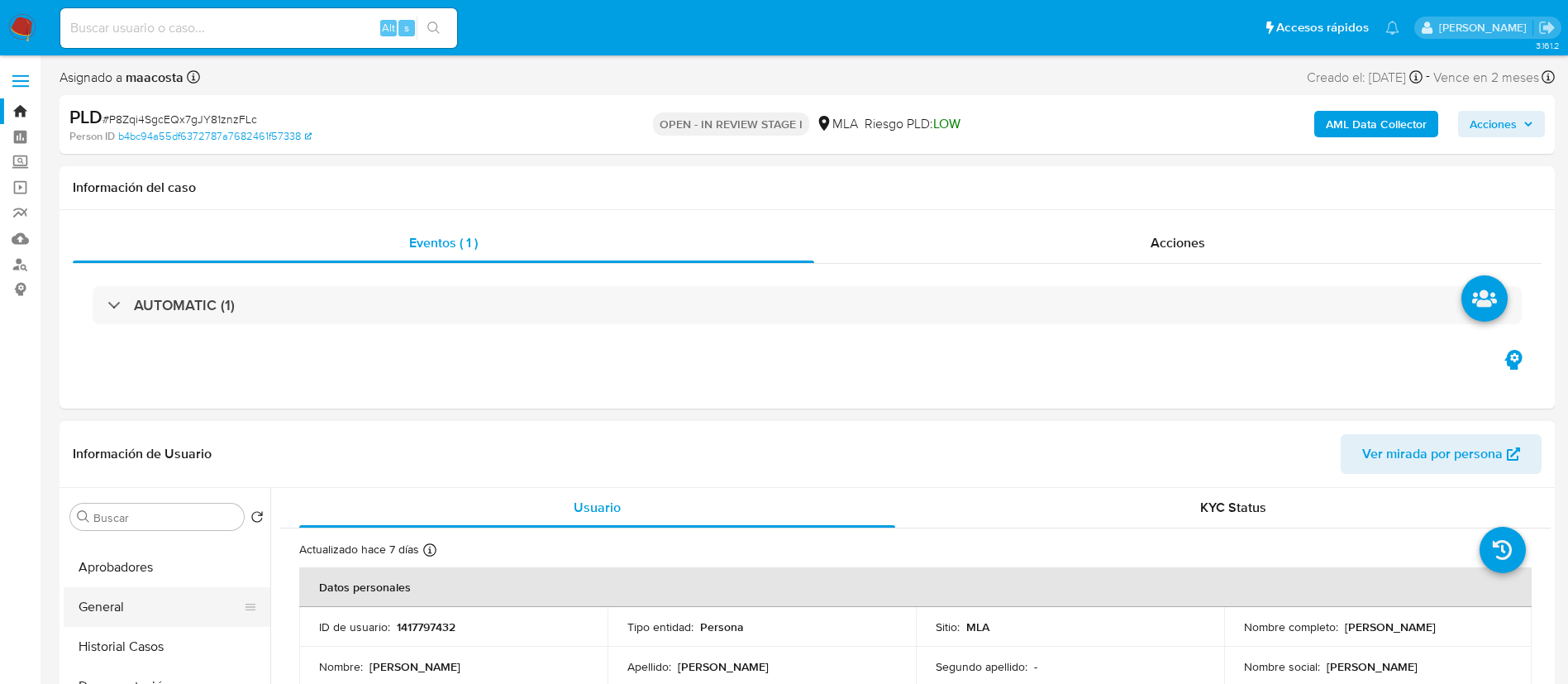
scroll to position [70, 0]
click at [147, 652] on button "Historial Casos" at bounding box center [160, 645] width 193 height 39
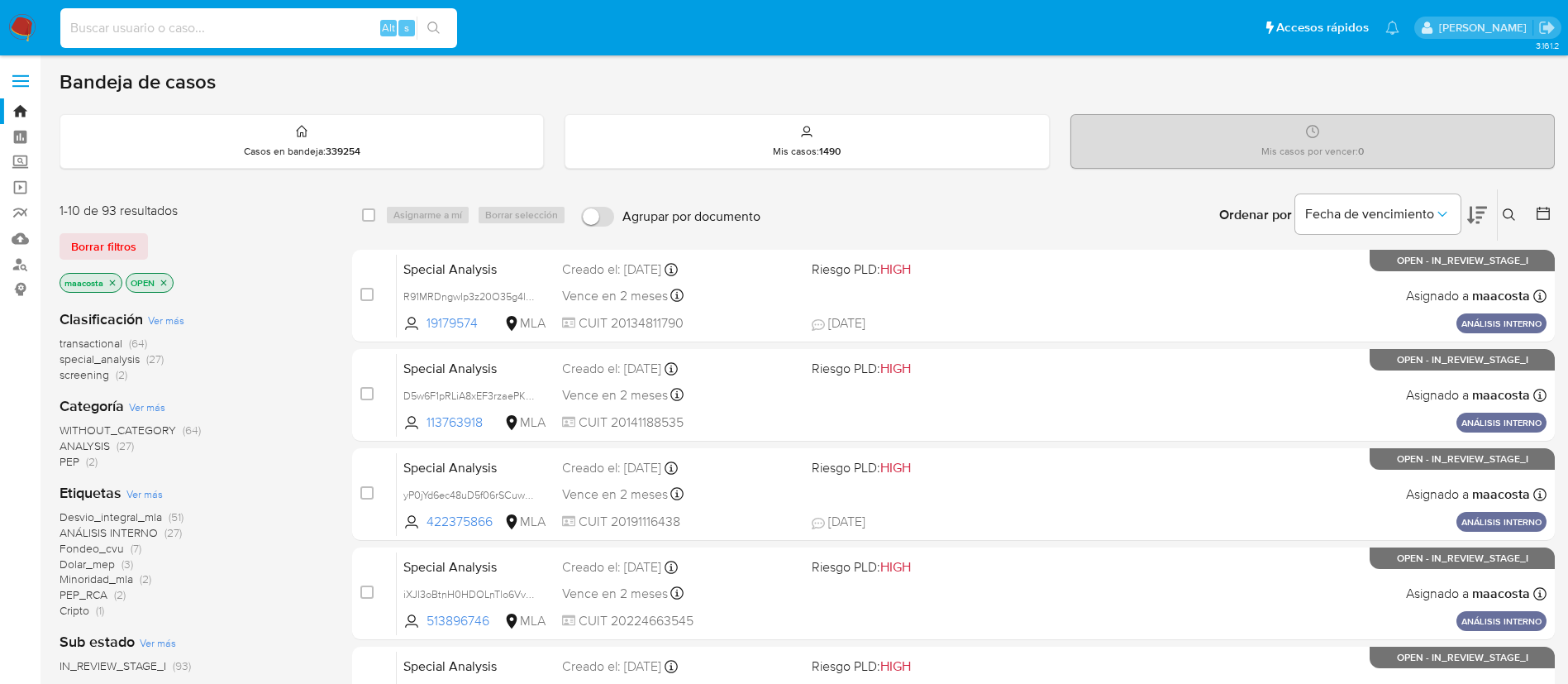
paste input "FUo7067Zff2Jc9cXdriu3CSx"
click at [345, 34] on input at bounding box center [259, 29] width 397 height 22
type input "FUo7067Zff2Jc9cXdriu3CSx"
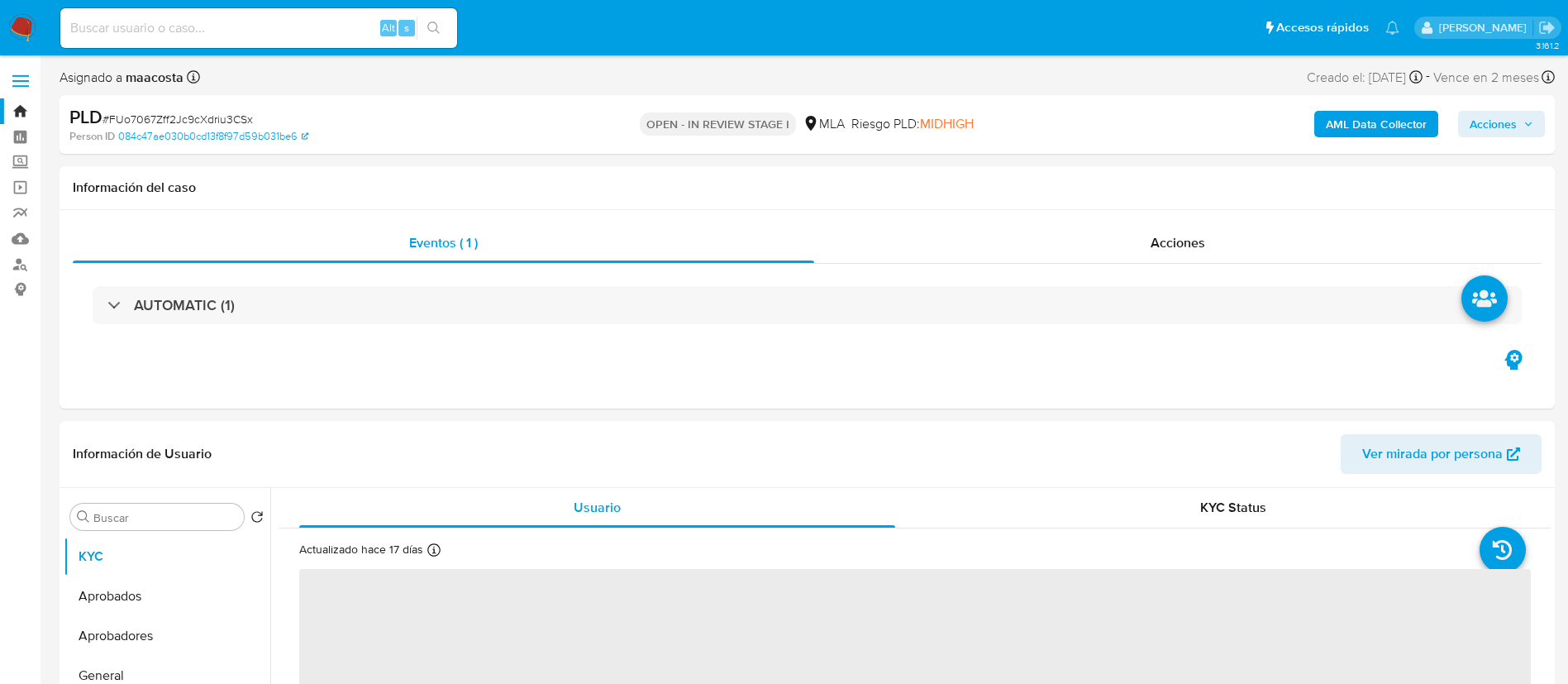
select select "10"
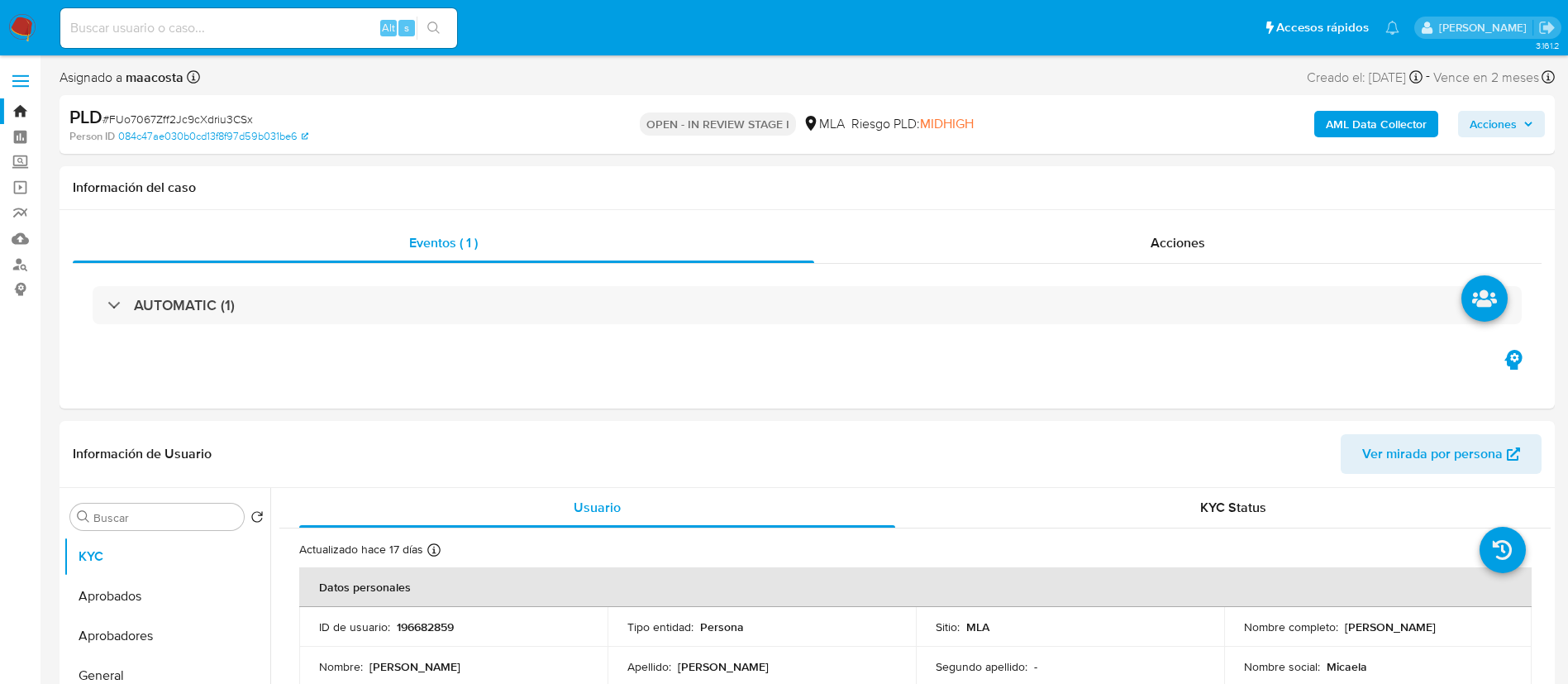
click at [1397, 112] on b "AML Data Collector" at bounding box center [1376, 124] width 101 height 26
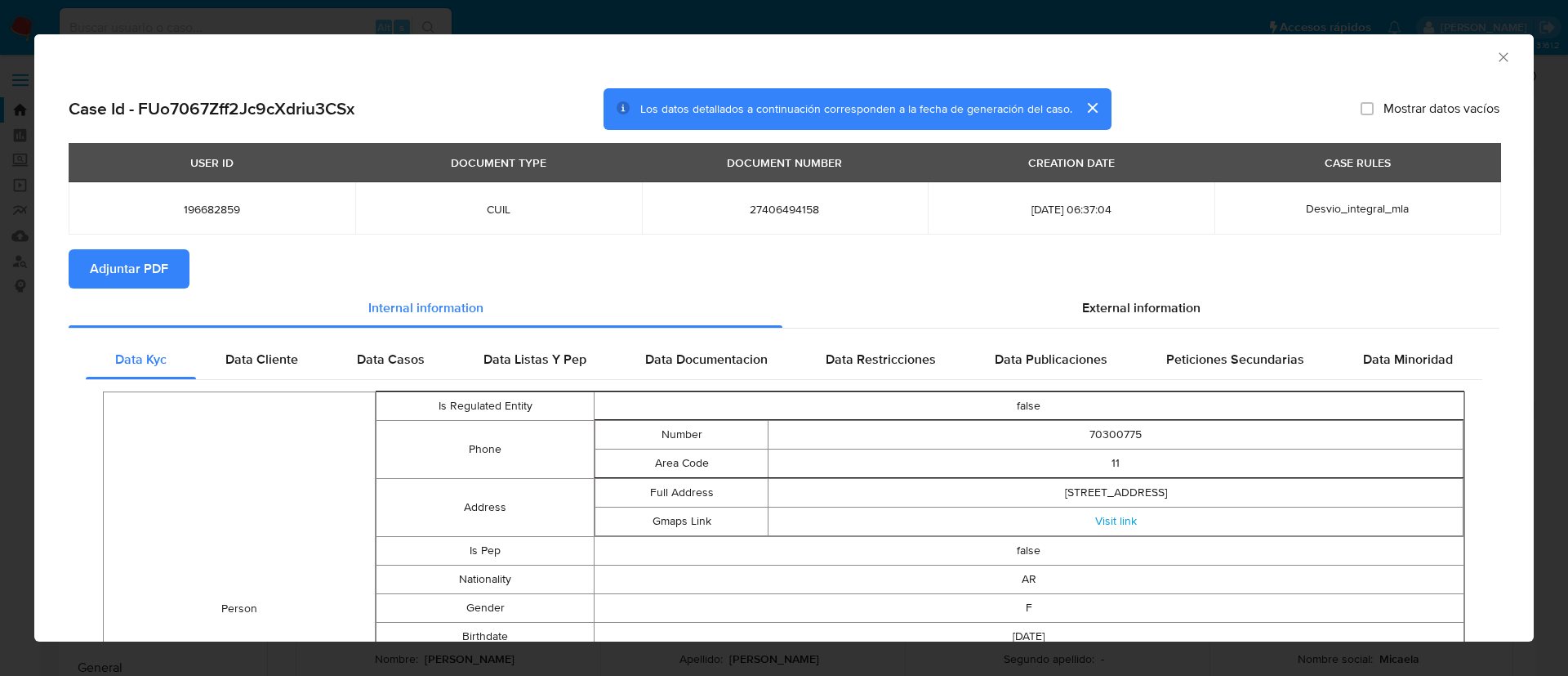
click at [193, 255] on section "Adjuntar PDF" at bounding box center [784, 268] width 1430 height 39
click at [165, 270] on span "Adjuntar PDF" at bounding box center [129, 268] width 78 height 36
click at [9, 321] on div "AML Data Collector Case Id - FUo7067Zff2Jc9cXdriu3CSx Los datos detallados a co…" at bounding box center [784, 338] width 1568 height 676
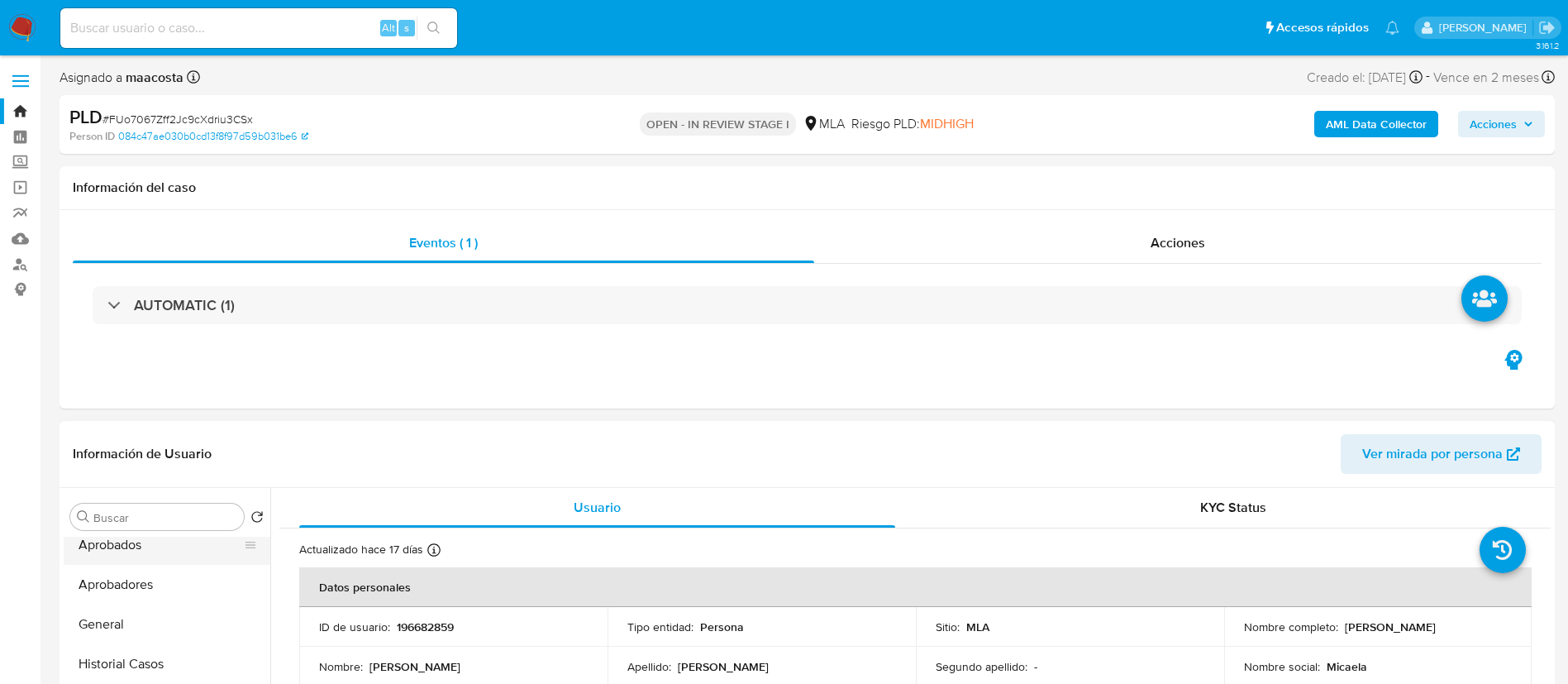
scroll to position [57, 0]
click at [136, 667] on button "Historial Casos" at bounding box center [160, 657] width 193 height 39
